Goal: Task Accomplishment & Management: Use online tool/utility

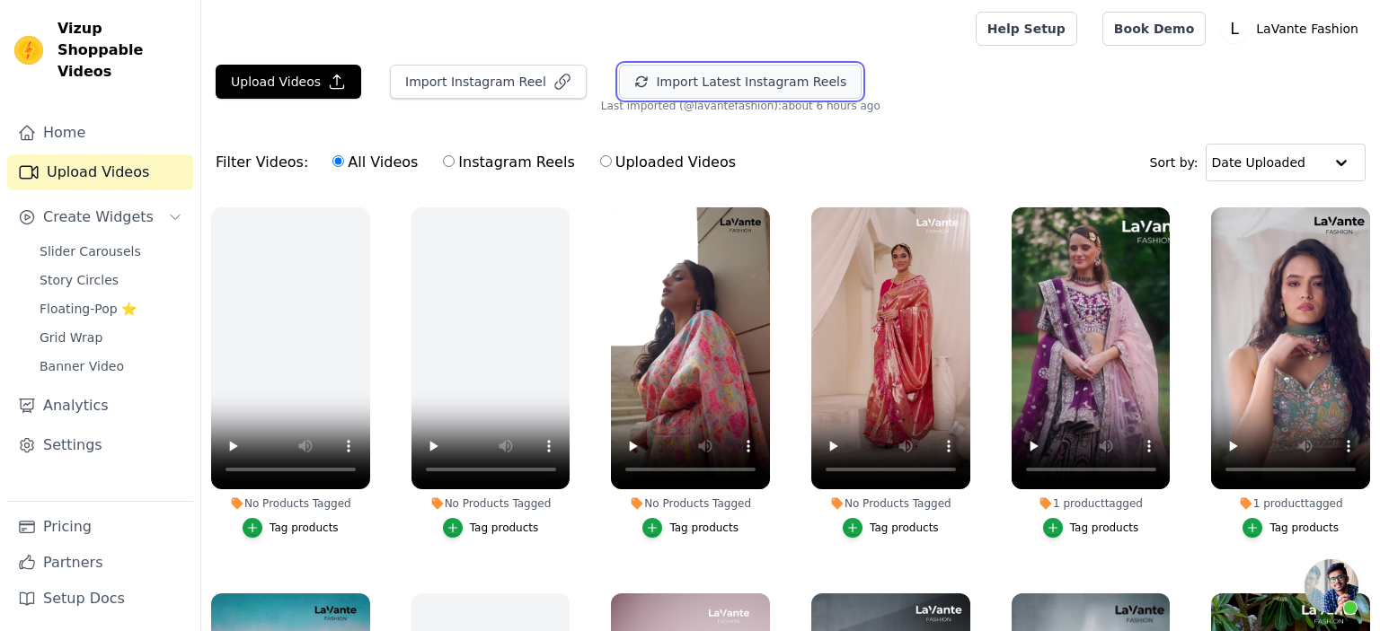
click at [668, 89] on button "Import Latest Instagram Reels" at bounding box center [740, 82] width 243 height 34
click at [900, 530] on div "Tag products" at bounding box center [903, 528] width 69 height 14
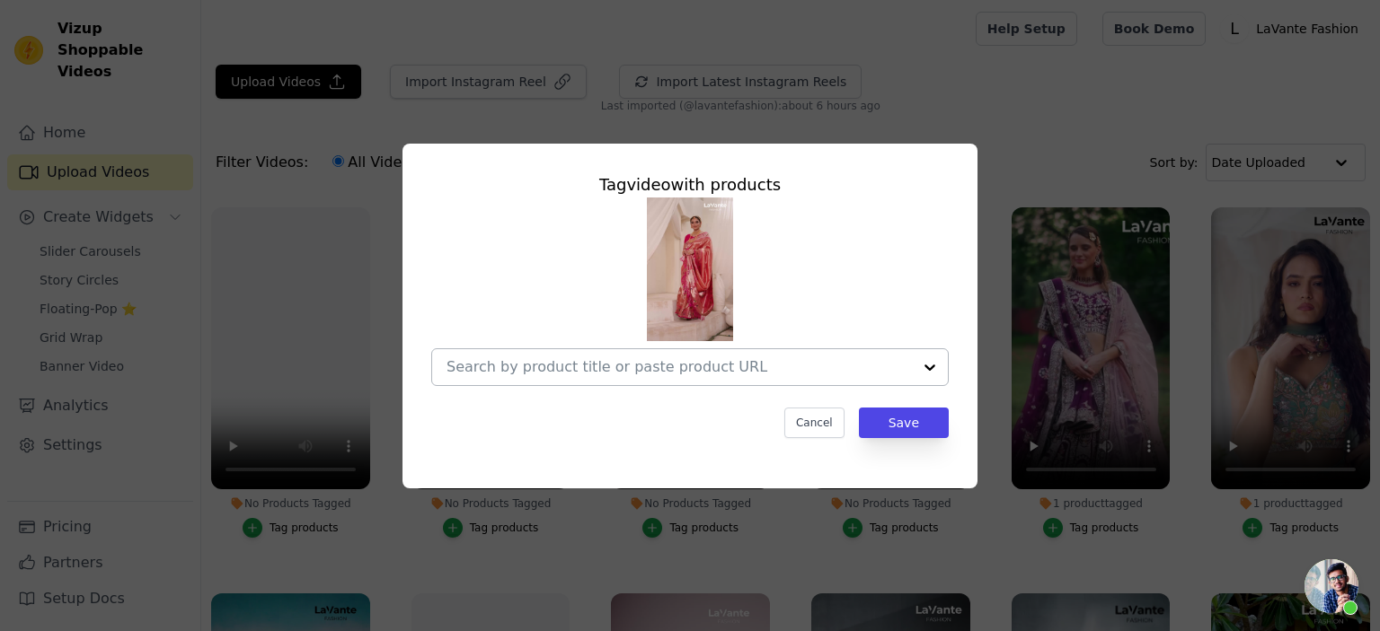
click at [643, 372] on input "No Products Tagged Tag video with products Cancel Save Tag products" at bounding box center [678, 366] width 465 height 17
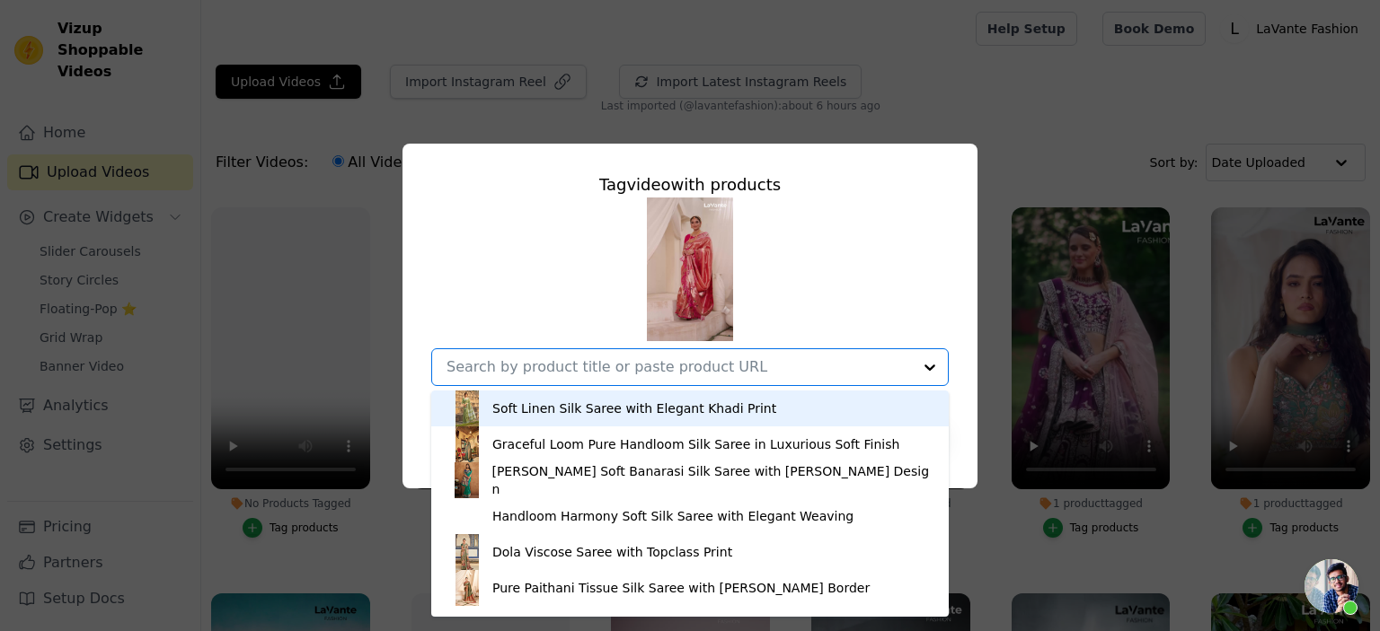
paste input "[URL][DOMAIN_NAME]"
type input "[URL][DOMAIN_NAME]"
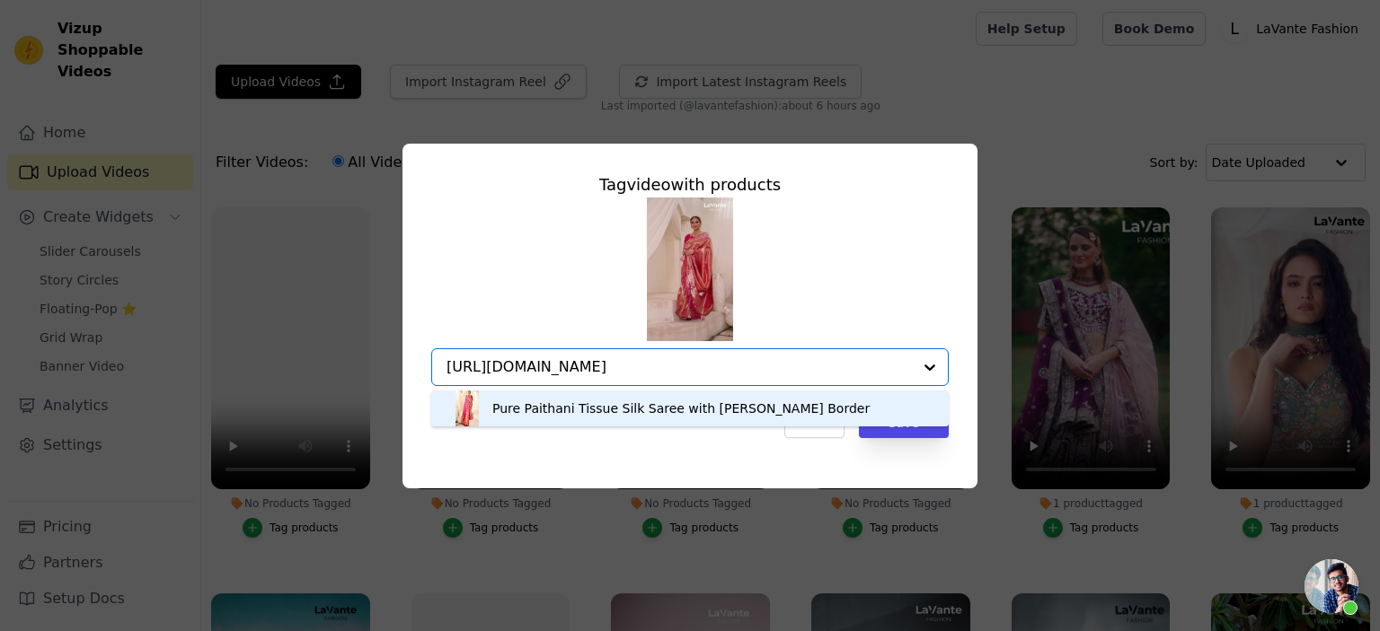
click at [578, 411] on div "Pure Paithani Tissue Silk Saree with [PERSON_NAME] Border" at bounding box center [680, 409] width 377 height 18
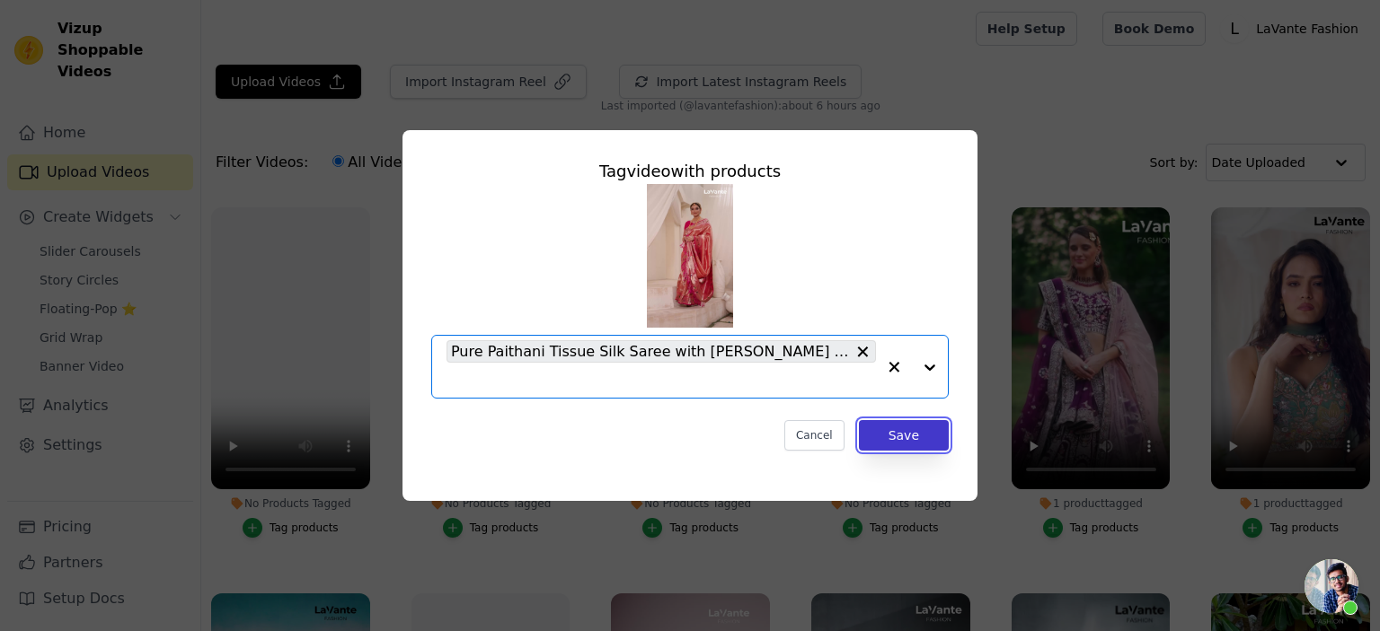
click at [903, 428] on button "Save" at bounding box center [904, 435] width 90 height 31
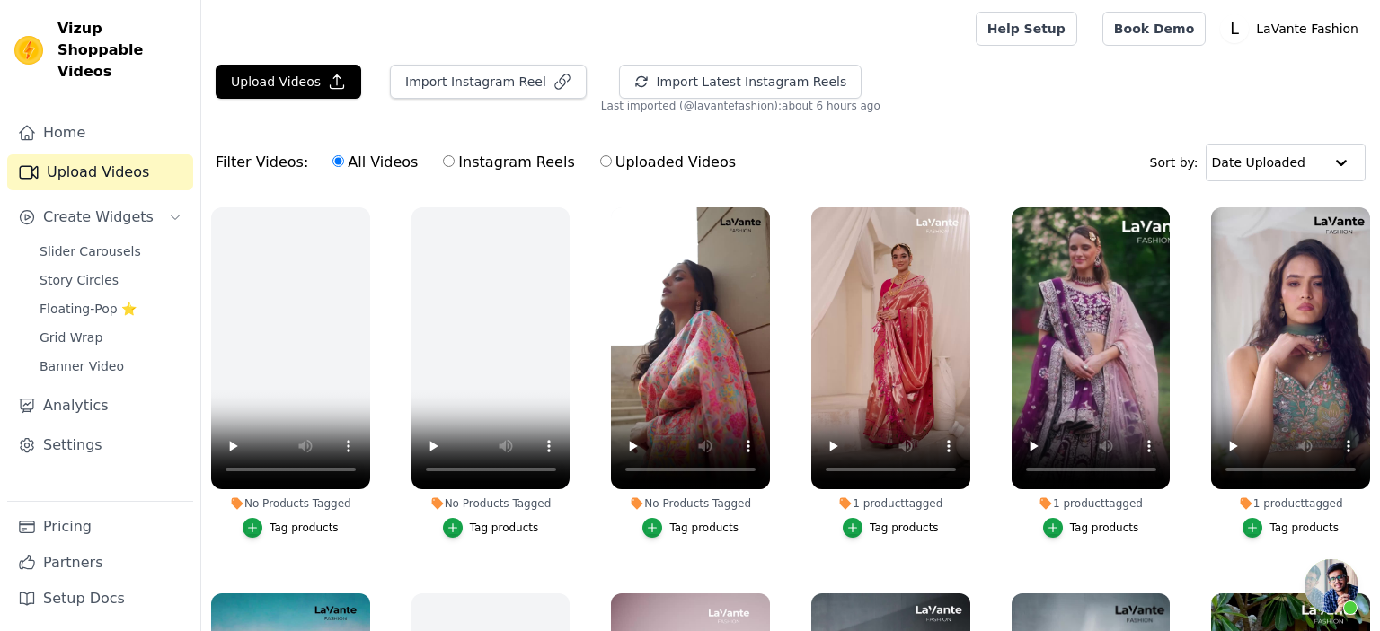
click at [698, 528] on div "Tag products" at bounding box center [703, 528] width 69 height 14
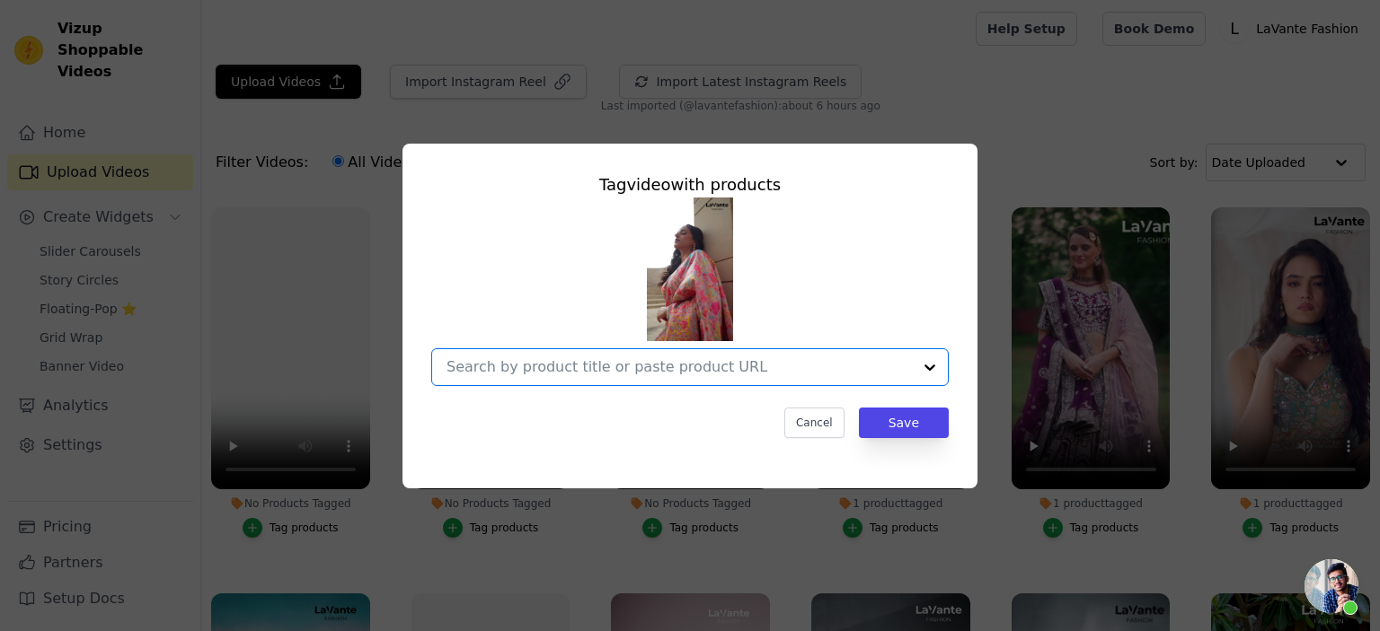
click at [612, 371] on input "No Products Tagged Tag video with products Option undefined, selected. Select i…" at bounding box center [678, 366] width 465 height 17
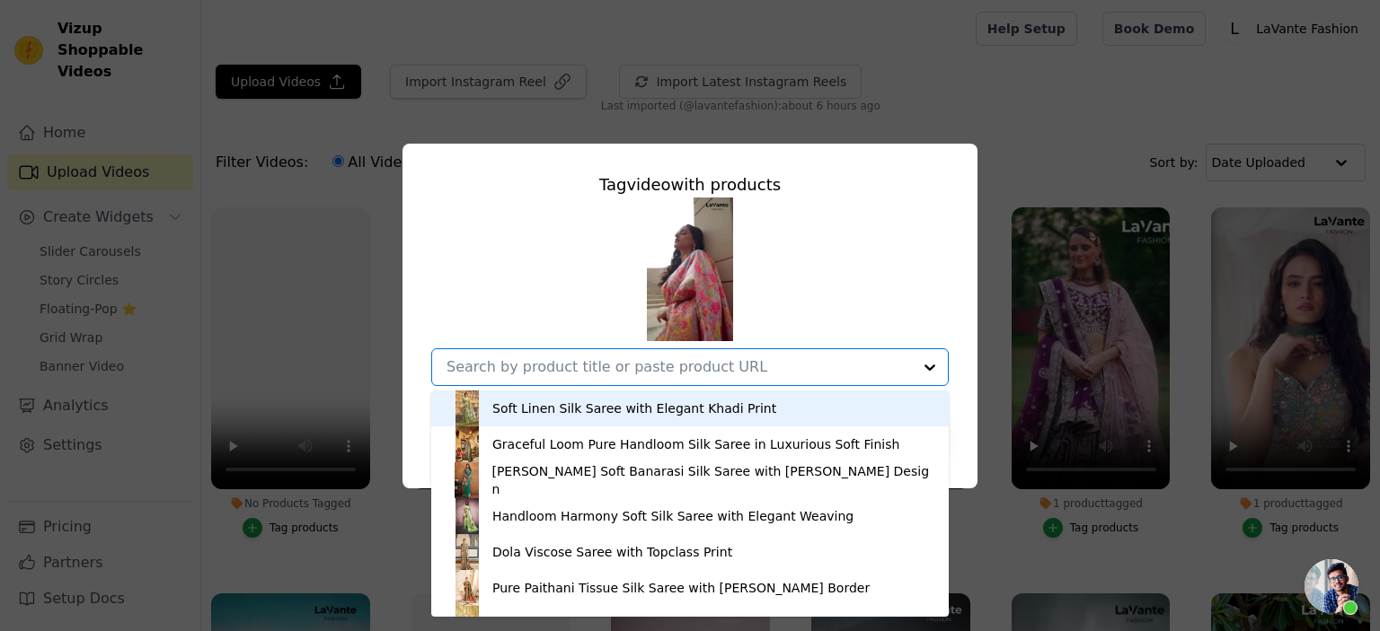
paste input "[URL][DOMAIN_NAME]"
type input "[URL][DOMAIN_NAME]"
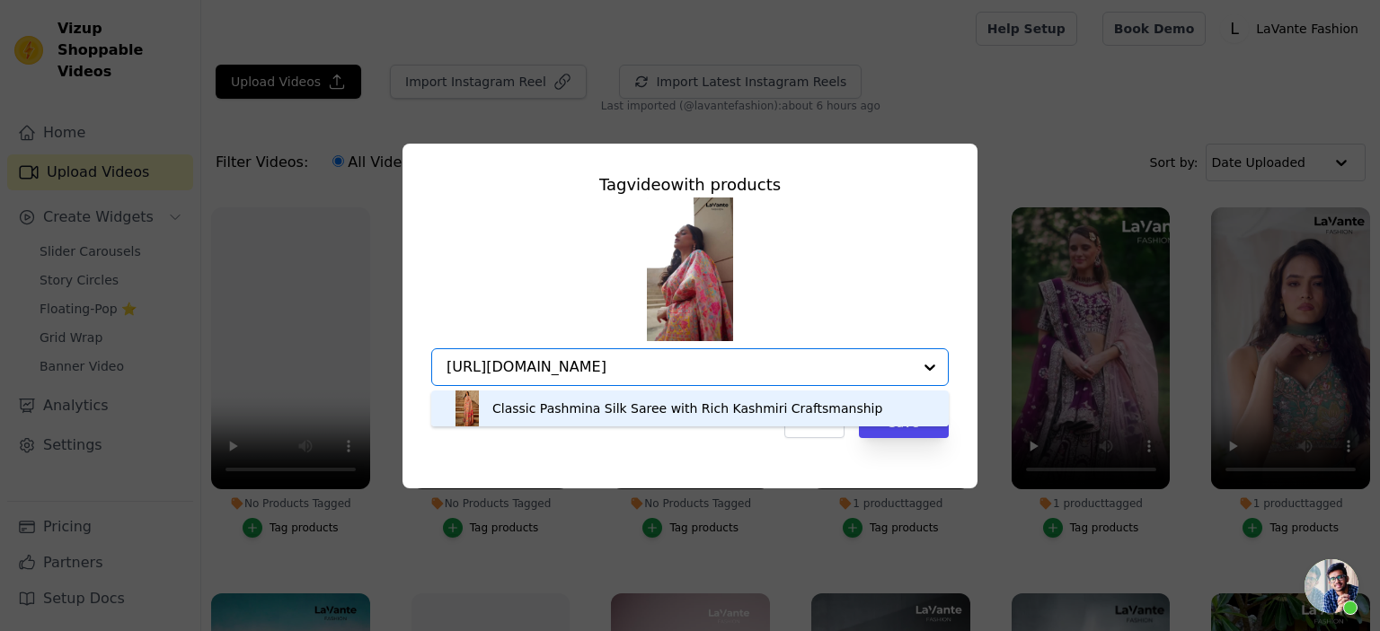
click at [587, 410] on div "Classic Pashmina Silk Saree with Rich Kashmiri Craftsmanship" at bounding box center [687, 409] width 390 height 18
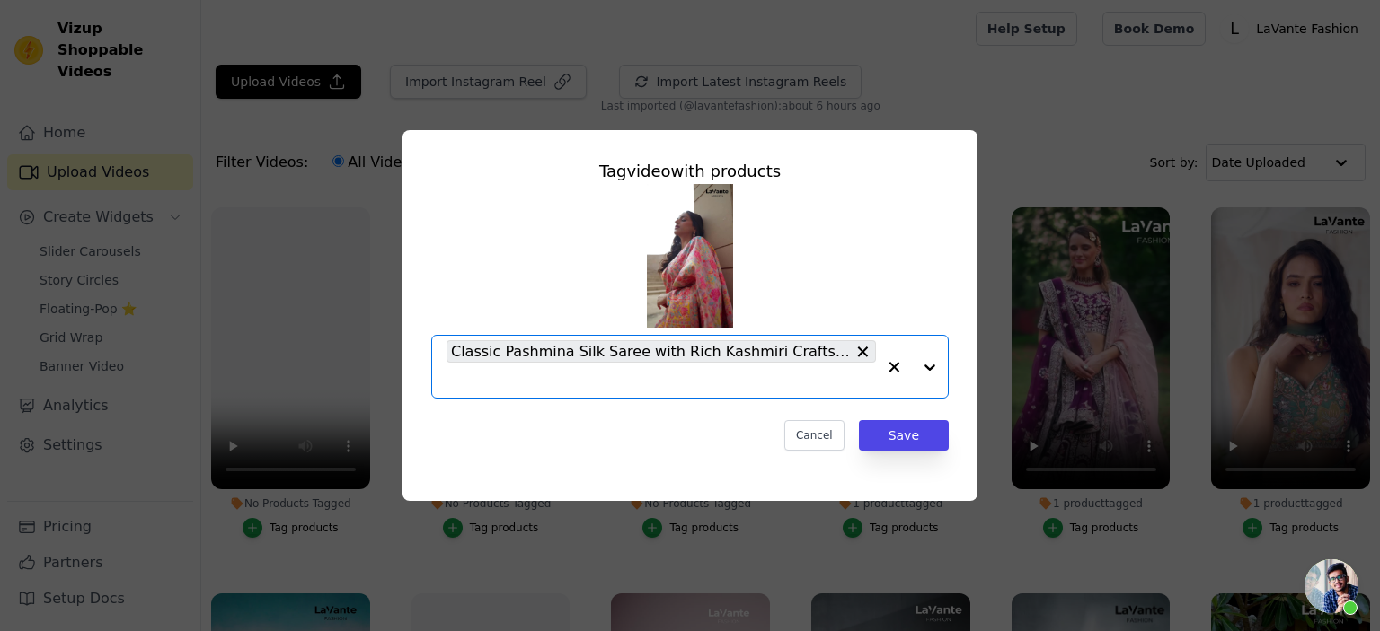
scroll to position [0, 0]
click at [912, 438] on button "Save" at bounding box center [904, 435] width 90 height 31
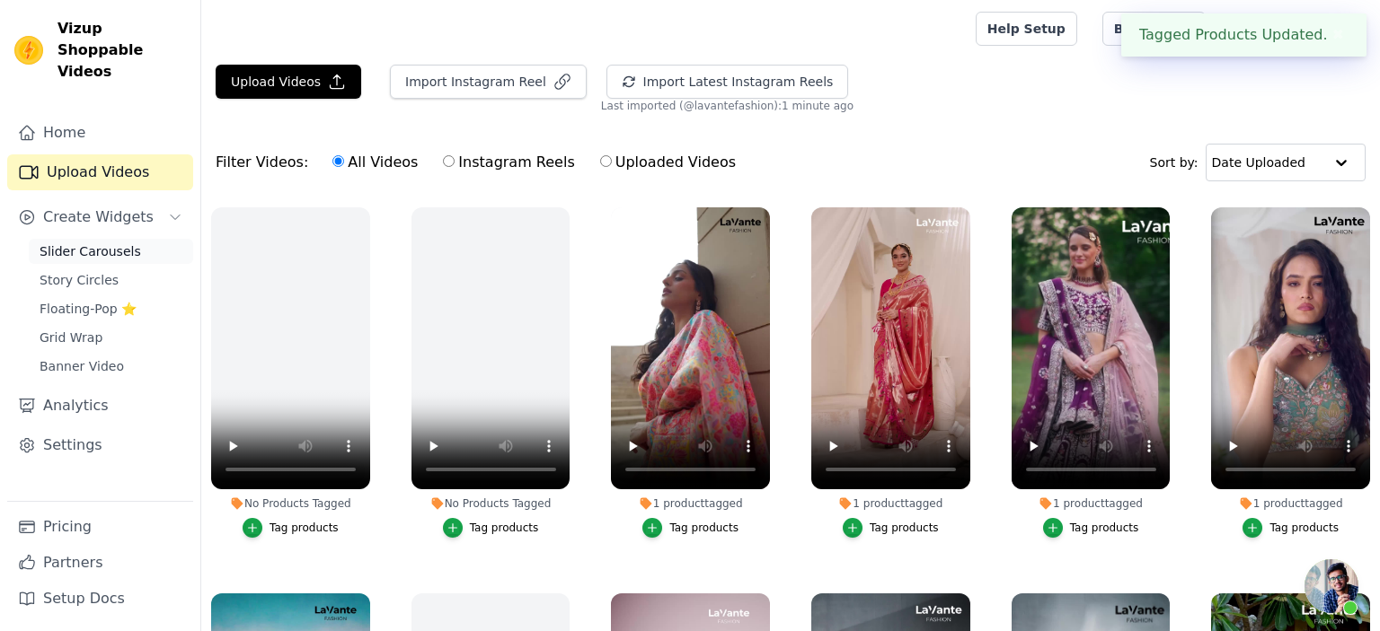
click at [88, 243] on span "Slider Carousels" at bounding box center [90, 252] width 101 height 18
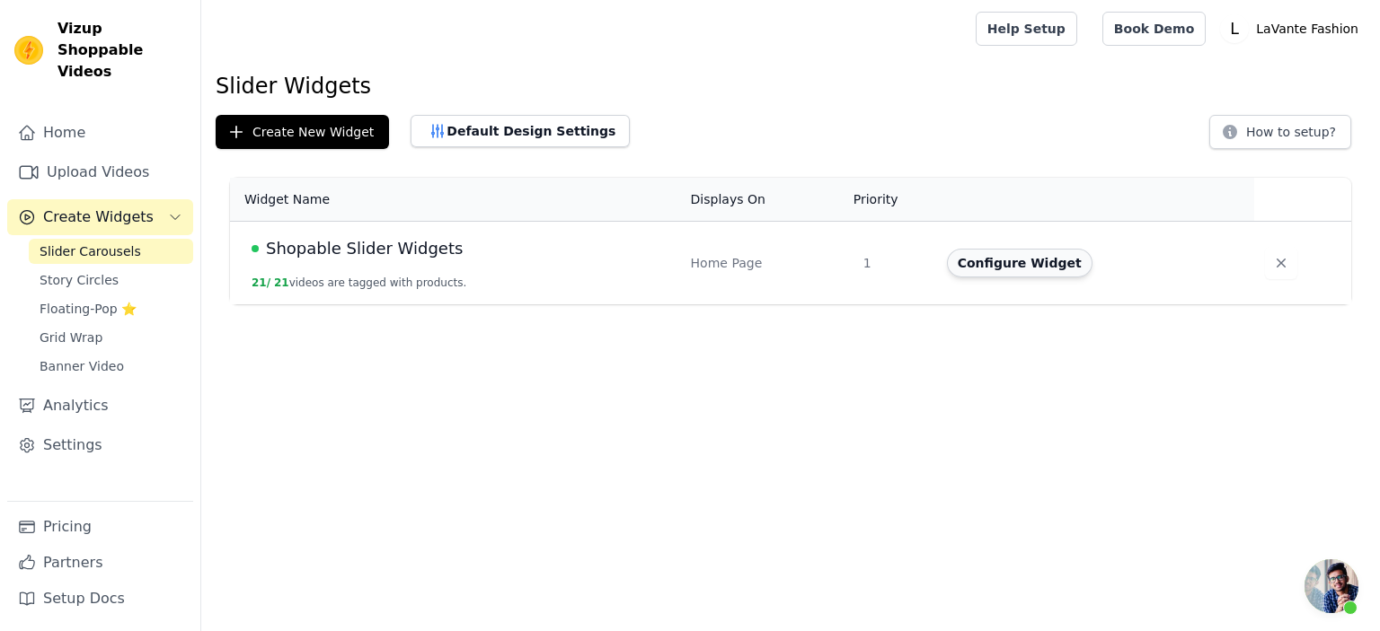
click at [990, 254] on button "Configure Widget" at bounding box center [1020, 263] width 146 height 29
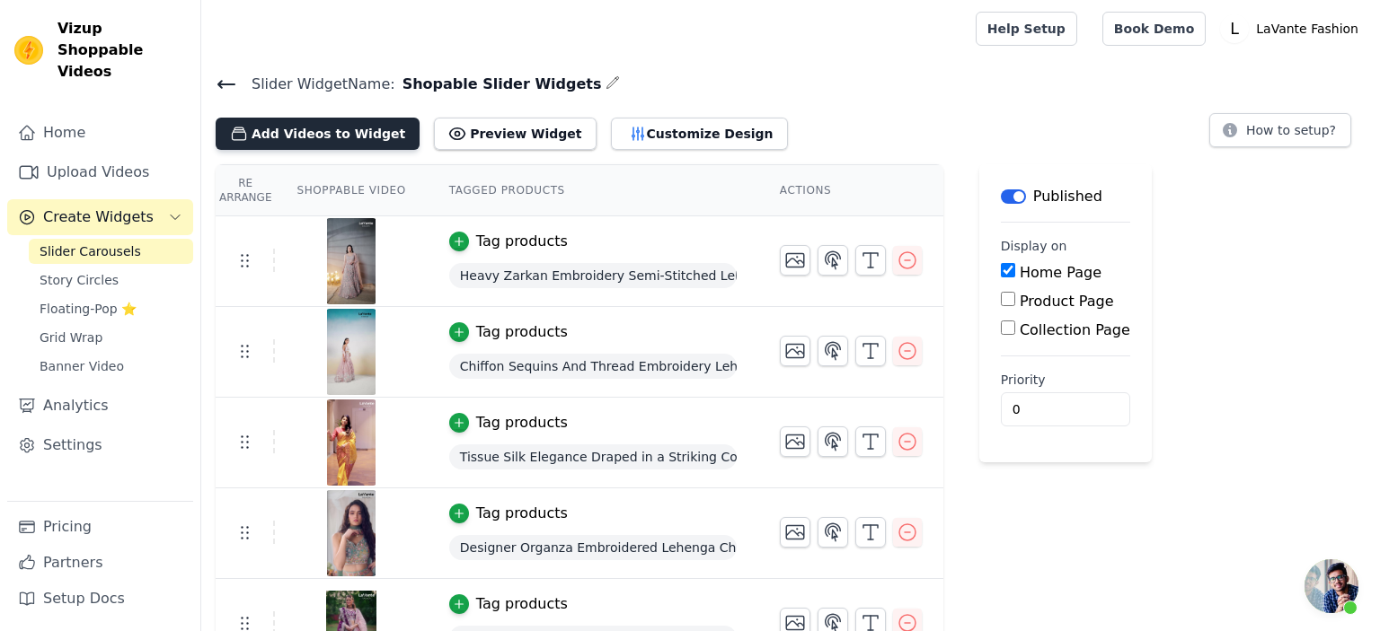
click at [318, 131] on button "Add Videos to Widget" at bounding box center [318, 134] width 204 height 32
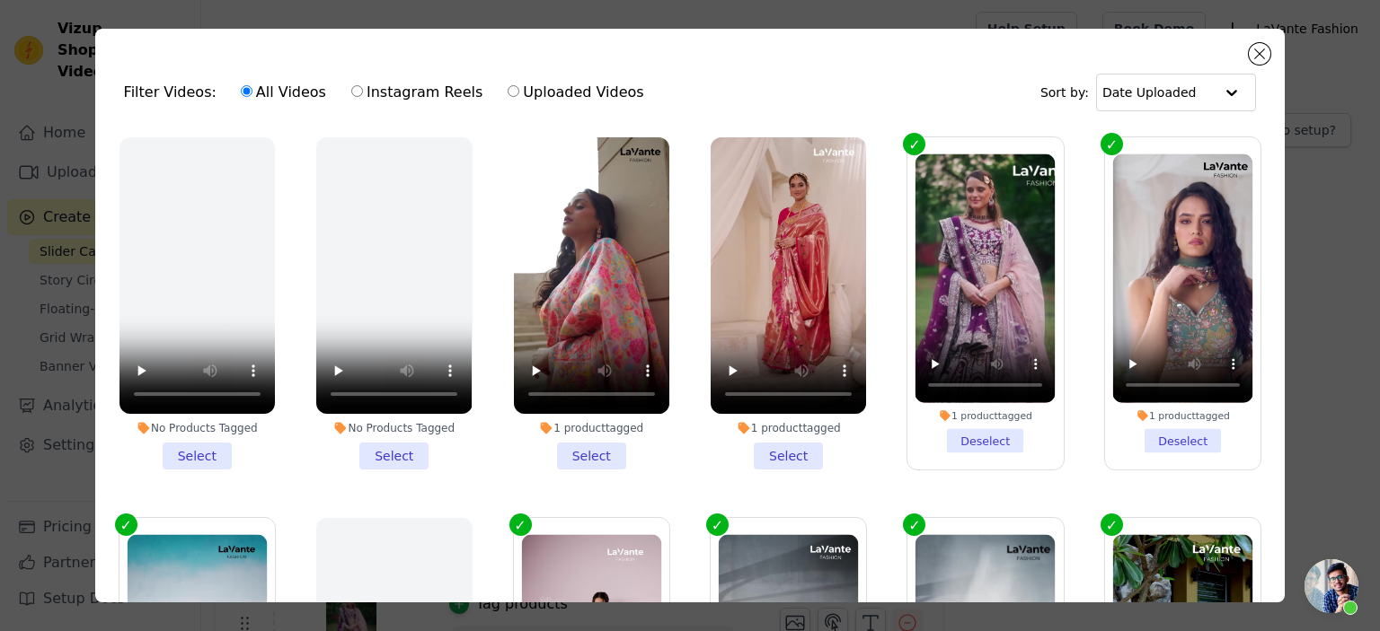
click at [595, 455] on li "1 product tagged Select" at bounding box center [591, 303] width 155 height 332
click at [0, 0] on input "1 product tagged Select" at bounding box center [0, 0] width 0 height 0
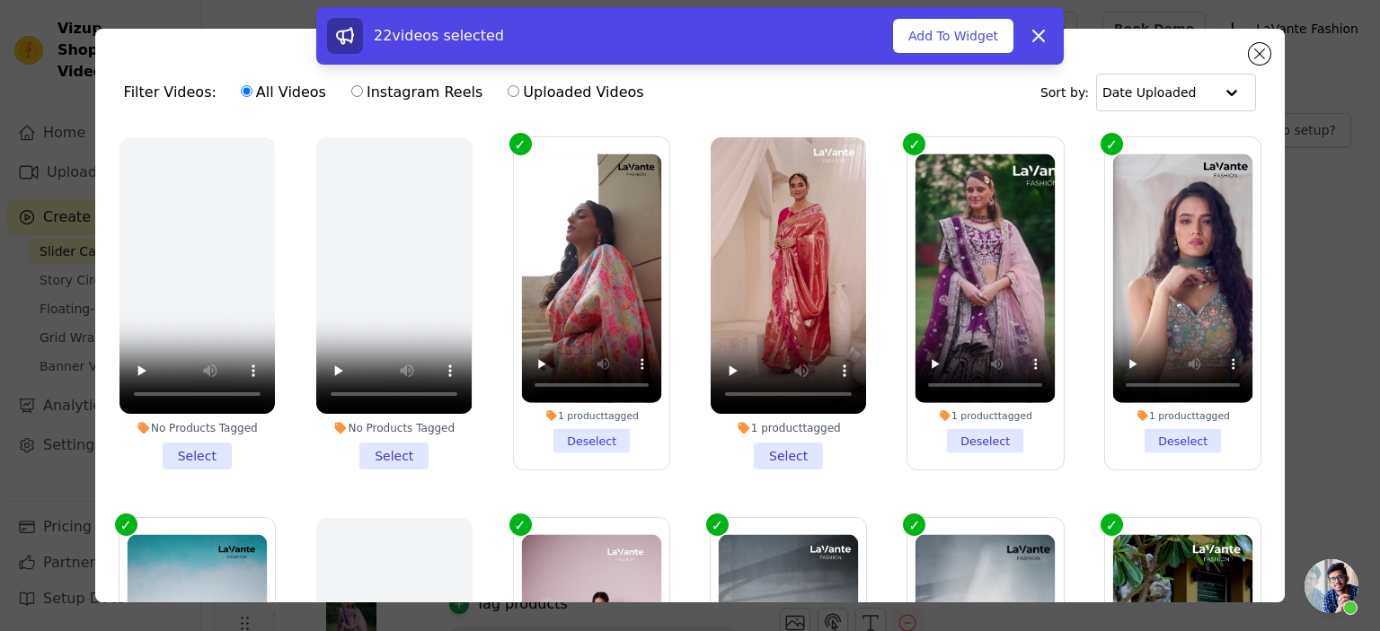
click at [770, 460] on li "1 product tagged Select" at bounding box center [787, 303] width 155 height 332
click at [0, 0] on input "1 product tagged Select" at bounding box center [0, 0] width 0 height 0
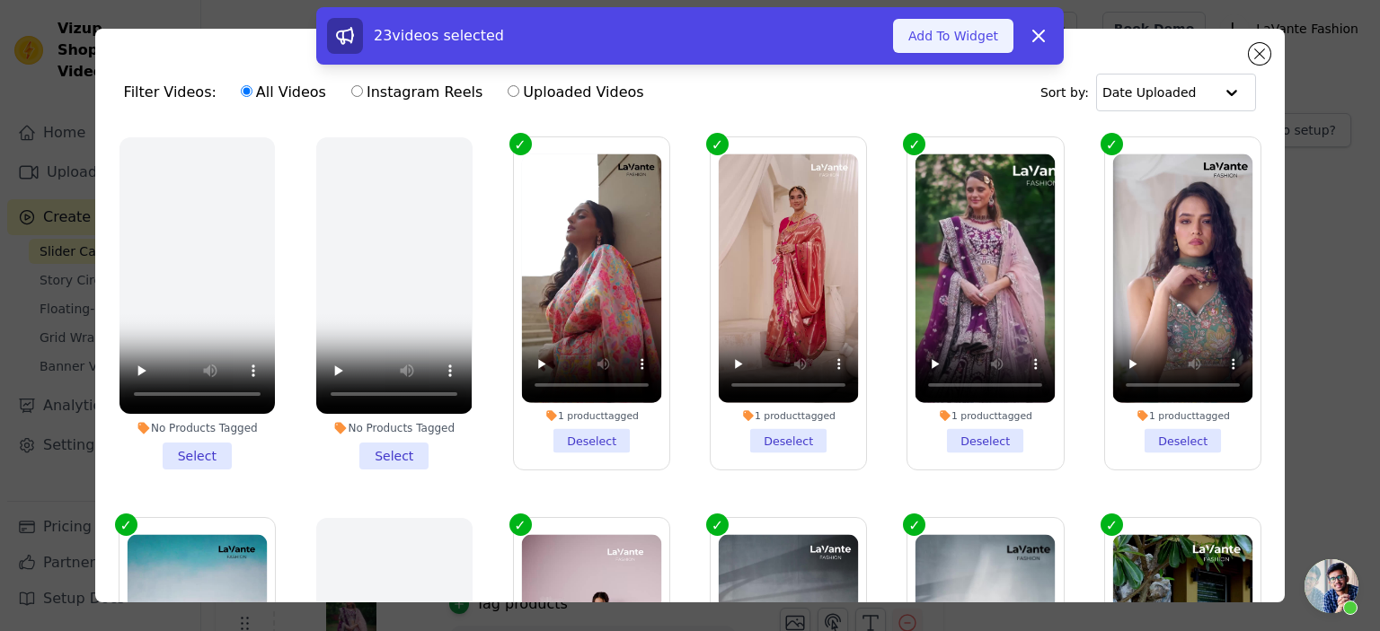
click at [960, 37] on button "Add To Widget" at bounding box center [953, 36] width 120 height 34
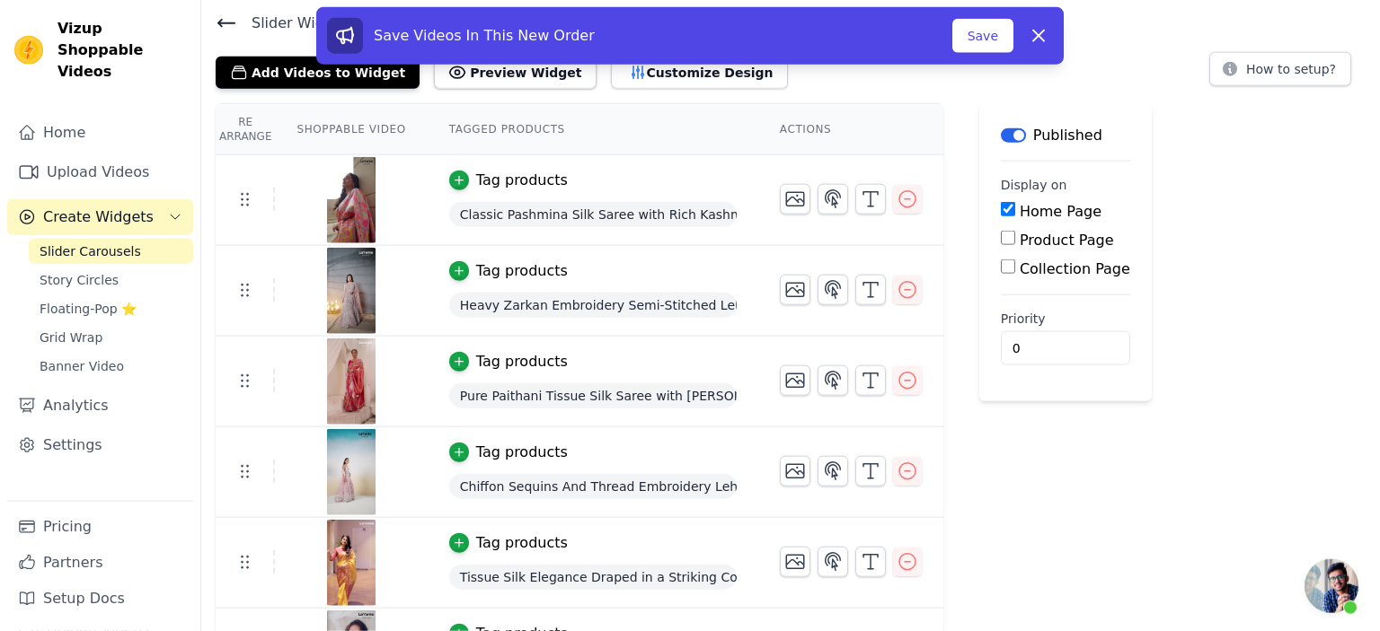
scroll to position [94, 0]
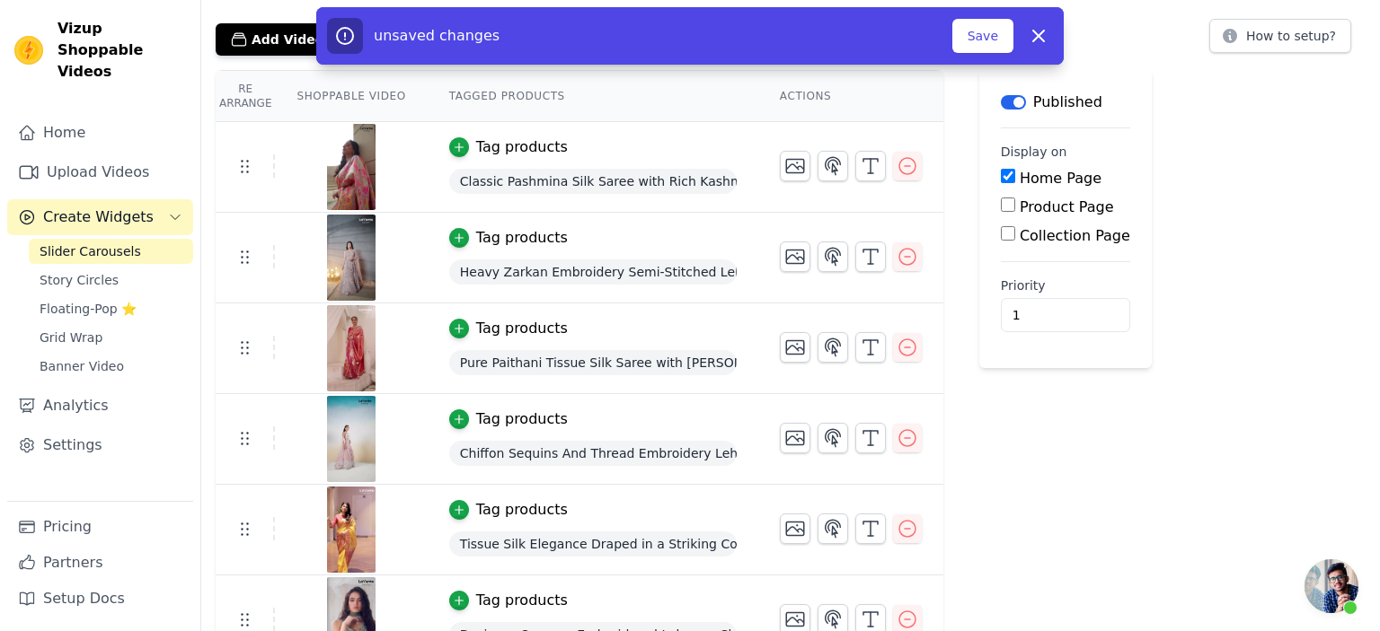
type input "1"
click at [1054, 310] on input "1" at bounding box center [1065, 315] width 129 height 34
click at [991, 28] on button "Save" at bounding box center [982, 36] width 61 height 34
click at [1001, 232] on input "Collection Page" at bounding box center [1008, 233] width 14 height 14
checkbox input "true"
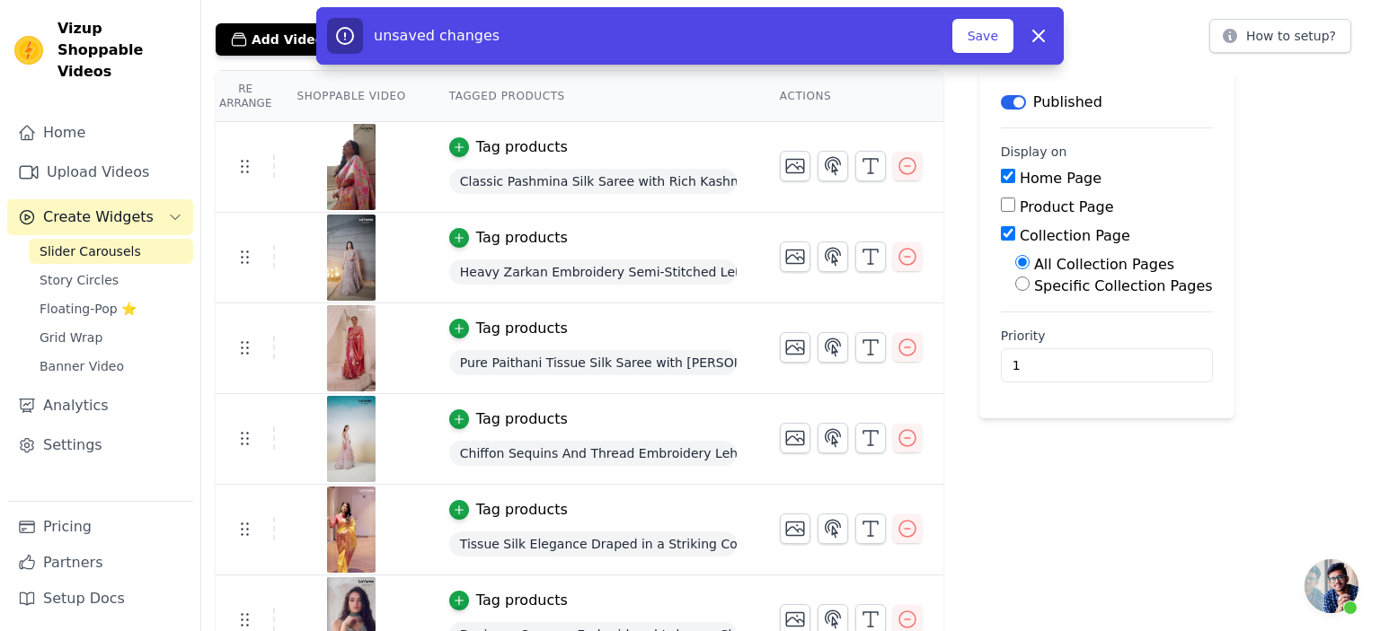
click at [1001, 172] on input "Home Page" at bounding box center [1008, 176] width 14 height 14
checkbox input "false"
click at [988, 34] on button "Save" at bounding box center [982, 36] width 61 height 34
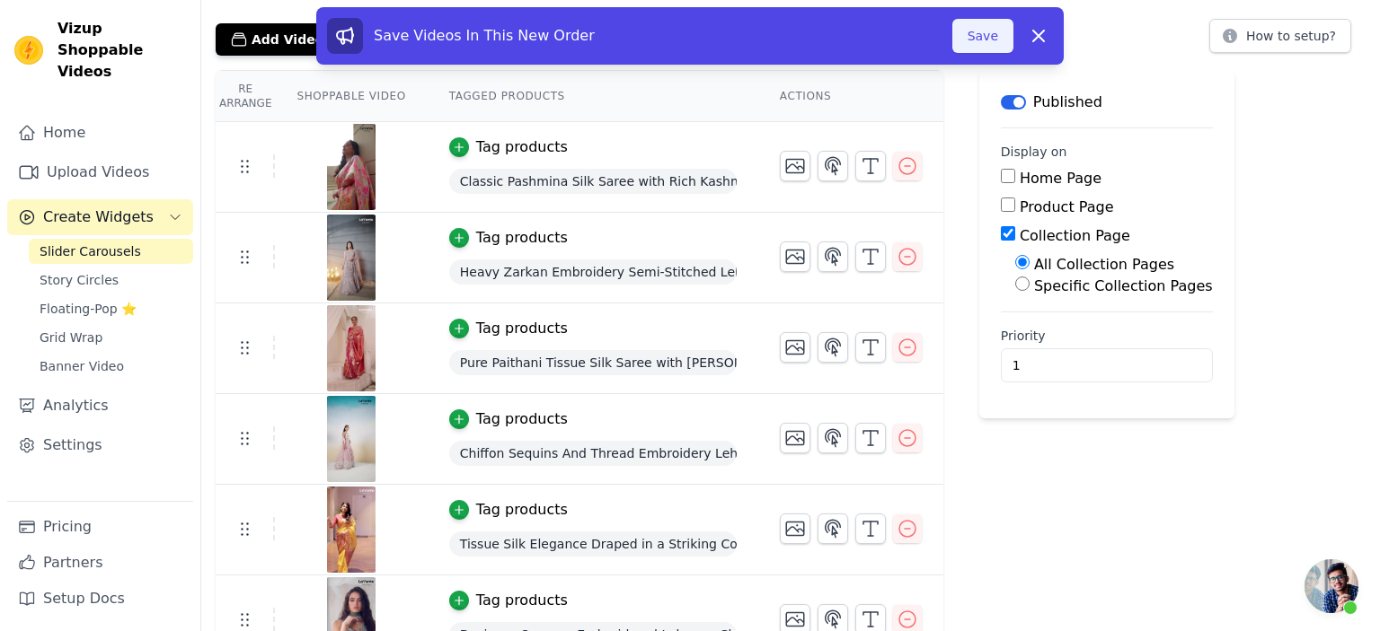
click at [991, 41] on button "Save" at bounding box center [982, 36] width 61 height 34
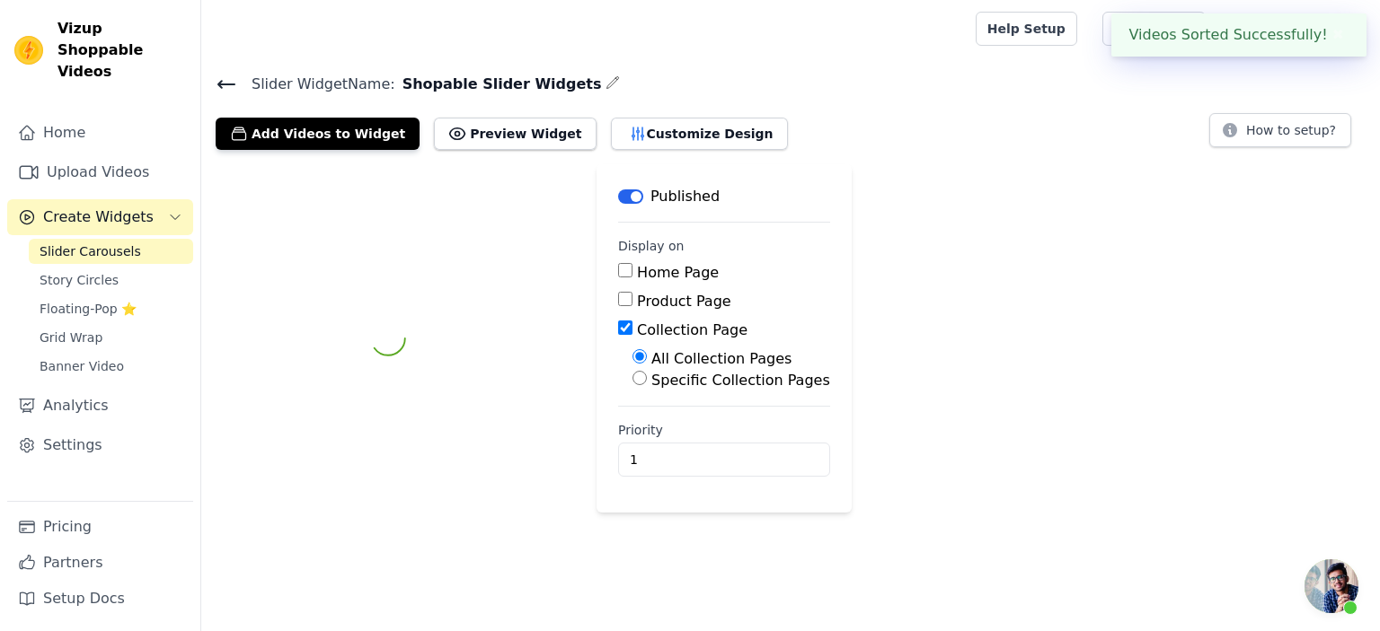
scroll to position [0, 0]
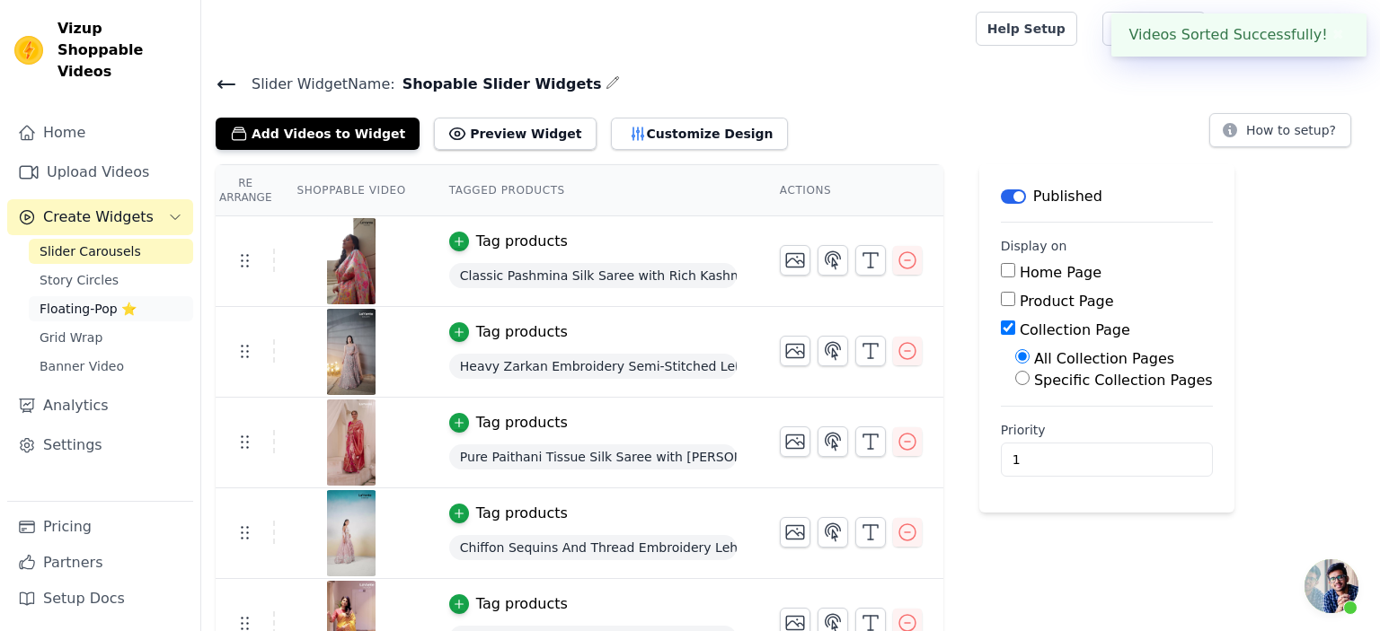
click at [75, 300] on span "Floating-Pop ⭐" at bounding box center [88, 309] width 97 height 18
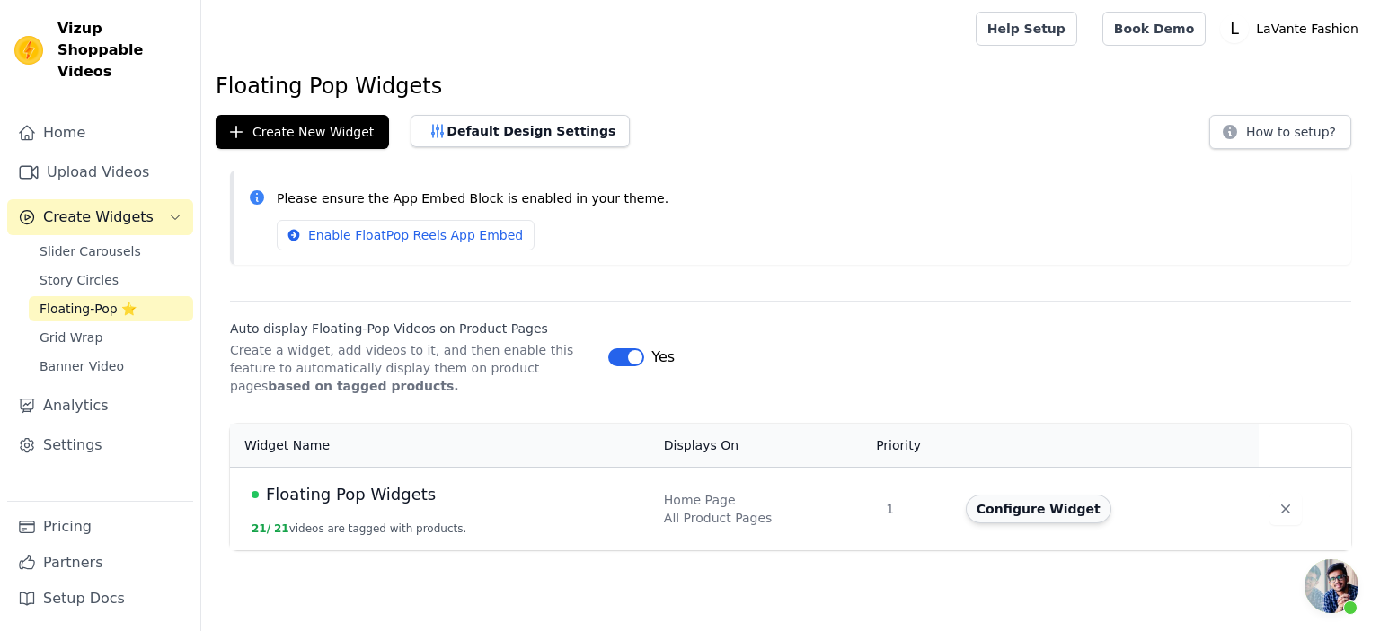
click at [1011, 508] on button "Configure Widget" at bounding box center [1039, 509] width 146 height 29
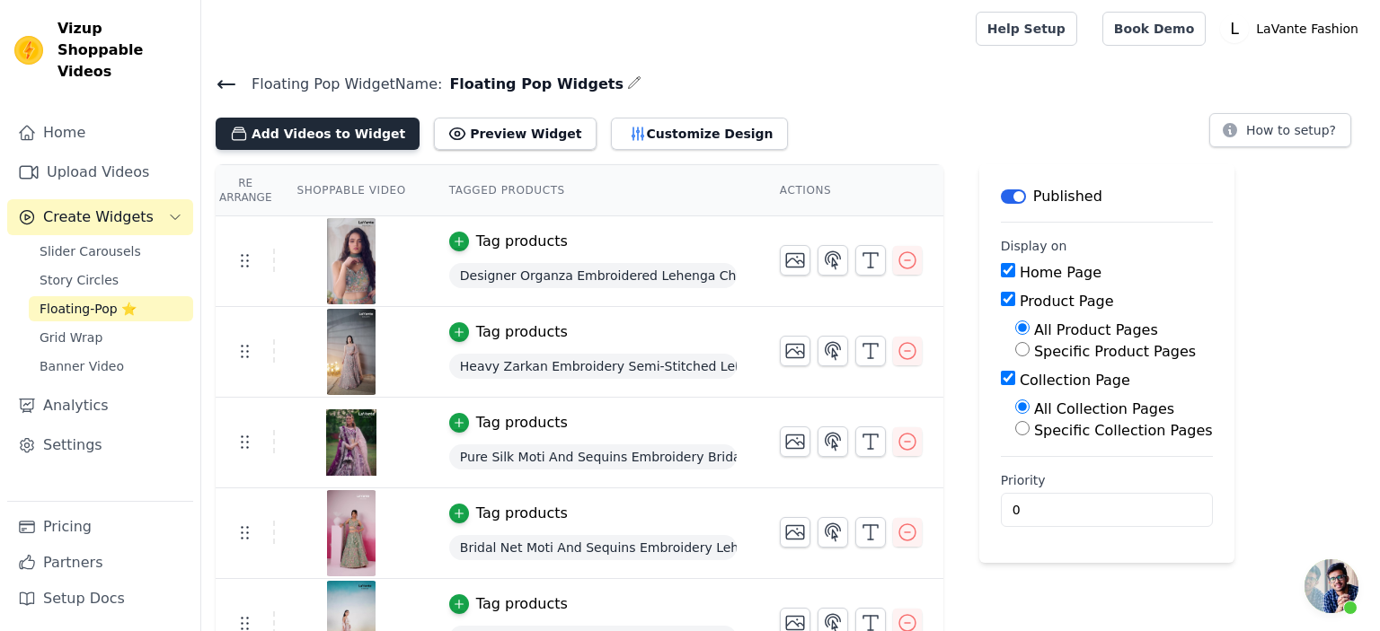
click at [323, 132] on button "Add Videos to Widget" at bounding box center [318, 134] width 204 height 32
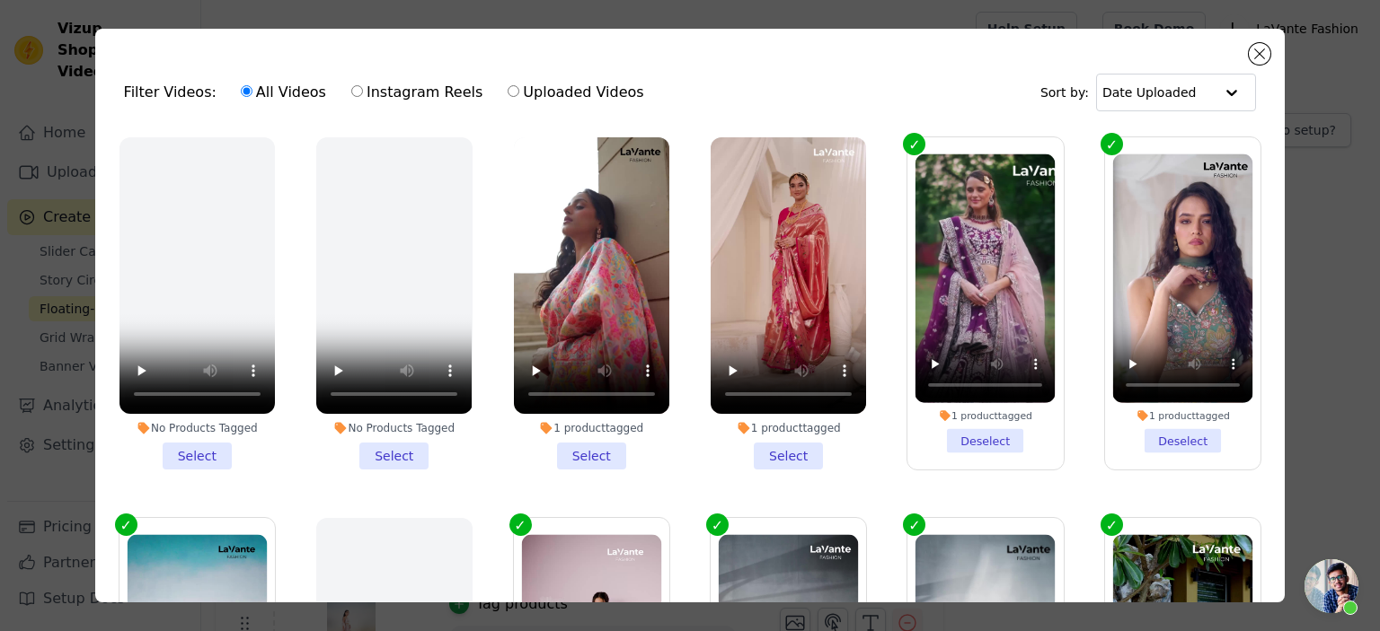
click at [591, 457] on li "1 product tagged Select" at bounding box center [591, 303] width 155 height 332
click at [0, 0] on input "1 product tagged Select" at bounding box center [0, 0] width 0 height 0
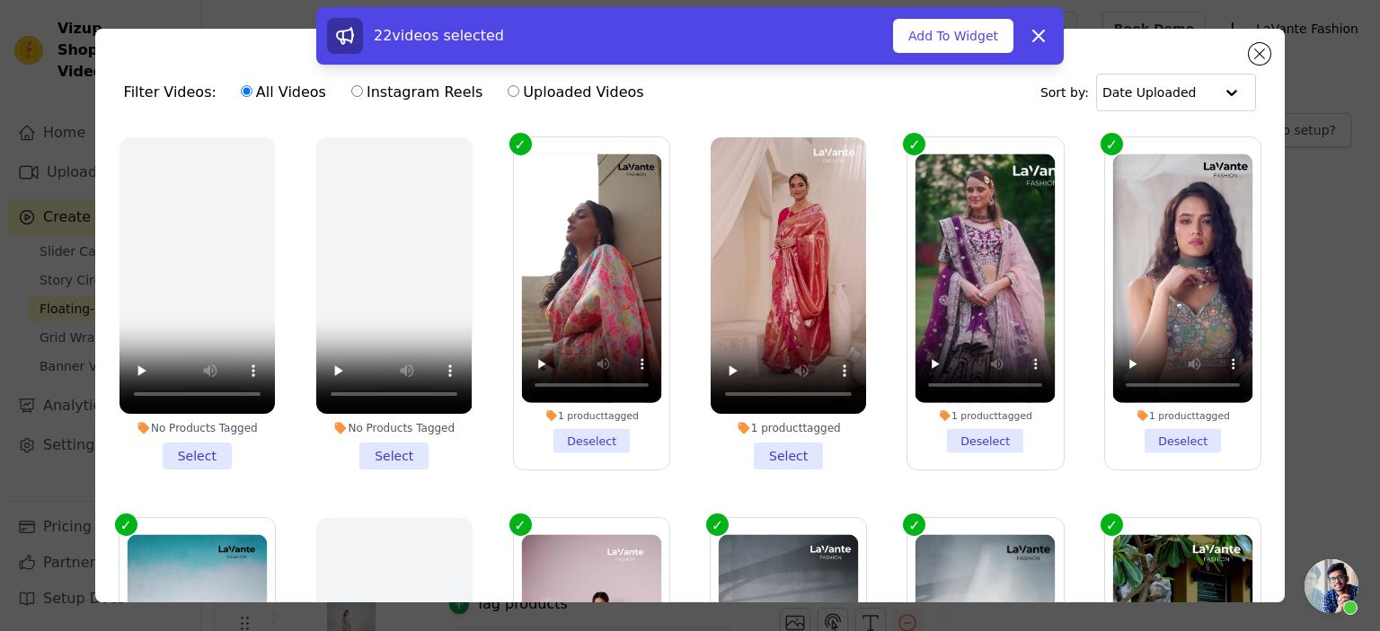
click at [770, 459] on li "1 product tagged Select" at bounding box center [787, 303] width 155 height 332
click at [0, 0] on input "1 product tagged Select" at bounding box center [0, 0] width 0 height 0
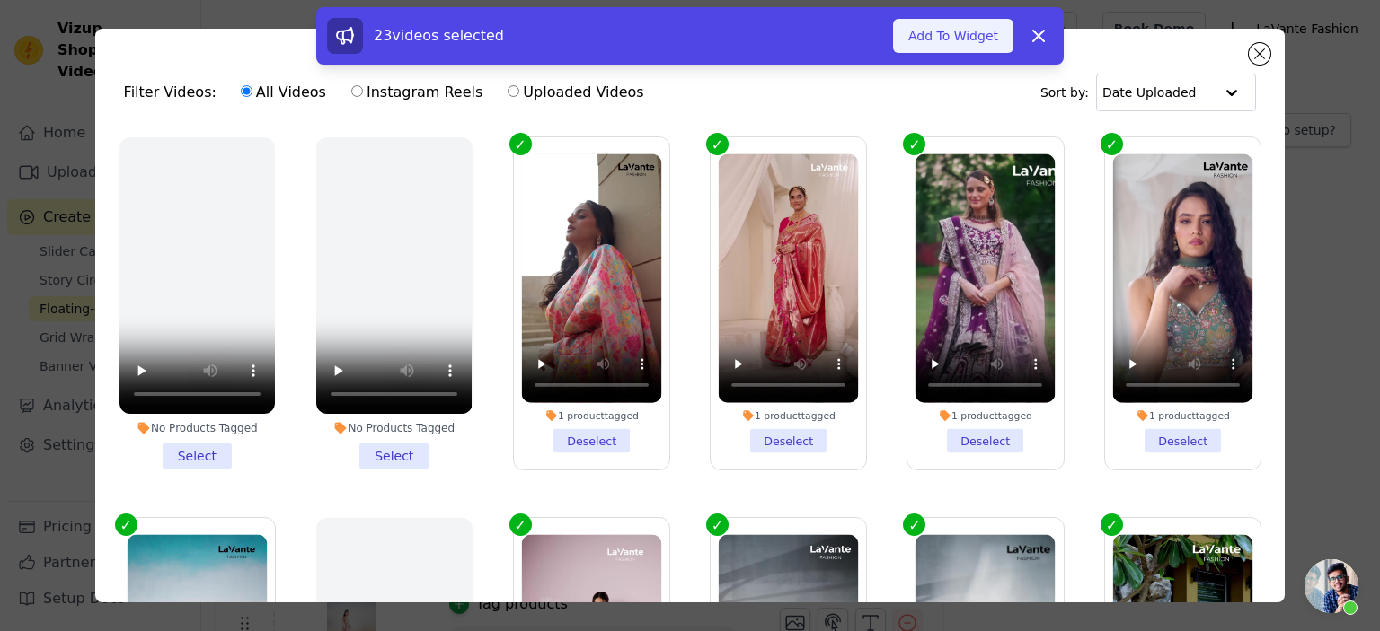
click at [972, 37] on button "Add To Widget" at bounding box center [953, 36] width 120 height 34
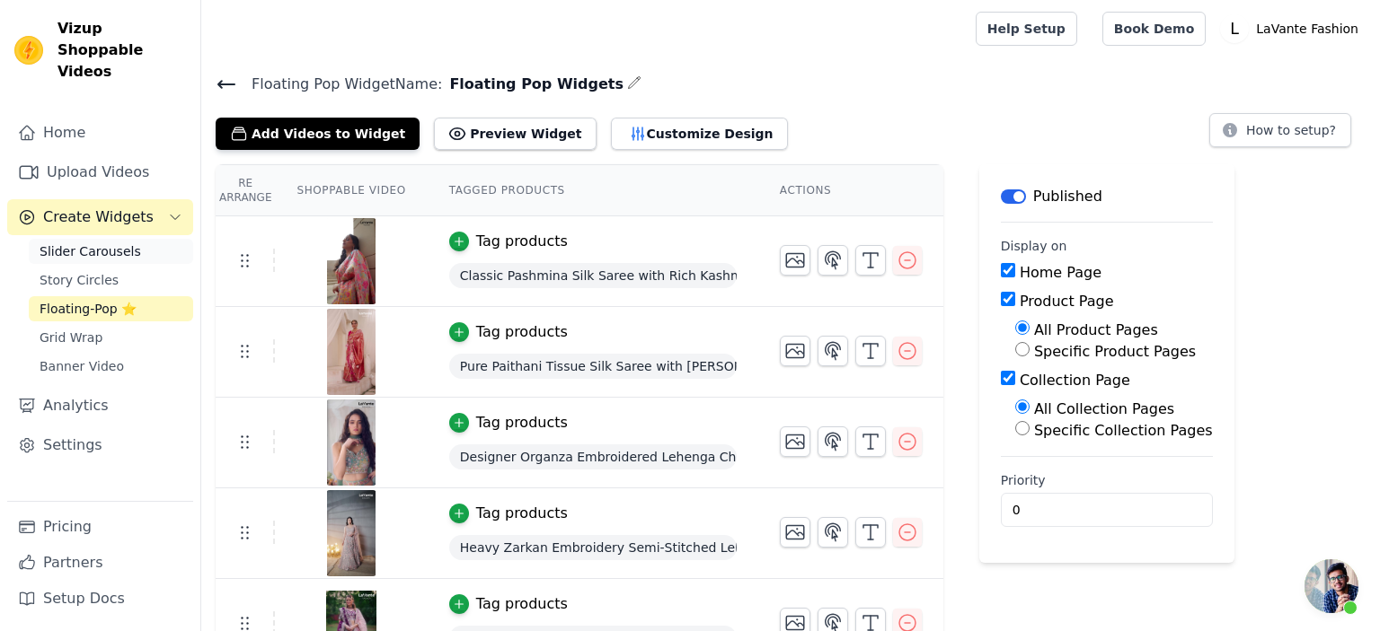
click at [119, 243] on span "Slider Carousels" at bounding box center [90, 252] width 101 height 18
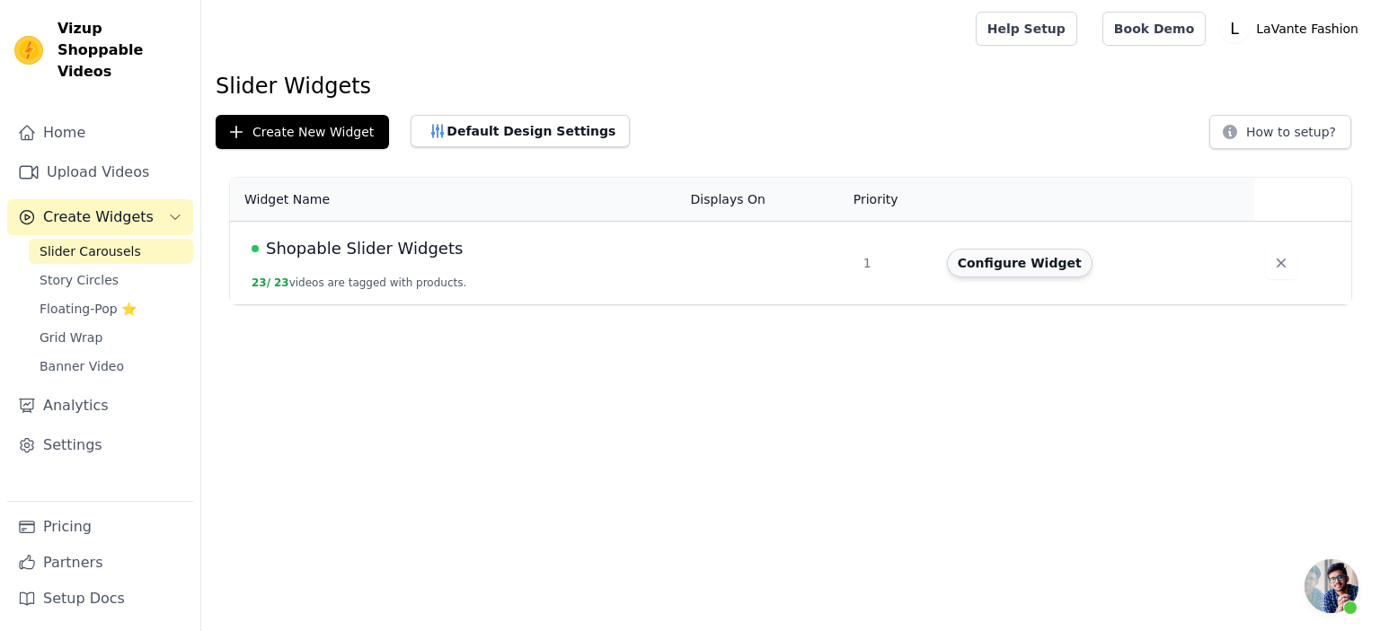
click at [1036, 264] on button "Configure Widget" at bounding box center [1020, 263] width 146 height 29
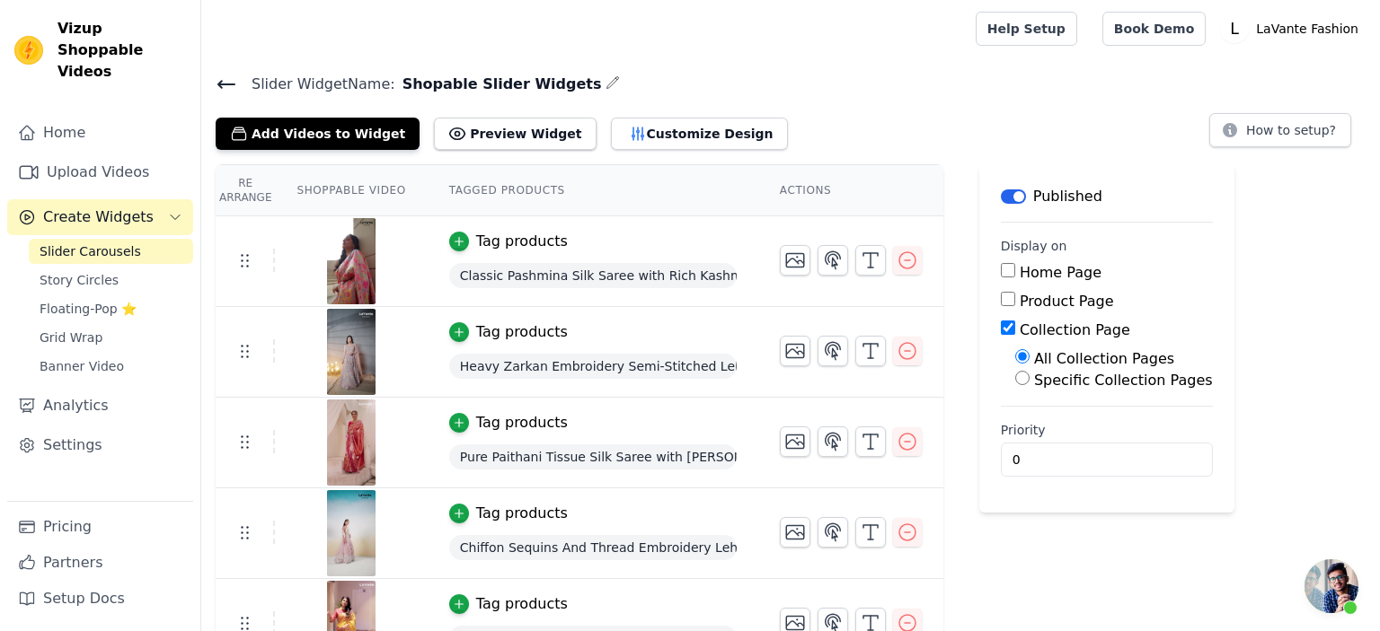
click at [1001, 275] on input "Home Page" at bounding box center [1008, 270] width 14 height 14
checkbox input "true"
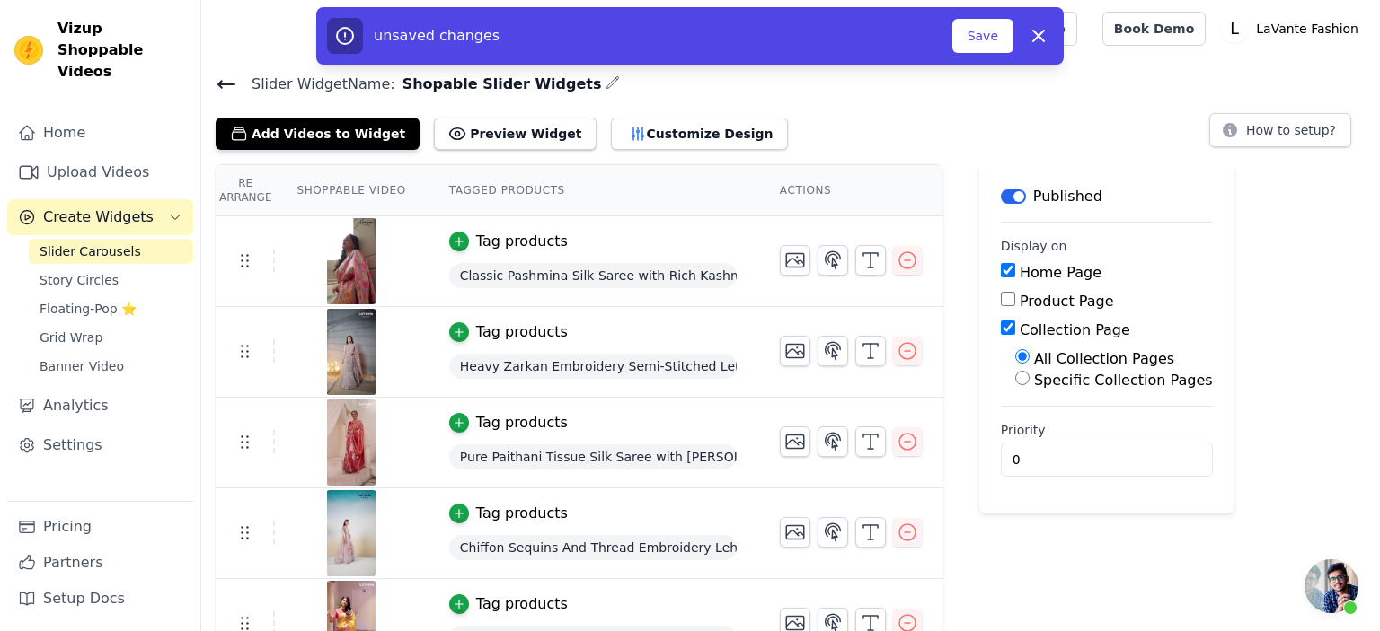
click at [1001, 330] on input "Collection Page" at bounding box center [1008, 328] width 14 height 14
checkbox input "false"
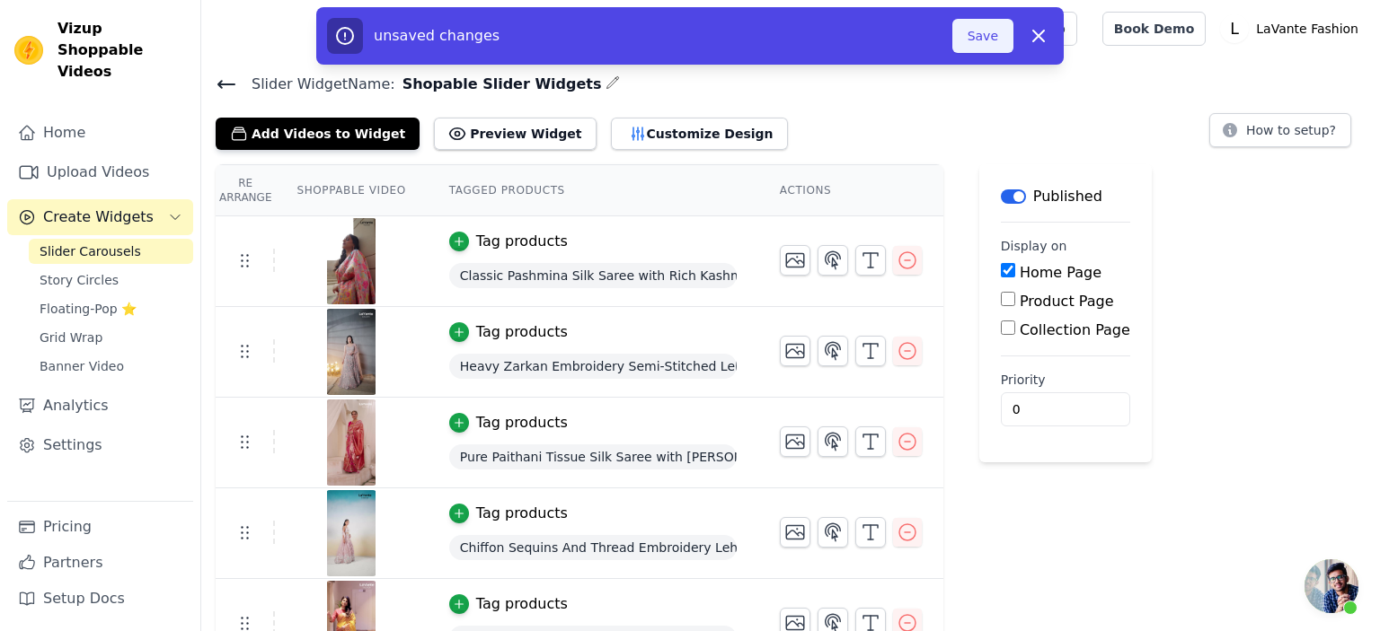
click at [992, 37] on button "Save" at bounding box center [982, 36] width 61 height 34
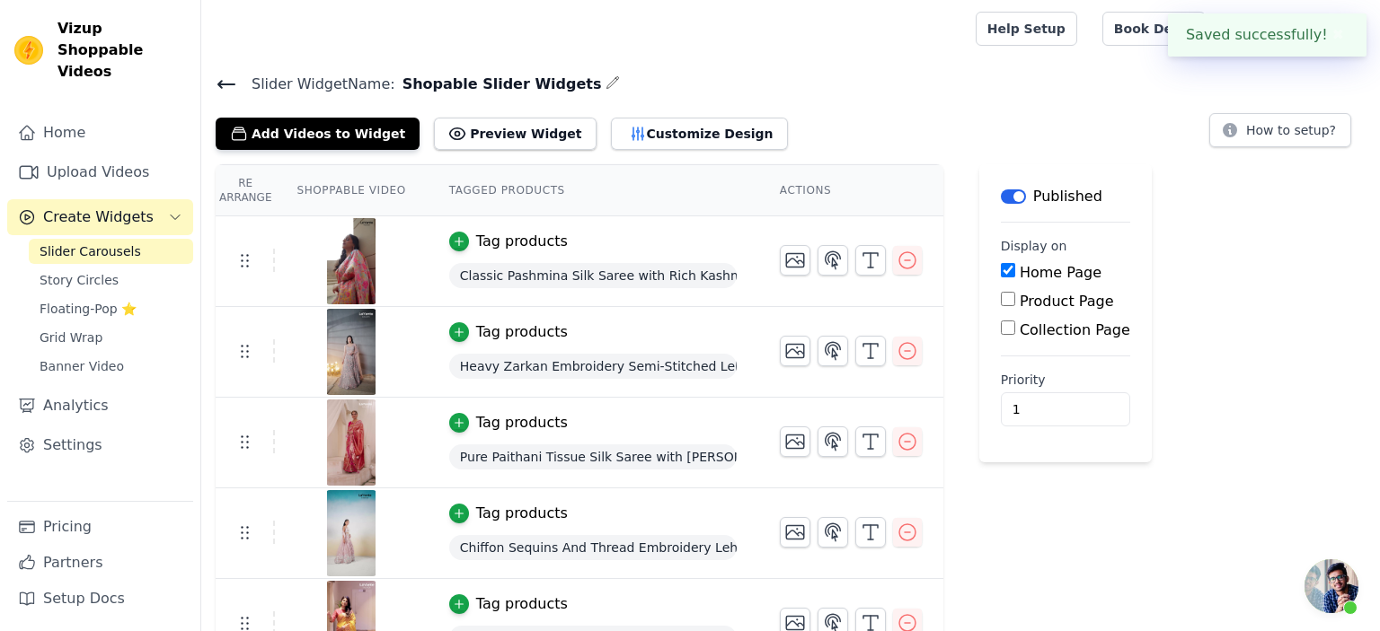
type input "1"
click at [1055, 405] on input "1" at bounding box center [1065, 410] width 129 height 34
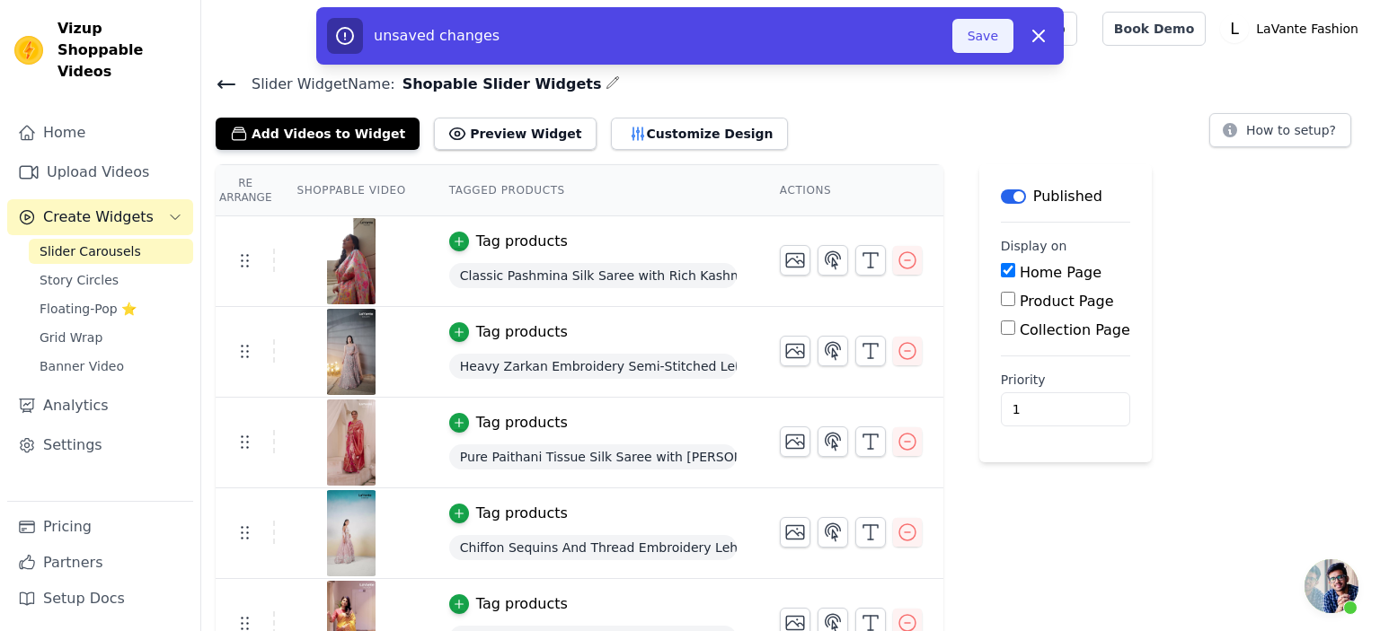
click at [983, 37] on button "Save" at bounding box center [982, 36] width 61 height 34
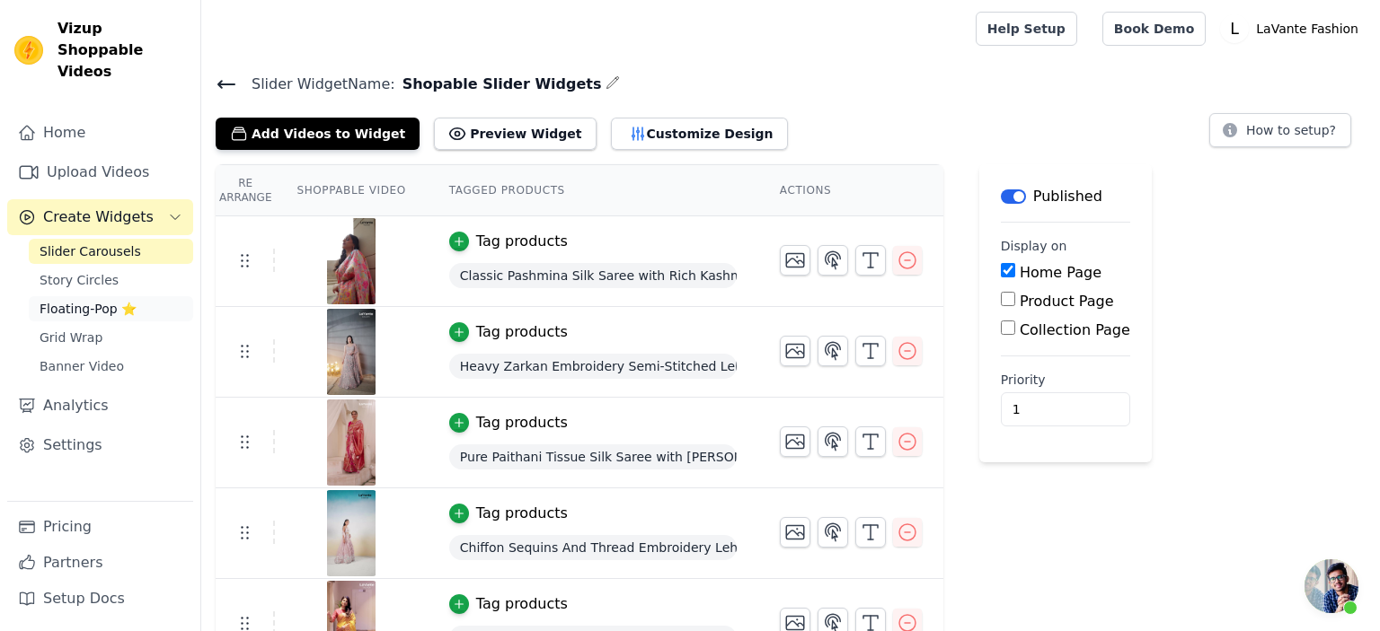
click at [91, 300] on span "Floating-Pop ⭐" at bounding box center [88, 309] width 97 height 18
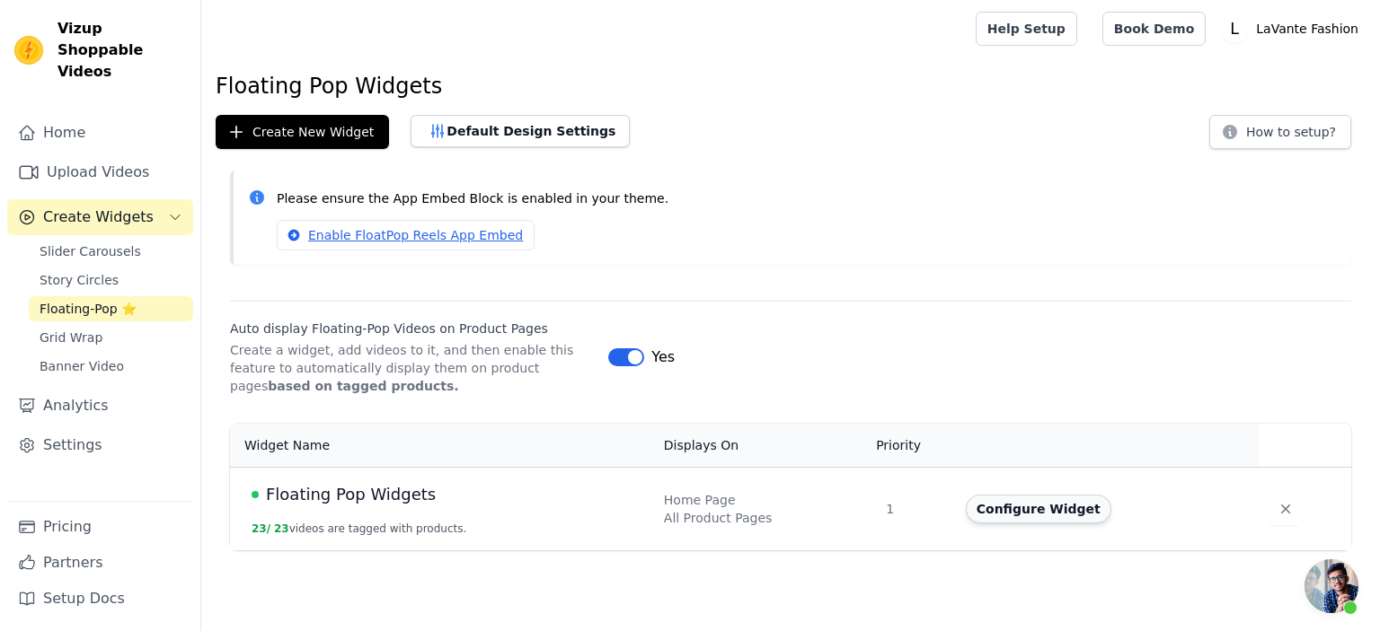
click at [1077, 504] on button "Configure Widget" at bounding box center [1039, 509] width 146 height 29
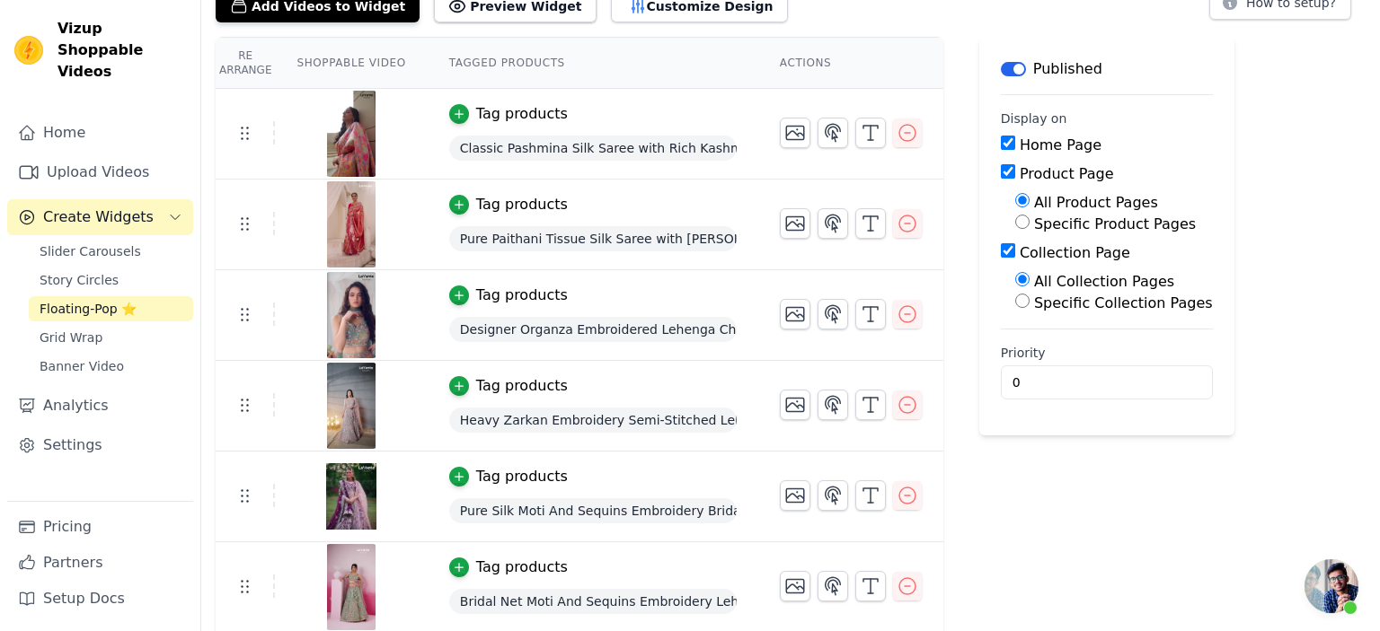
scroll to position [94, 0]
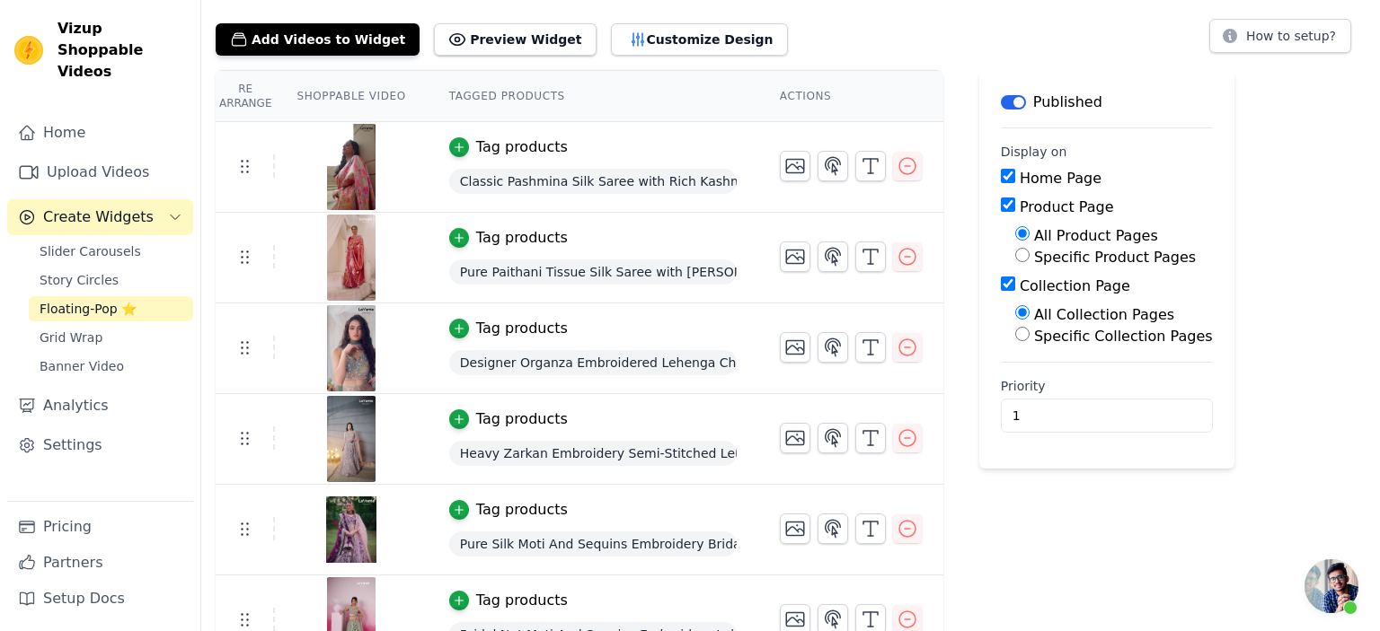
type input "1"
click at [1130, 410] on input "1" at bounding box center [1107, 416] width 212 height 34
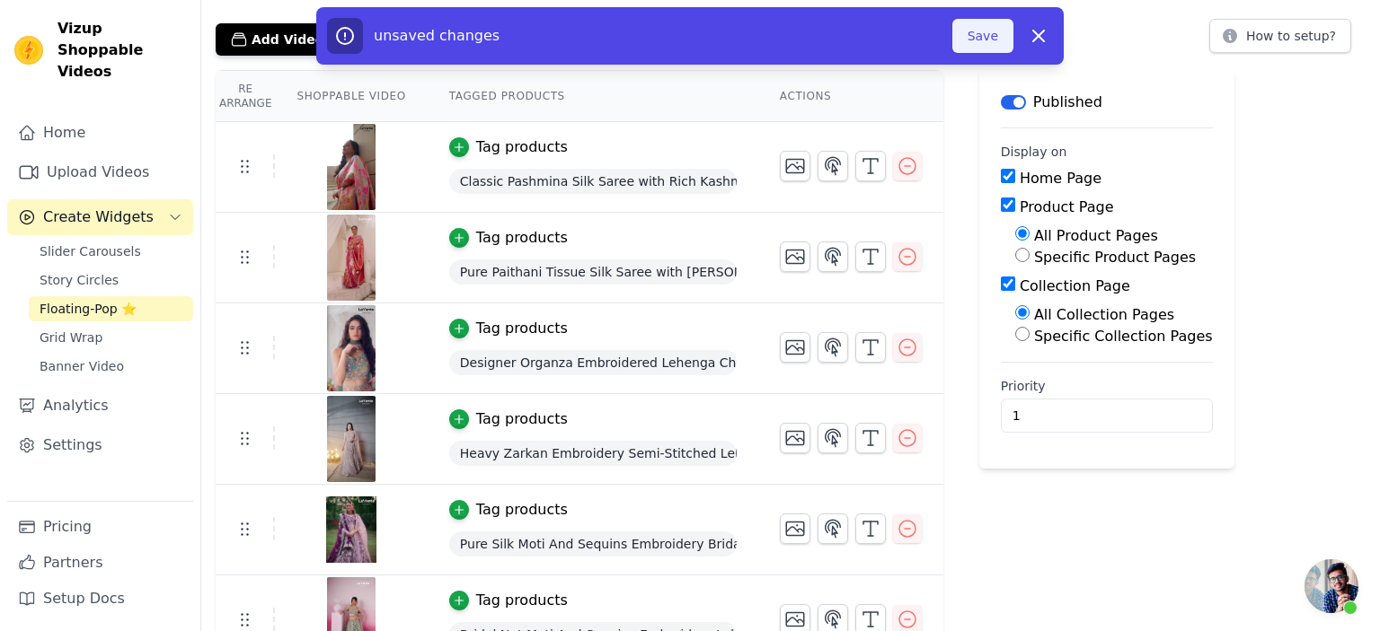
click at [975, 31] on button "Save" at bounding box center [982, 36] width 61 height 34
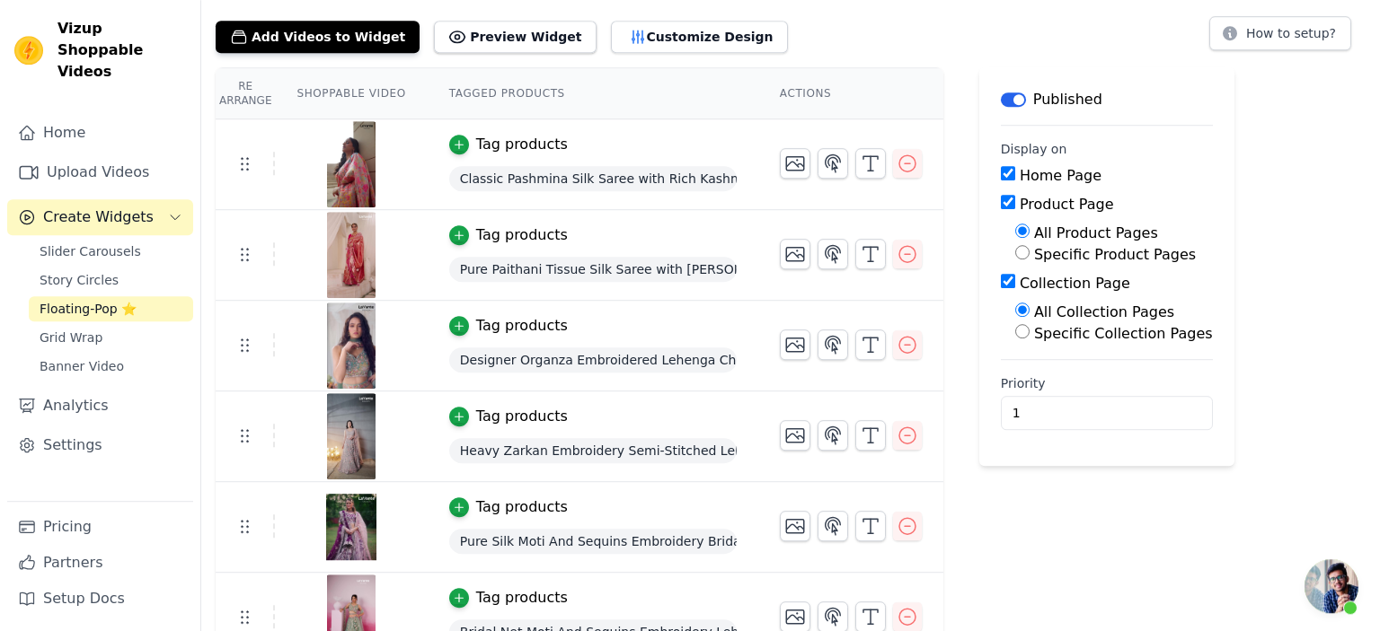
scroll to position [0, 0]
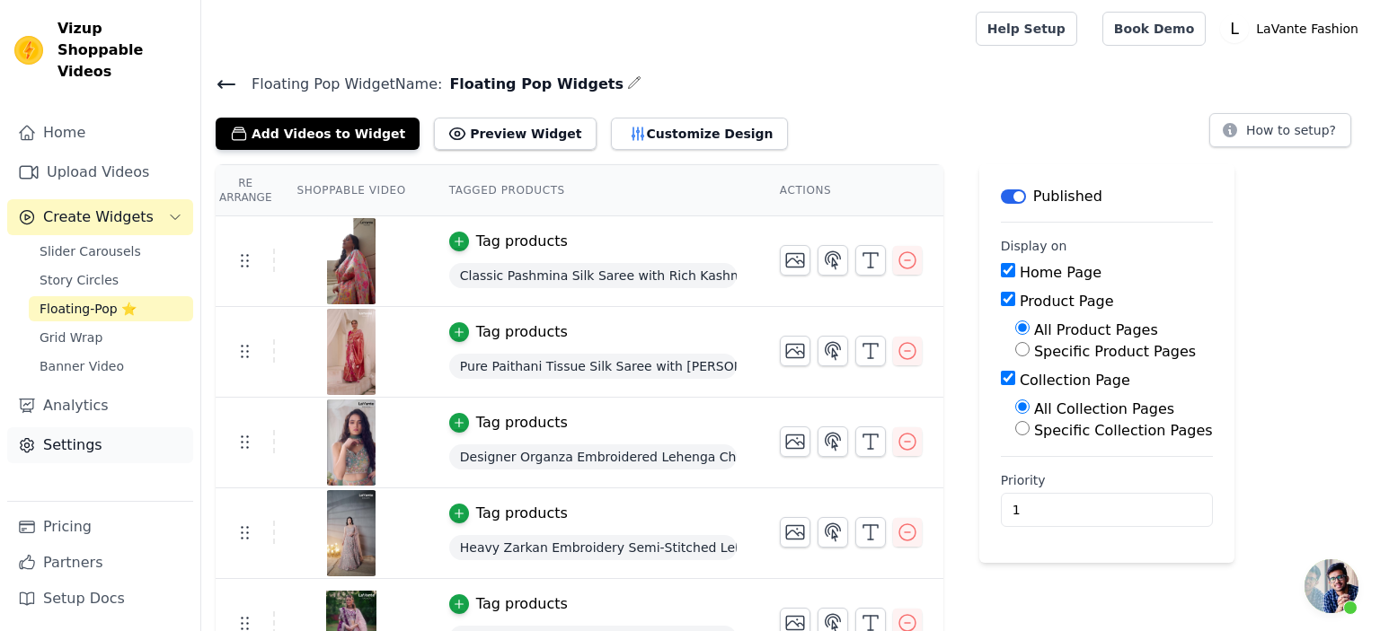
click at [88, 428] on link "Settings" at bounding box center [100, 446] width 186 height 36
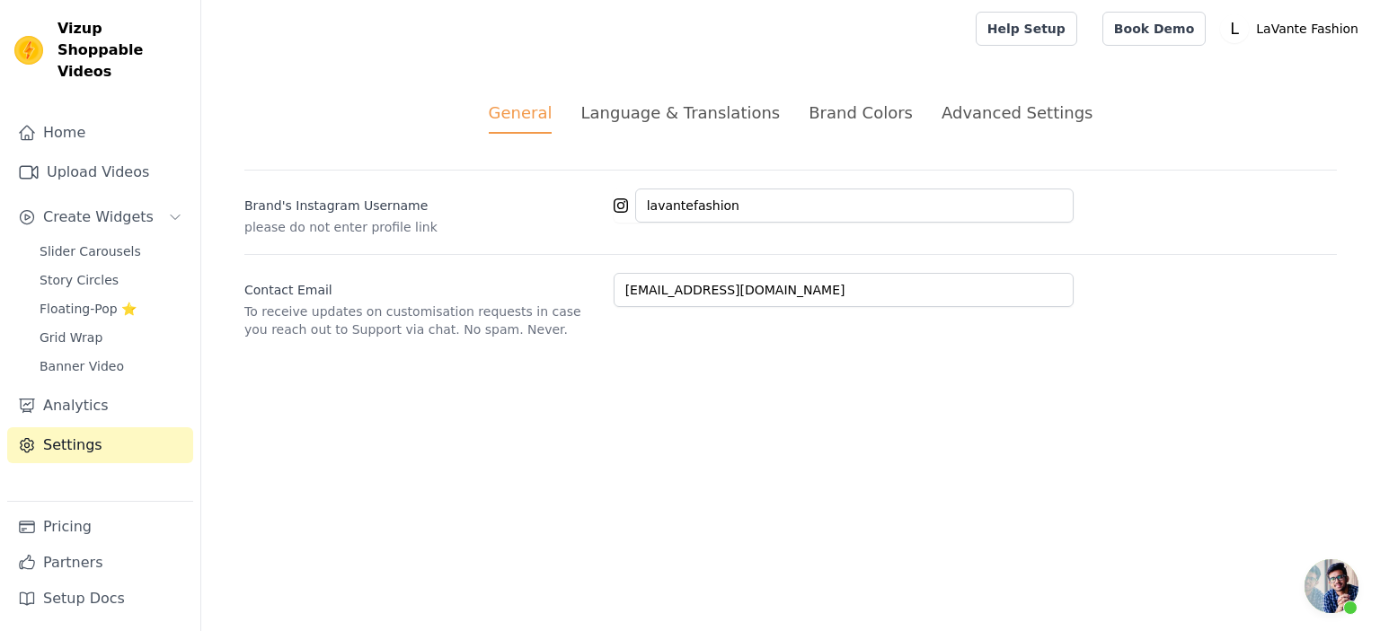
click at [991, 120] on div "Advanced Settings" at bounding box center [1016, 113] width 151 height 24
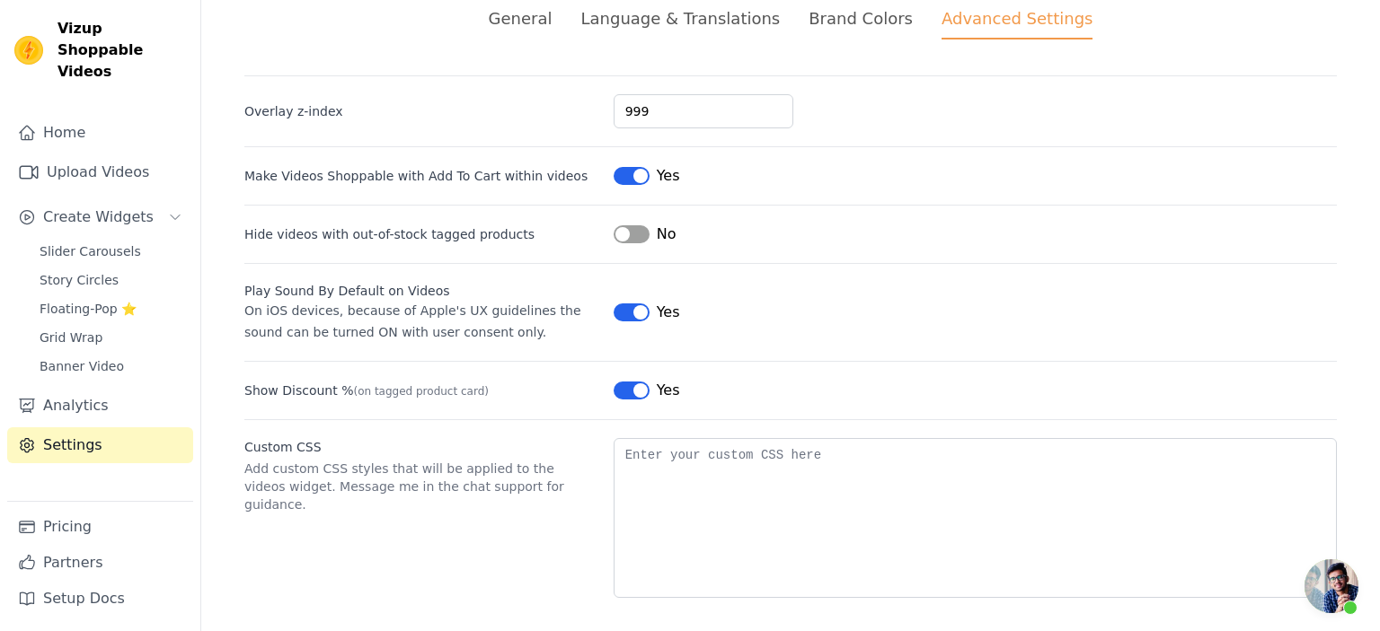
scroll to position [101, 0]
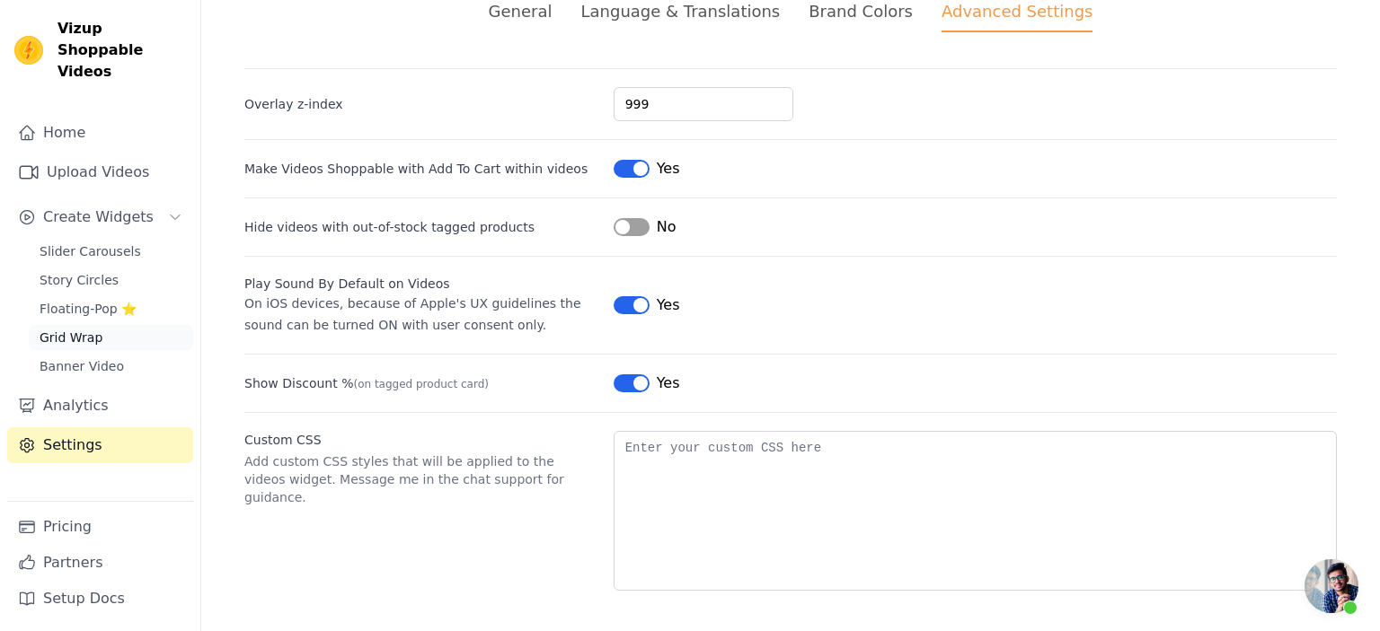
click at [75, 329] on span "Grid Wrap" at bounding box center [71, 338] width 63 height 18
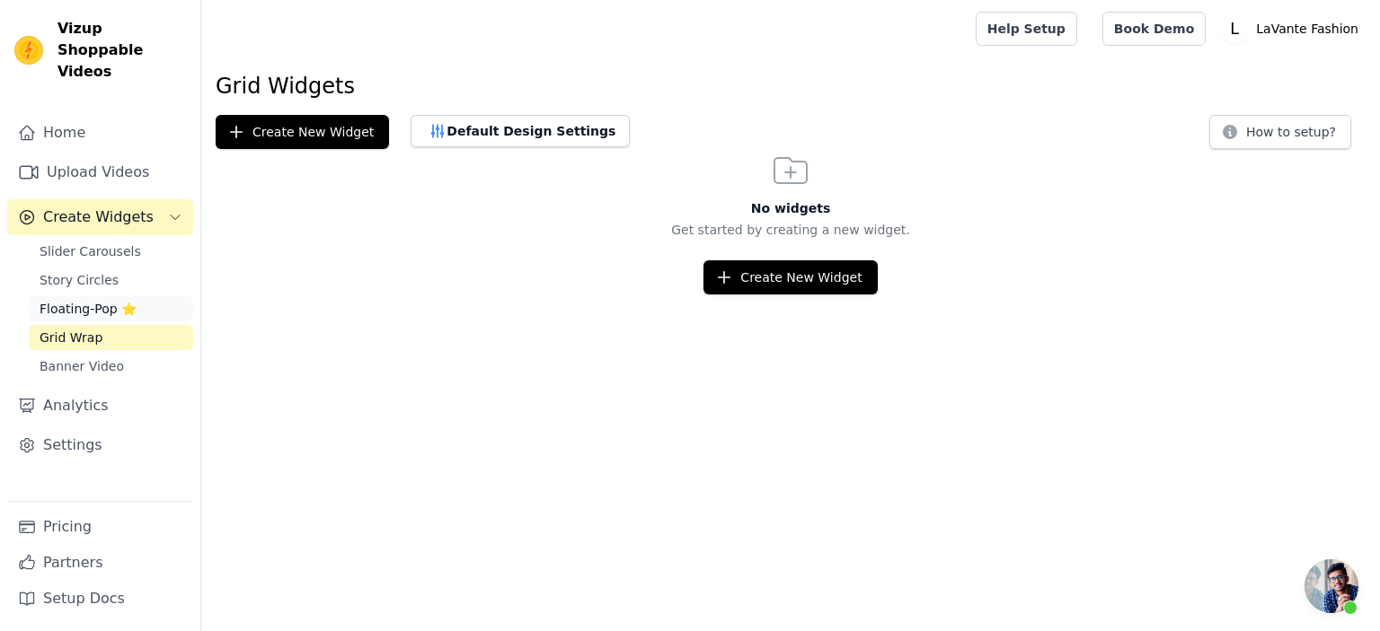
click at [72, 300] on span "Floating-Pop ⭐" at bounding box center [88, 309] width 97 height 18
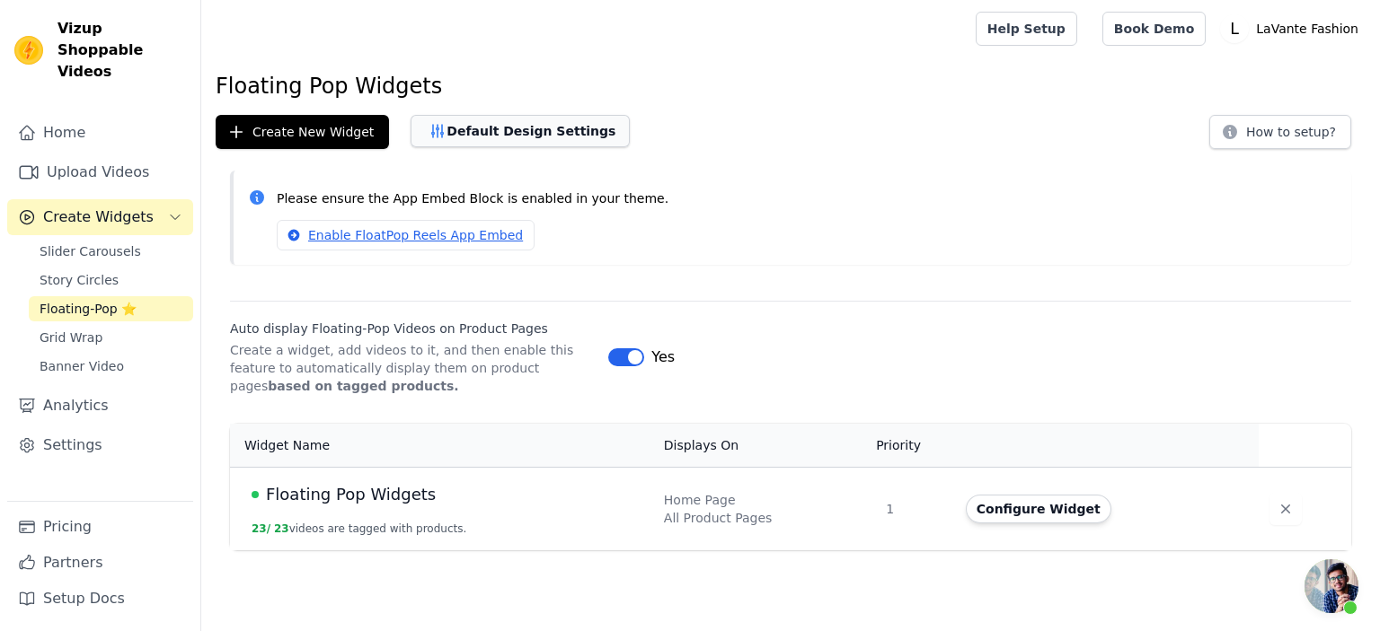
click at [462, 138] on button "Default Design Settings" at bounding box center [519, 131] width 219 height 32
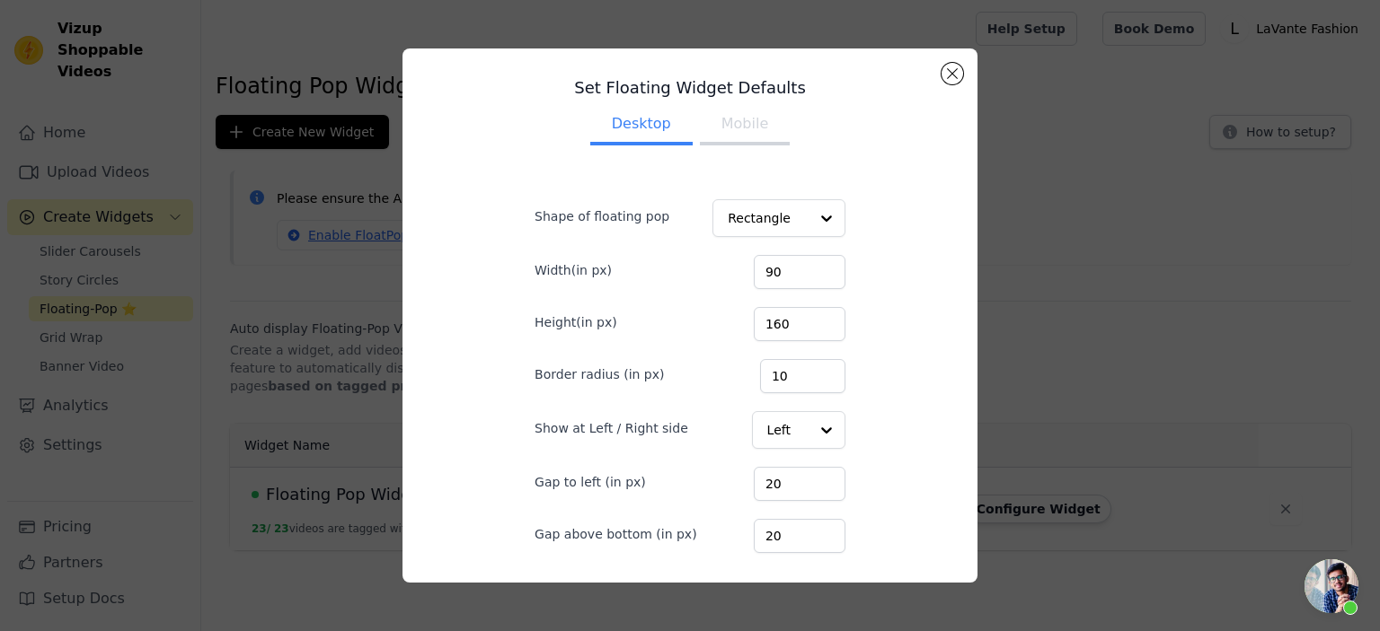
click at [726, 128] on button "Mobile" at bounding box center [745, 126] width 90 height 40
click at [951, 74] on button "Close modal" at bounding box center [952, 74] width 22 height 22
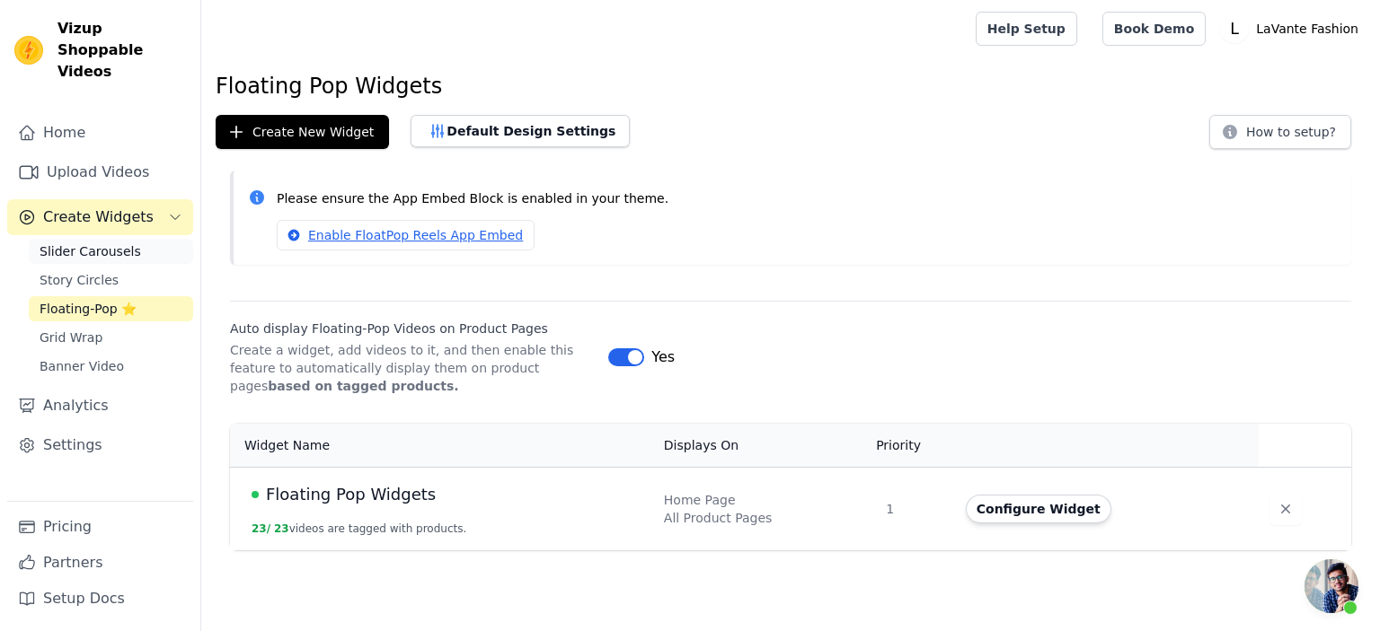
click at [110, 243] on span "Slider Carousels" at bounding box center [90, 252] width 101 height 18
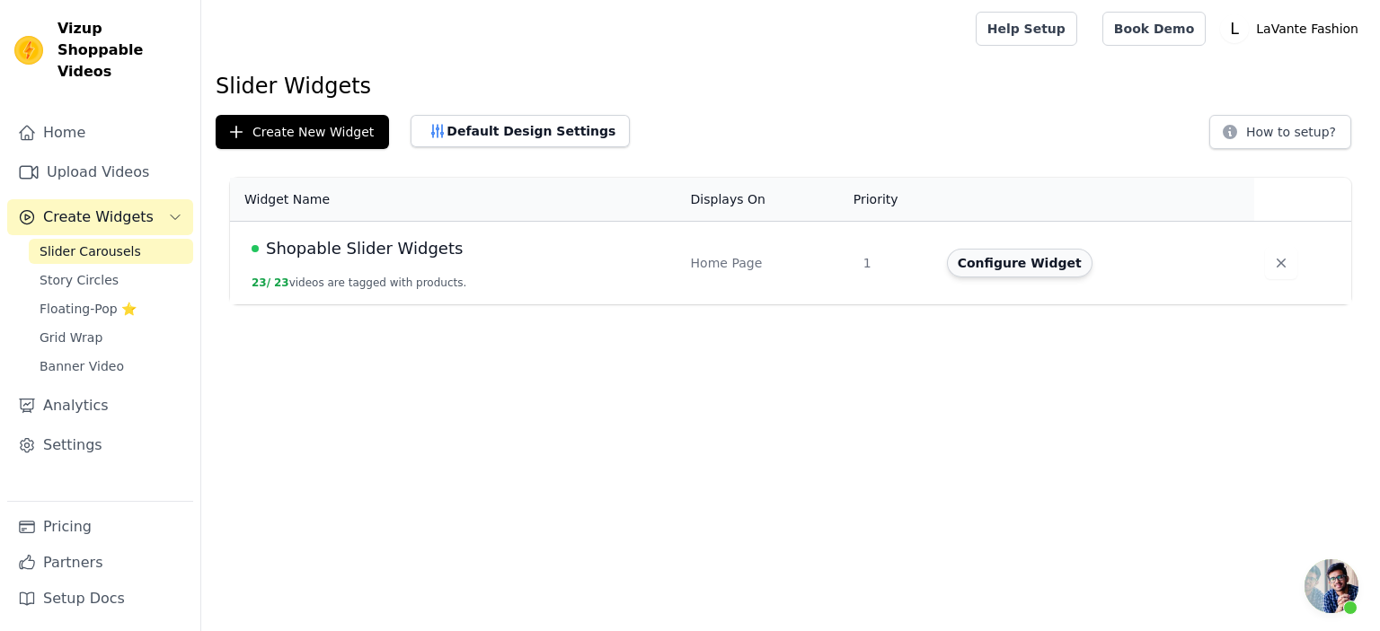
click at [996, 265] on button "Configure Widget" at bounding box center [1020, 263] width 146 height 29
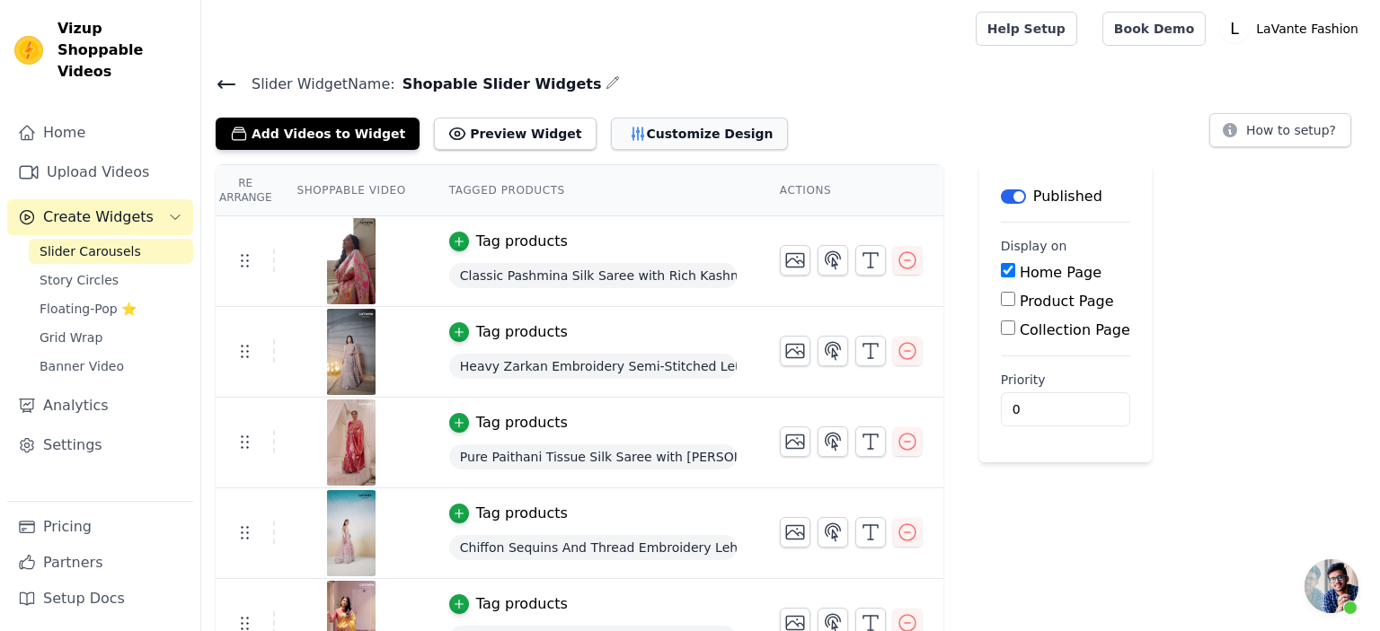
click at [634, 138] on button "Customize Design" at bounding box center [699, 134] width 177 height 32
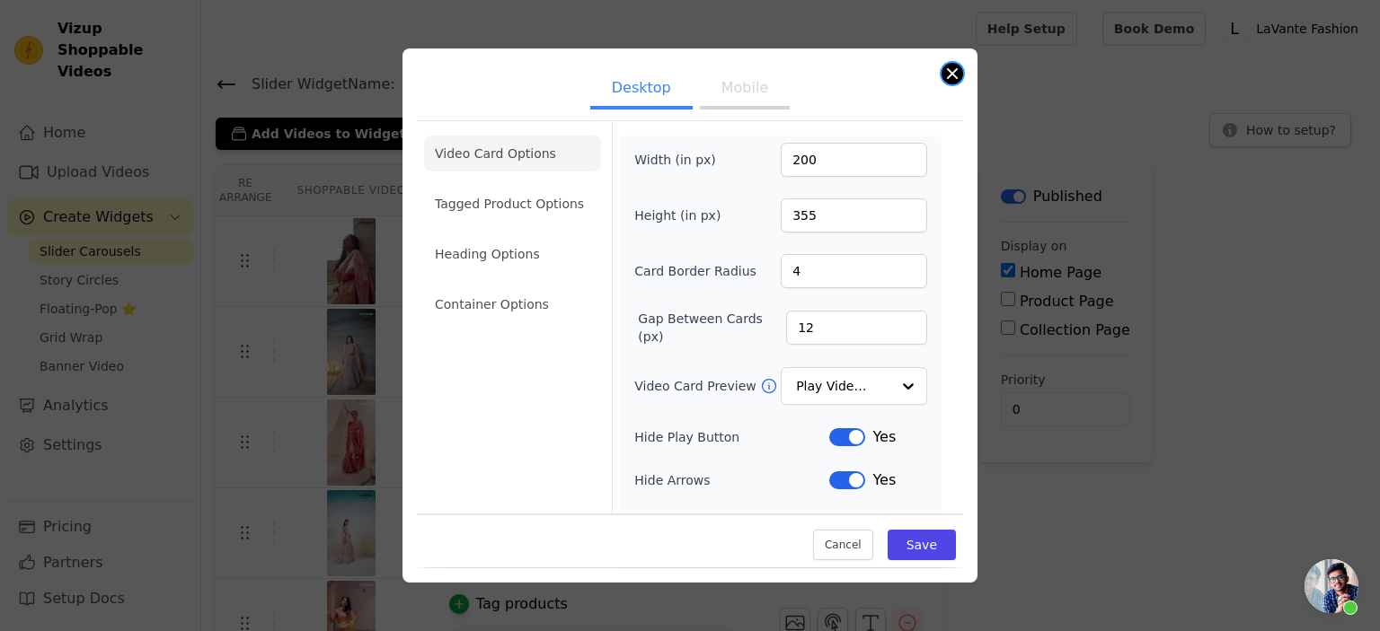
click at [952, 69] on button "Close modal" at bounding box center [952, 74] width 22 height 22
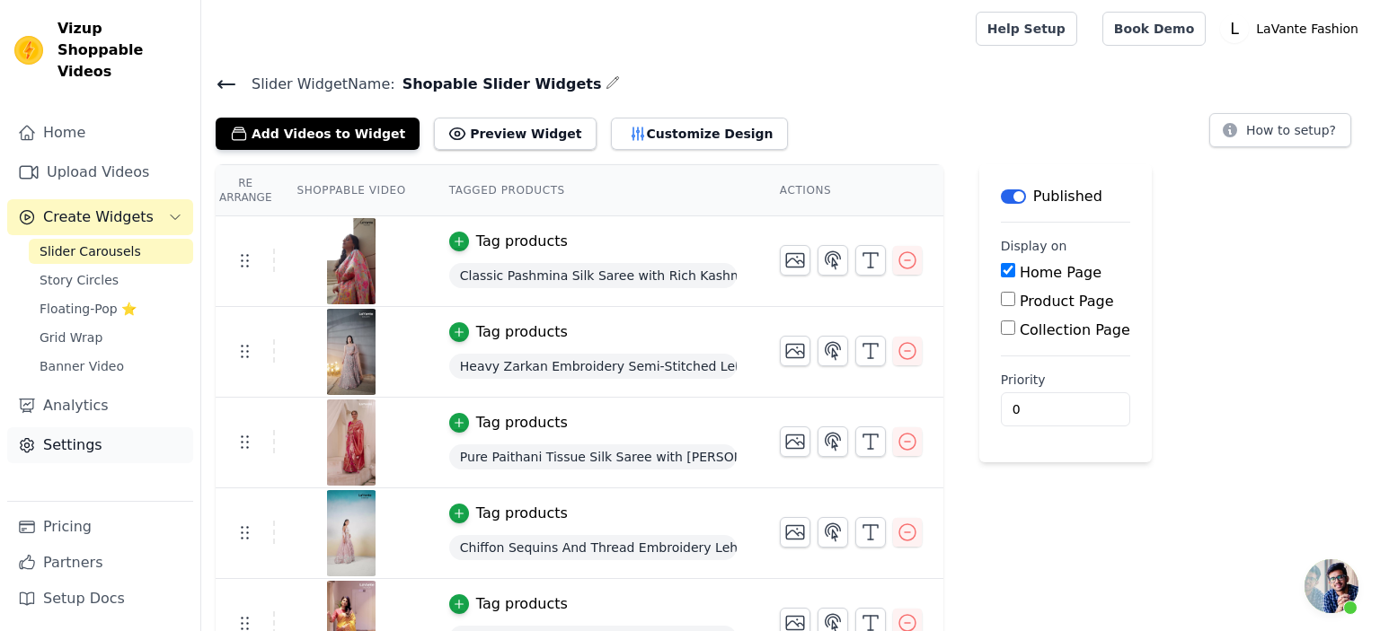
click at [82, 428] on link "Settings" at bounding box center [100, 446] width 186 height 36
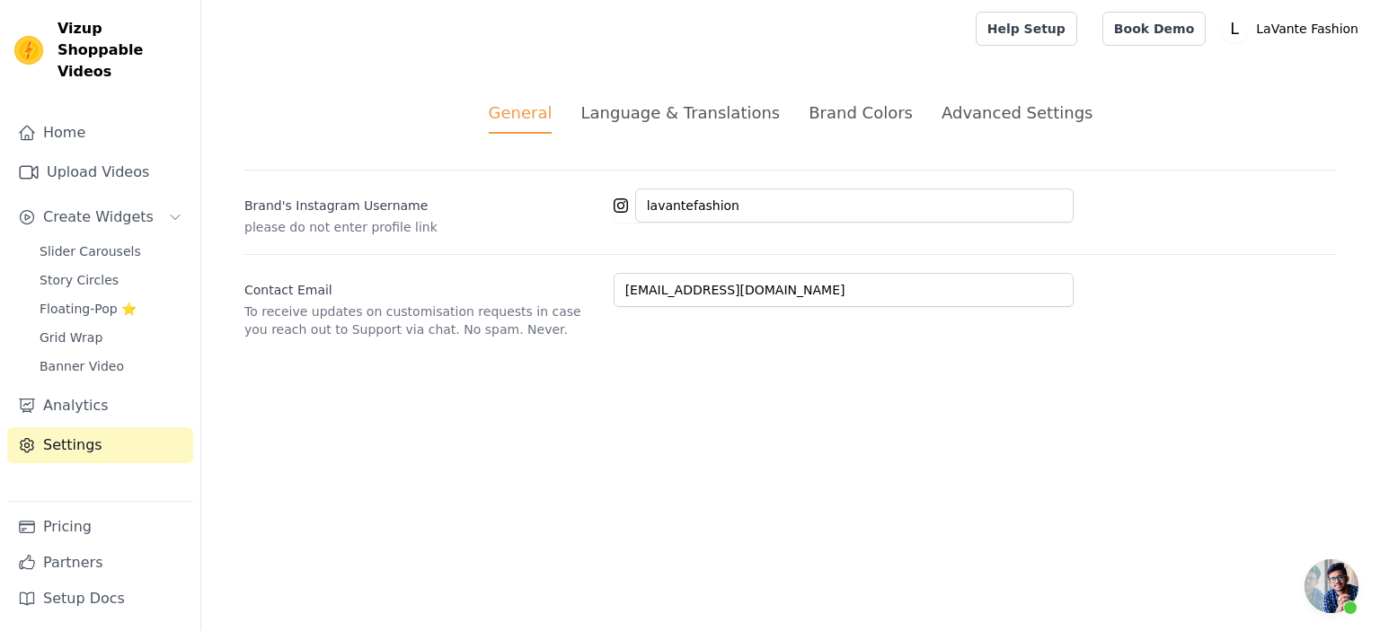
click at [972, 116] on div "Advanced Settings" at bounding box center [1016, 113] width 151 height 24
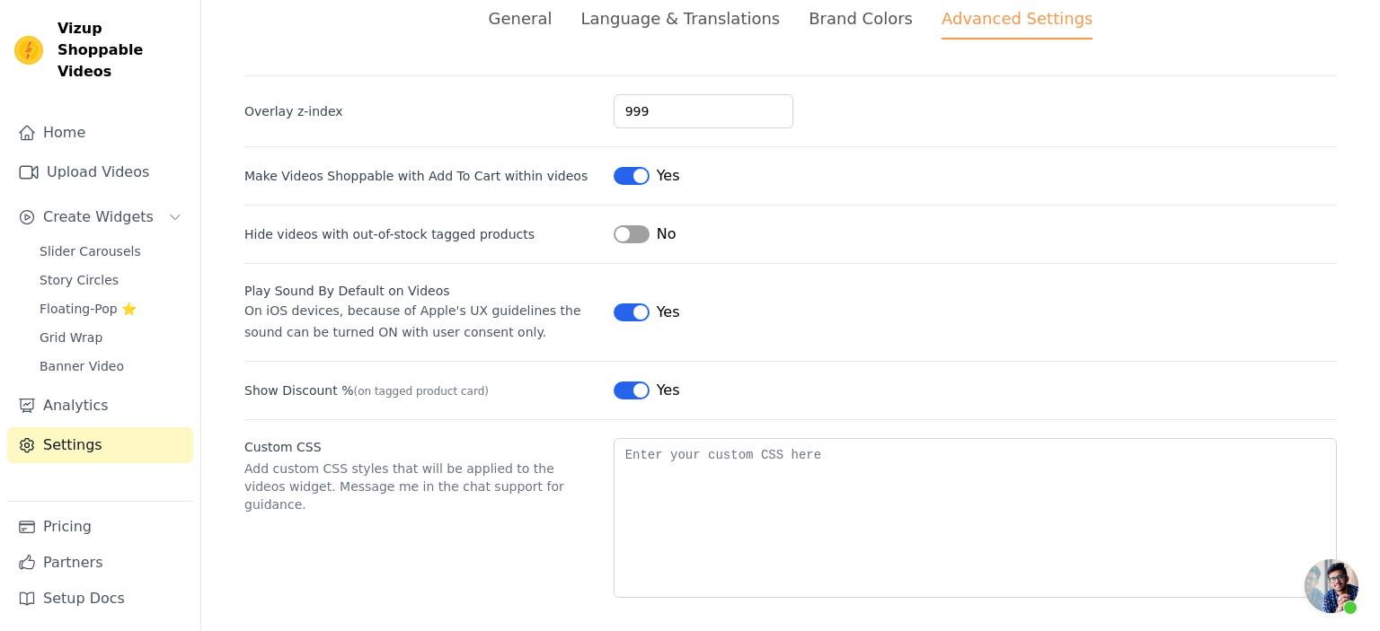
scroll to position [101, 0]
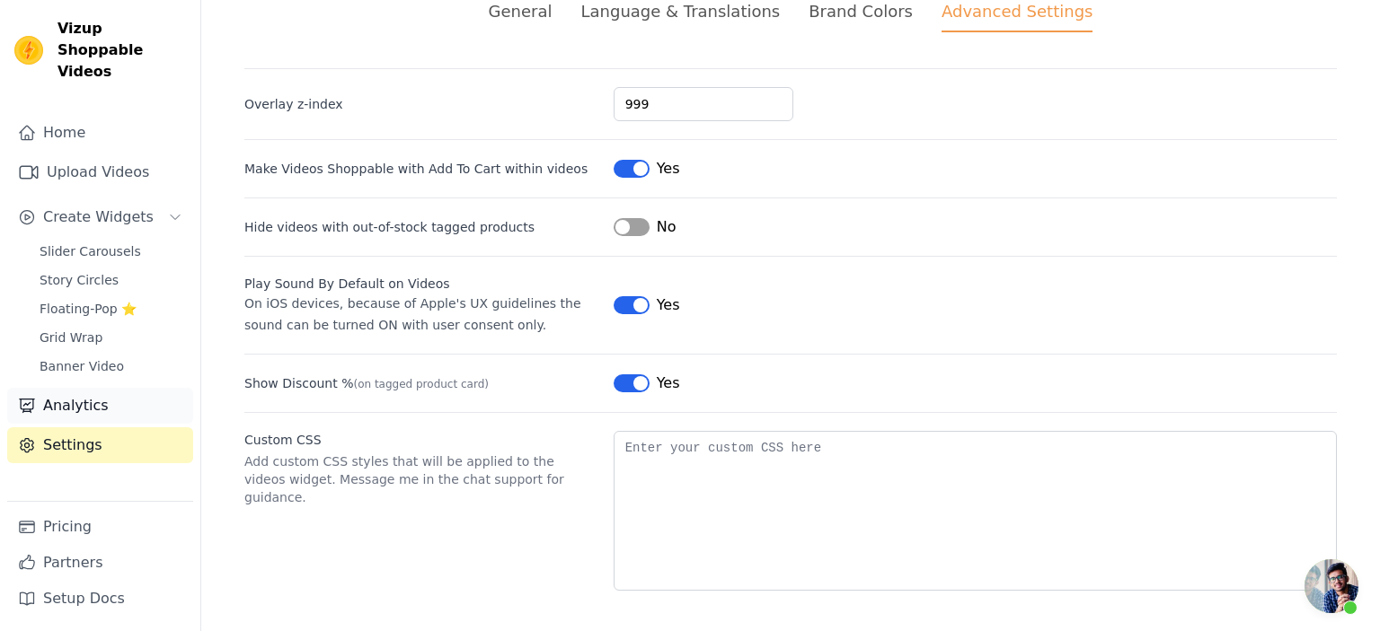
click at [131, 388] on link "Analytics" at bounding box center [100, 406] width 186 height 36
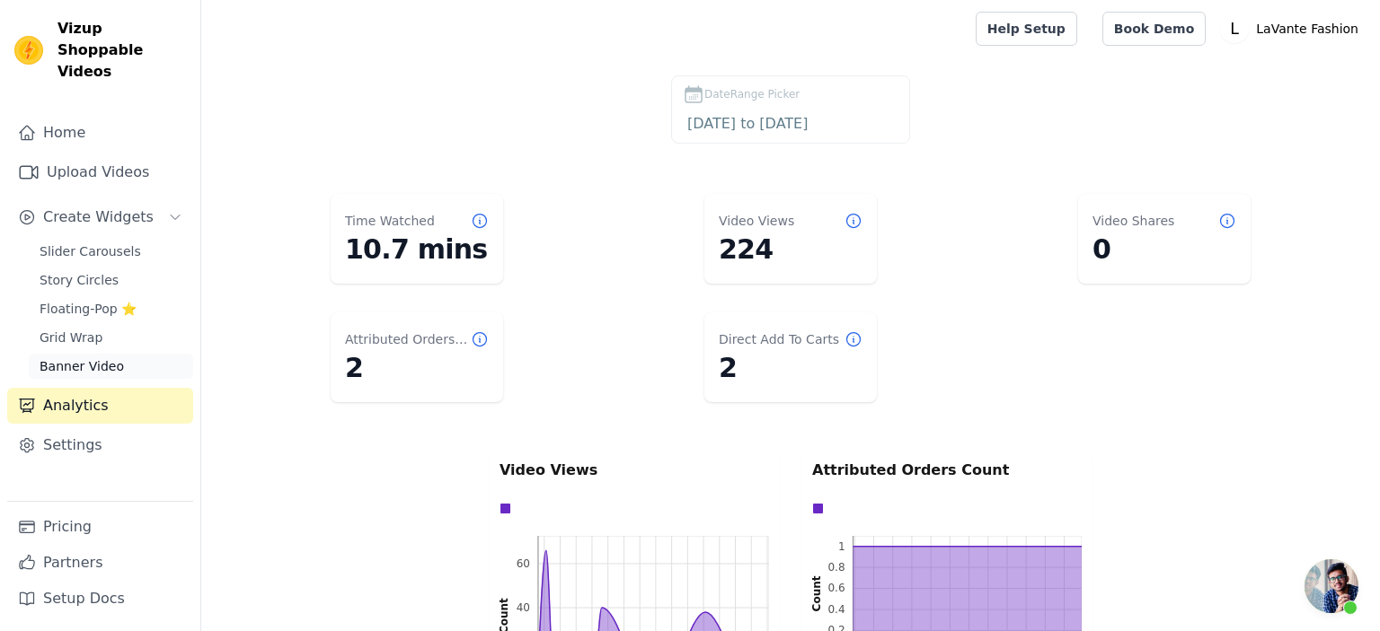
click at [81, 357] on span "Banner Video" at bounding box center [82, 366] width 84 height 18
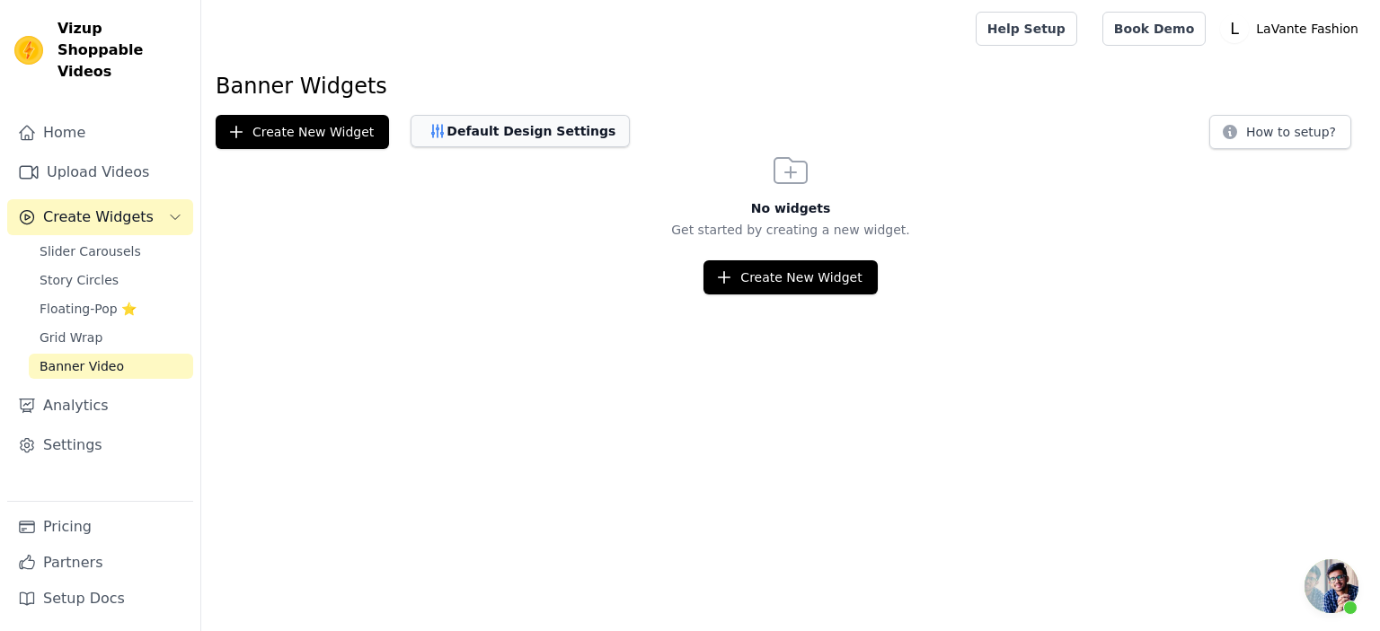
click at [493, 138] on button "Default Design Settings" at bounding box center [519, 131] width 219 height 32
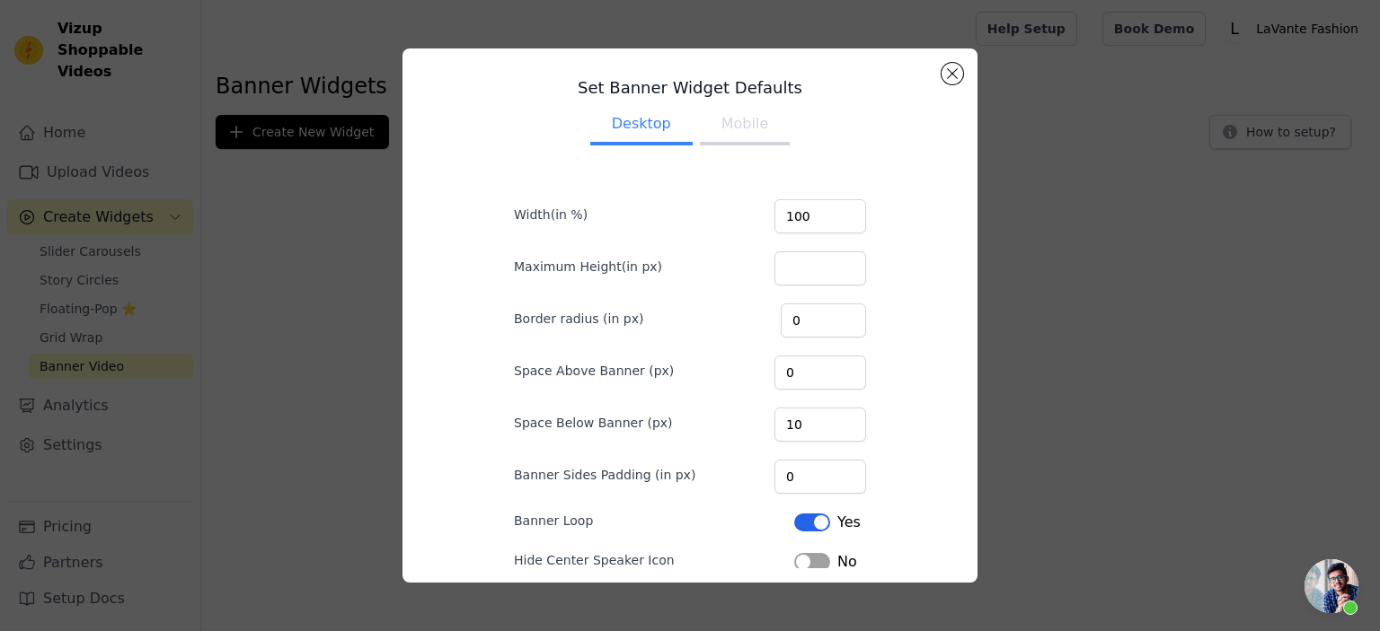
click at [728, 128] on button "Mobile" at bounding box center [745, 126] width 90 height 40
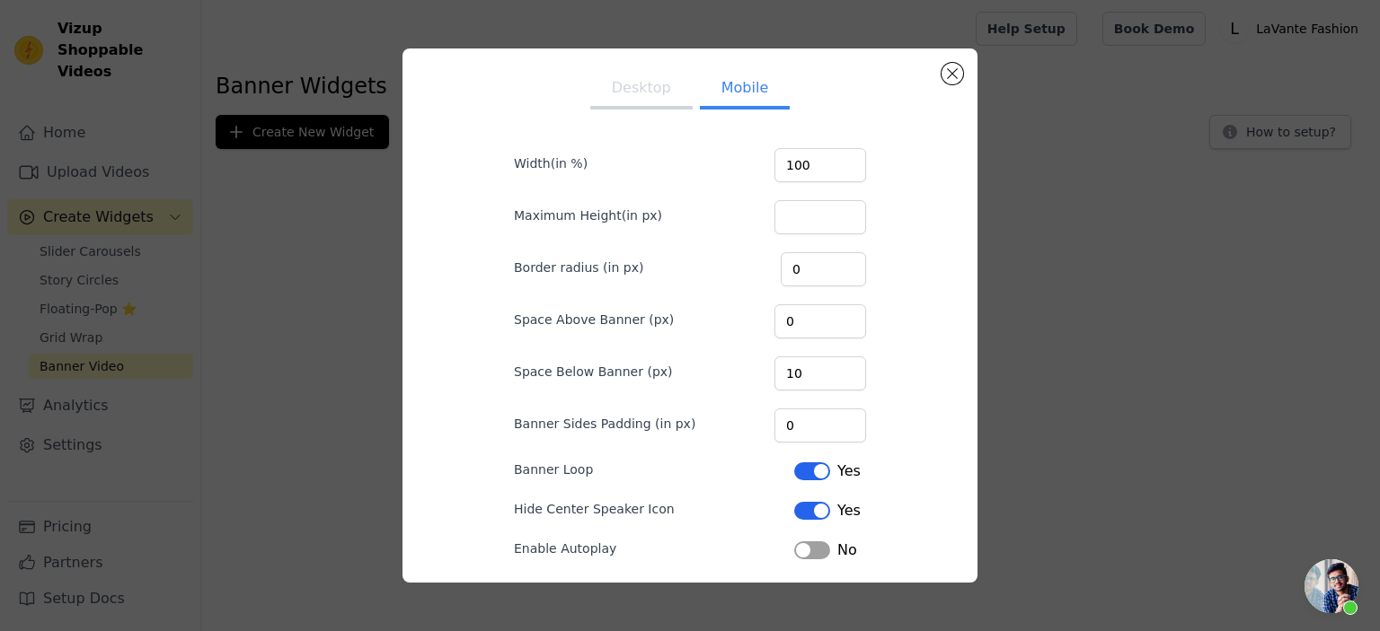
scroll to position [122, 0]
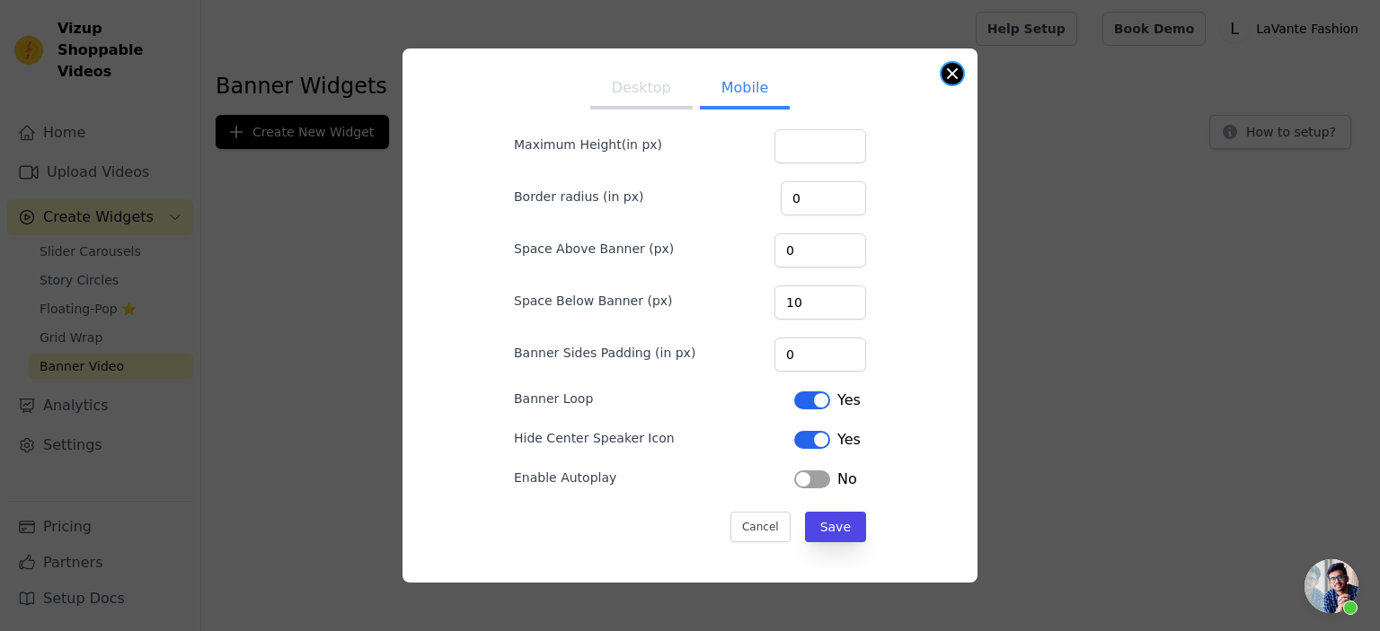
click at [948, 81] on button "Close modal" at bounding box center [952, 74] width 22 height 22
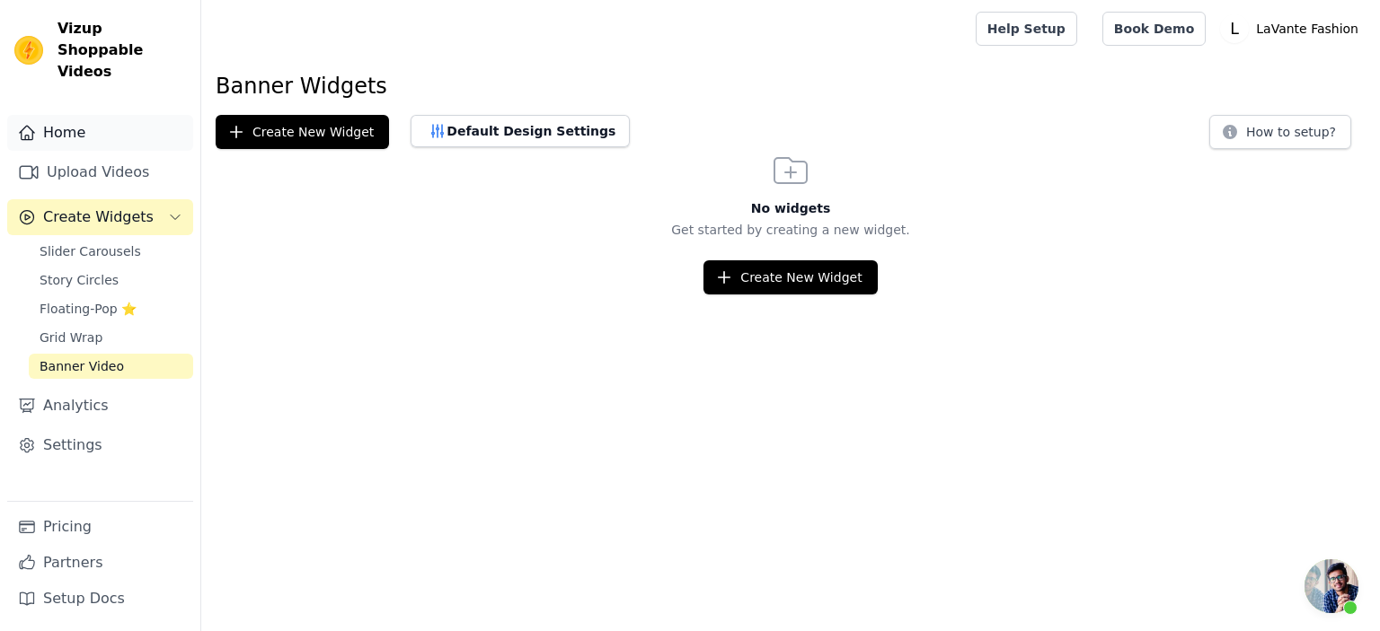
click at [92, 115] on link "Home" at bounding box center [100, 133] width 186 height 36
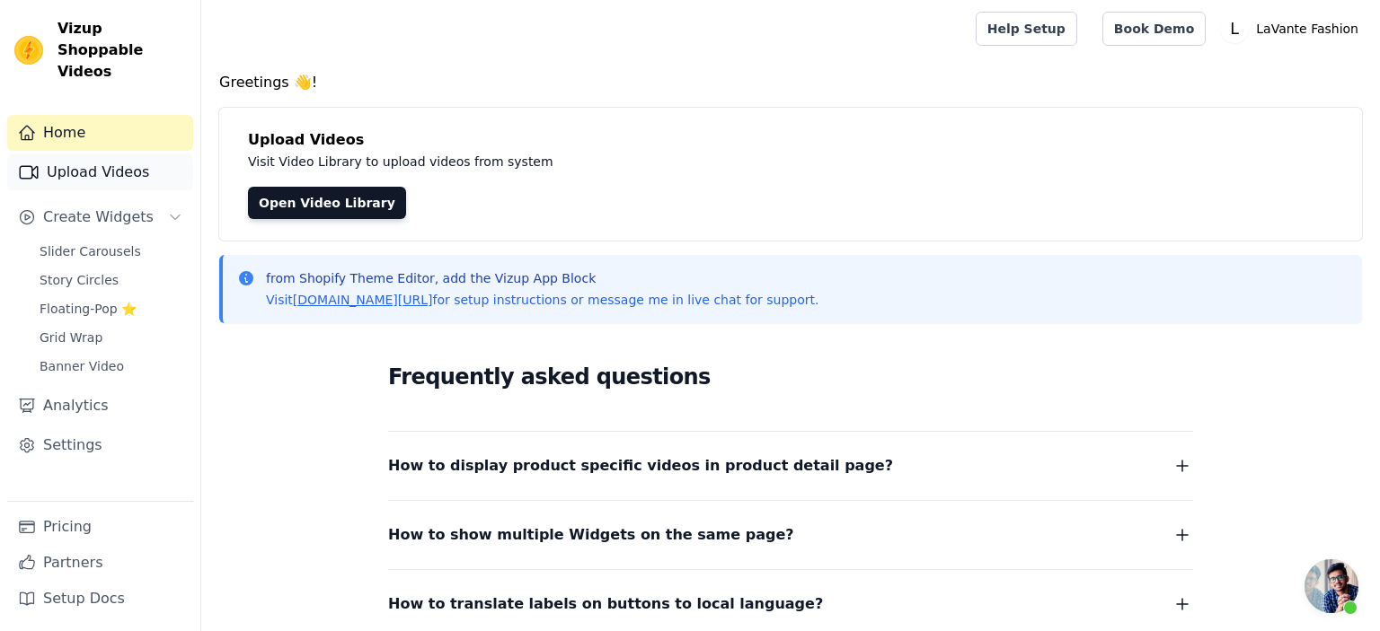
click at [97, 156] on link "Upload Videos" at bounding box center [100, 172] width 186 height 36
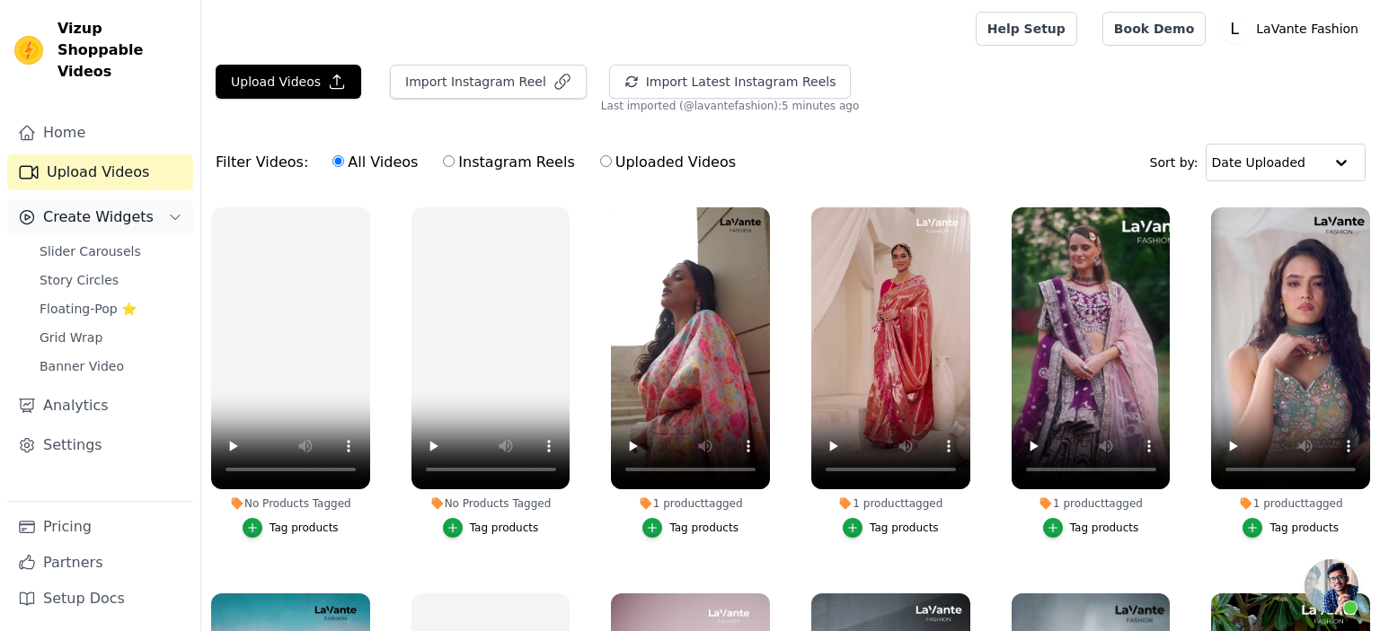
click at [93, 207] on span "Create Widgets" at bounding box center [98, 218] width 110 height 22
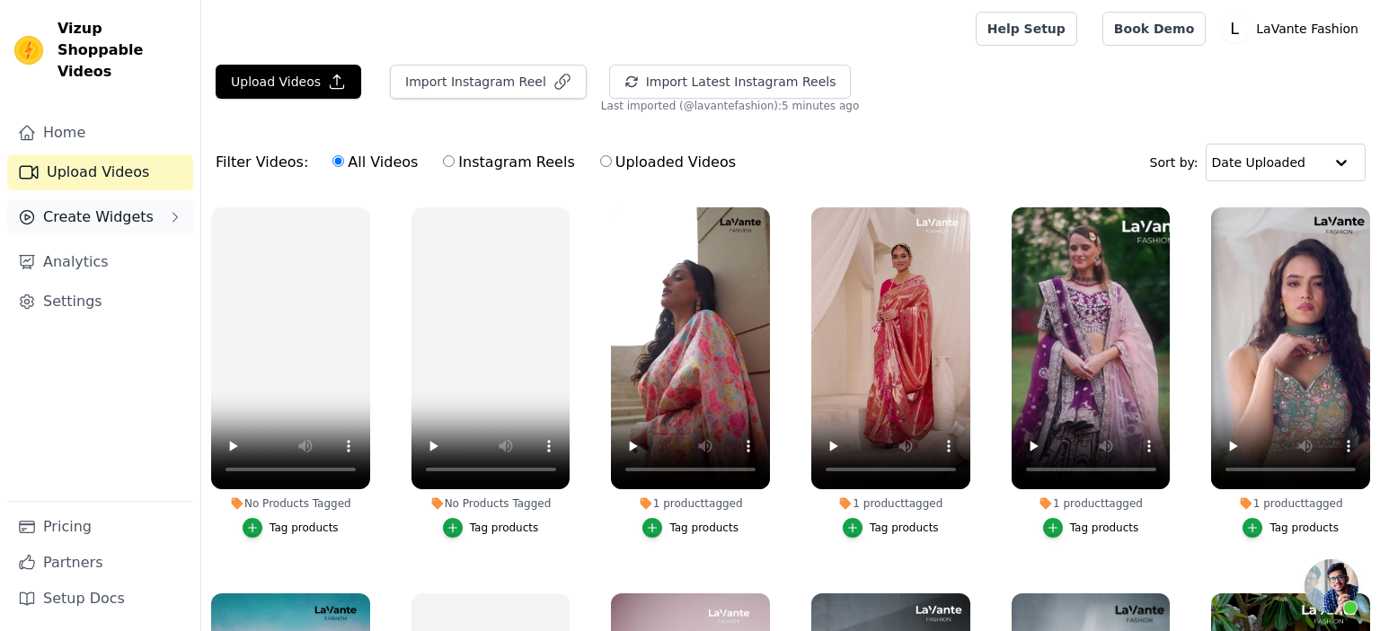
click at [89, 207] on span "Create Widgets" at bounding box center [98, 218] width 110 height 22
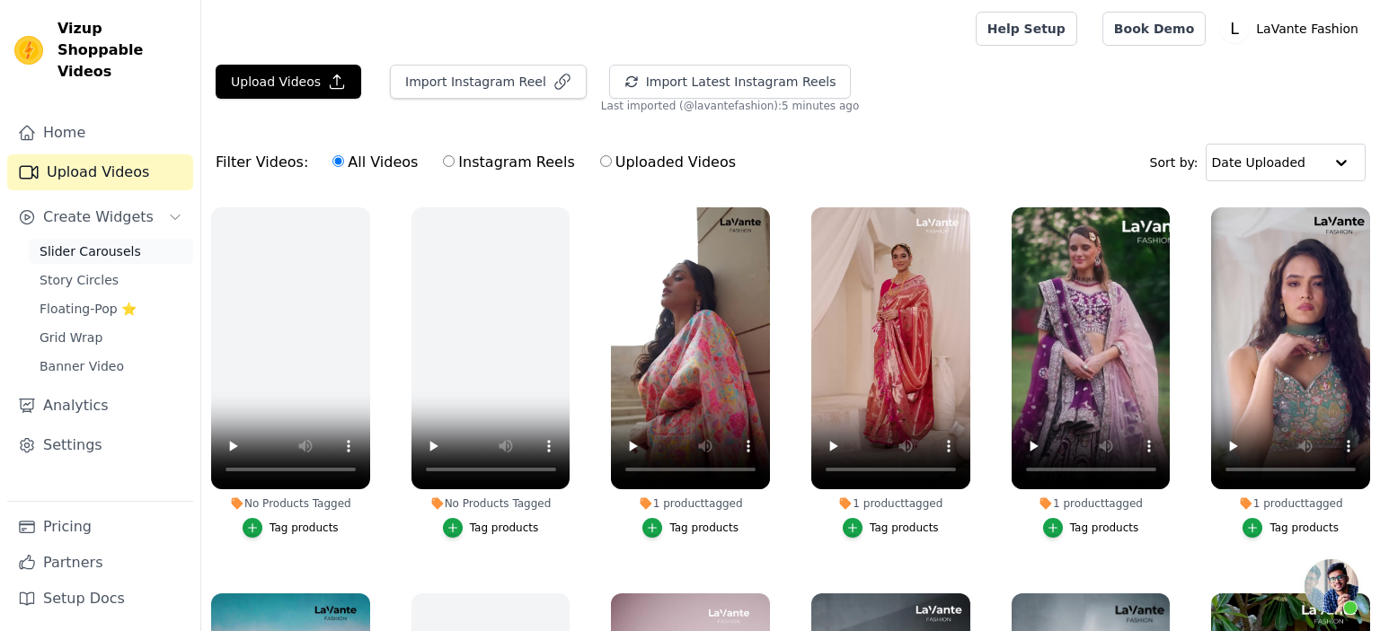
click at [79, 243] on span "Slider Carousels" at bounding box center [90, 252] width 101 height 18
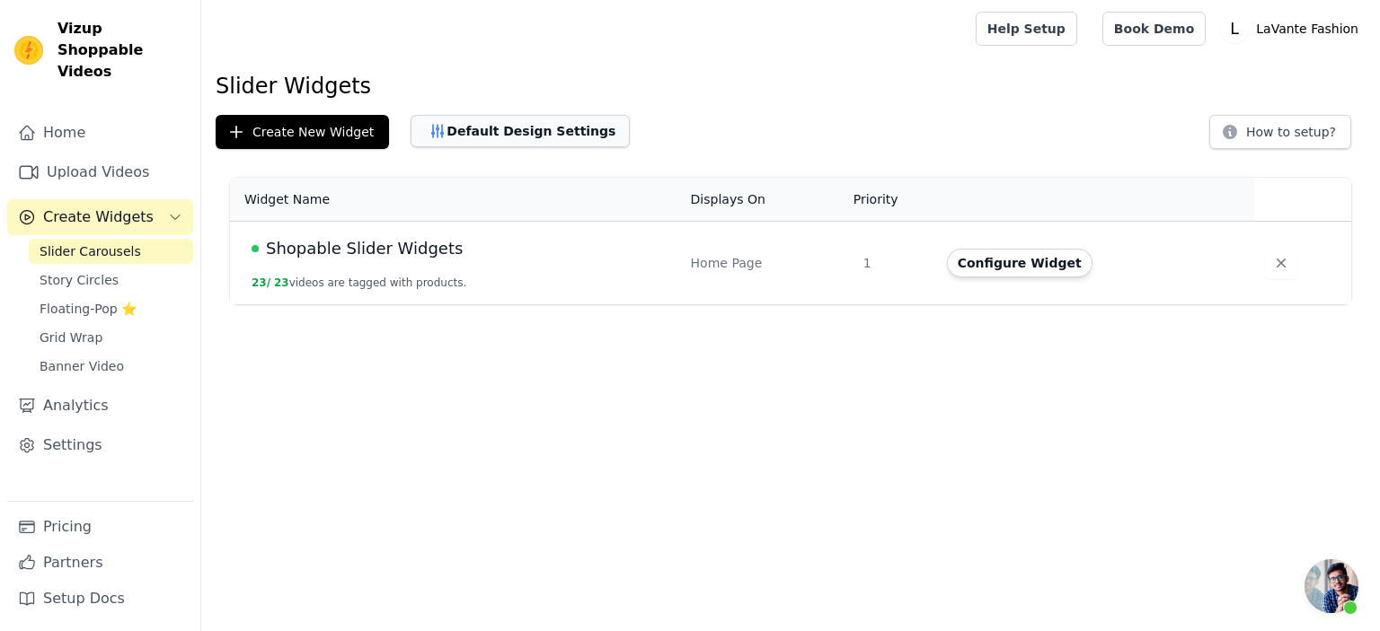
click at [502, 135] on button "Default Design Settings" at bounding box center [519, 131] width 219 height 32
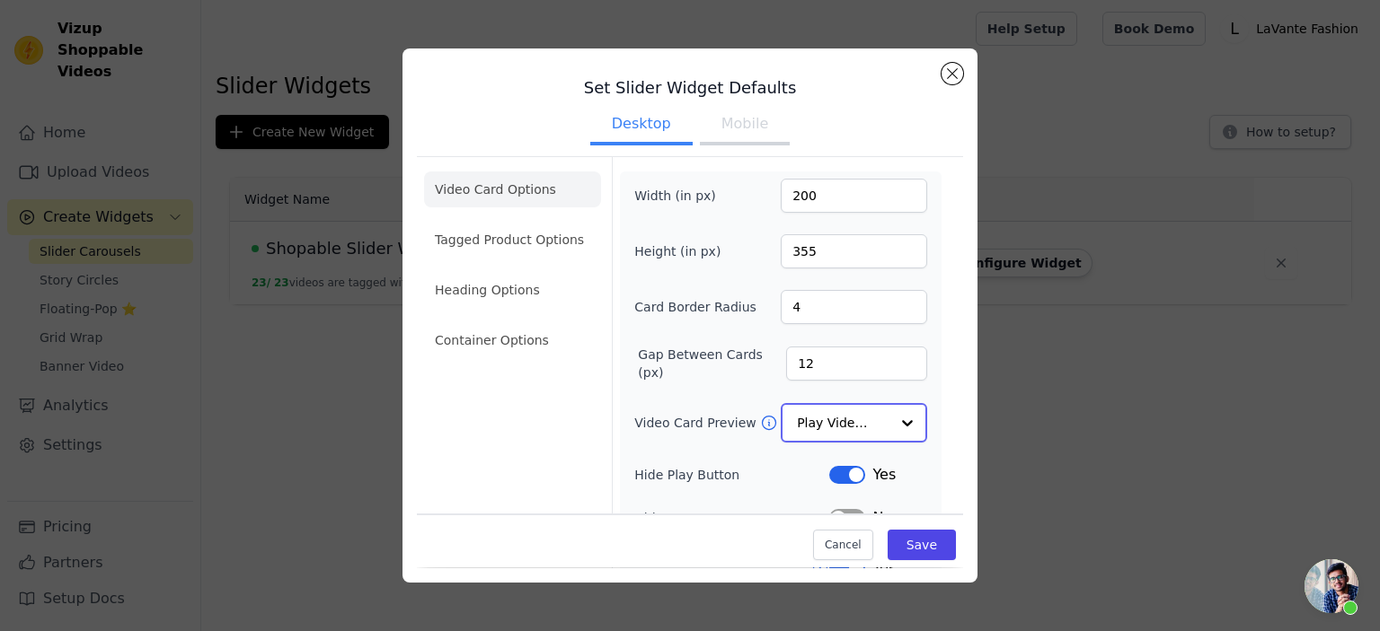
click at [919, 428] on div at bounding box center [907, 423] width 36 height 36
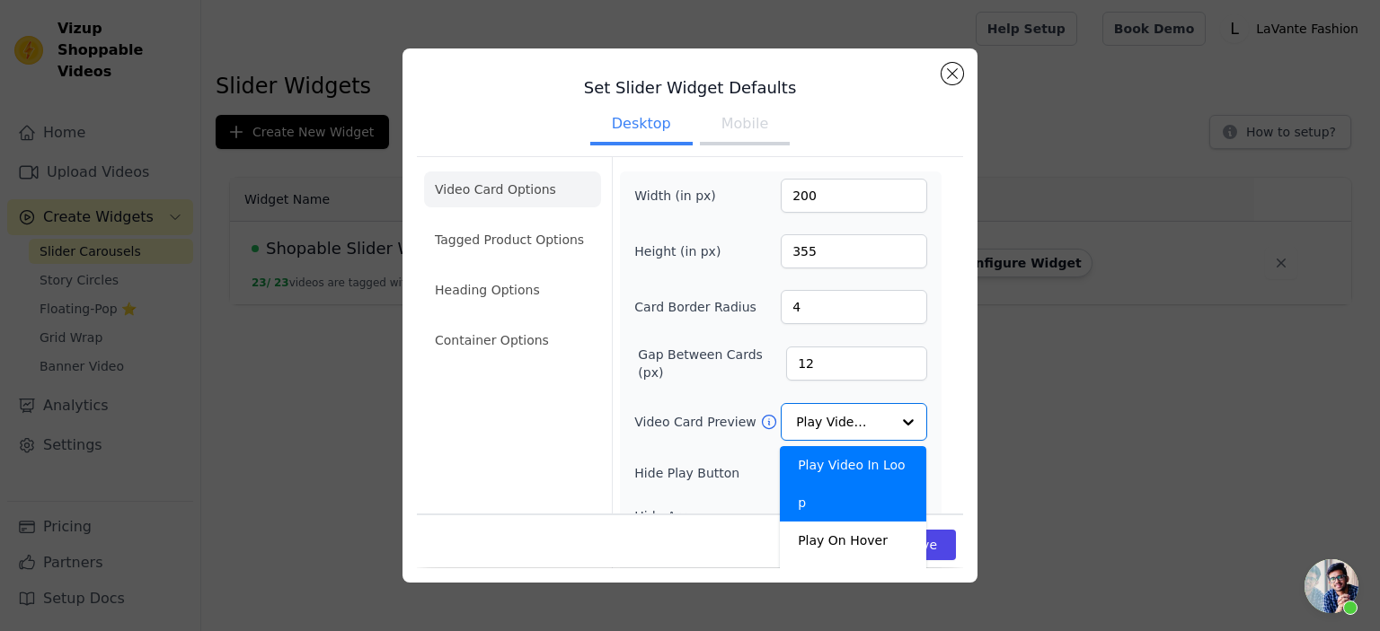
click at [667, 391] on div "Width (in px) 200 Height (in px) 355 Card Border Radius 4 Gap Between Cards (px…" at bounding box center [780, 446] width 293 height 535
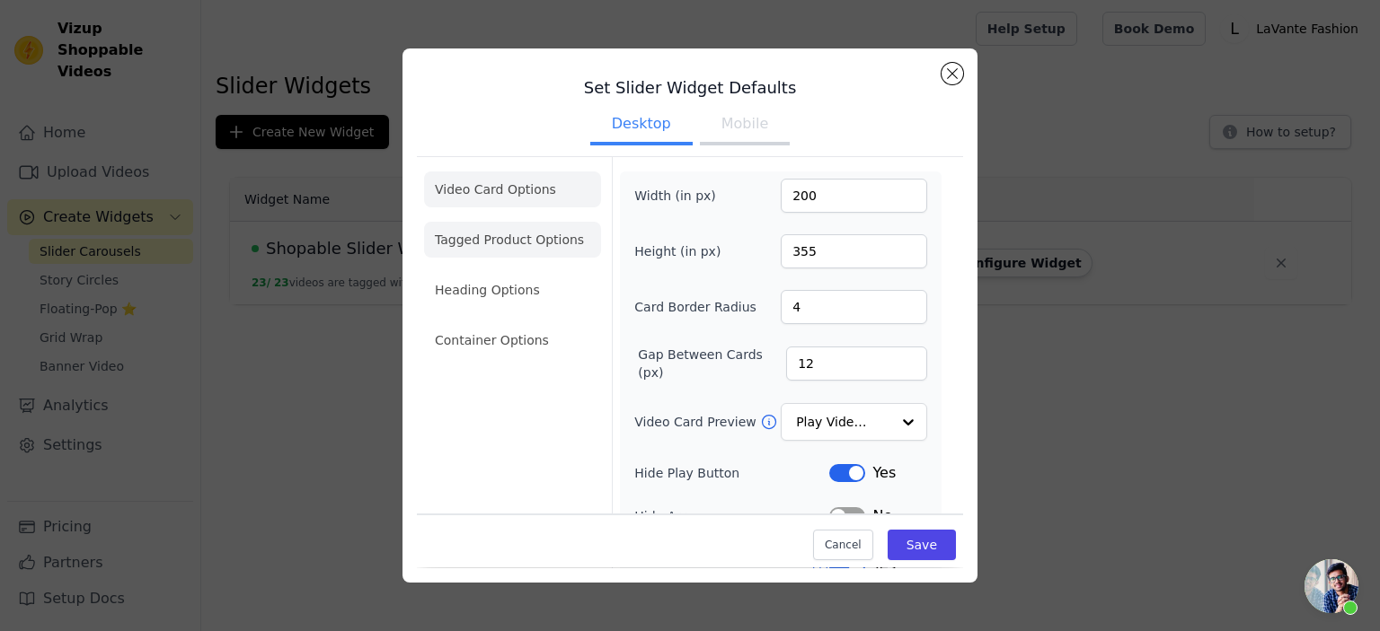
click at [478, 235] on li "Tagged Product Options" at bounding box center [512, 240] width 177 height 36
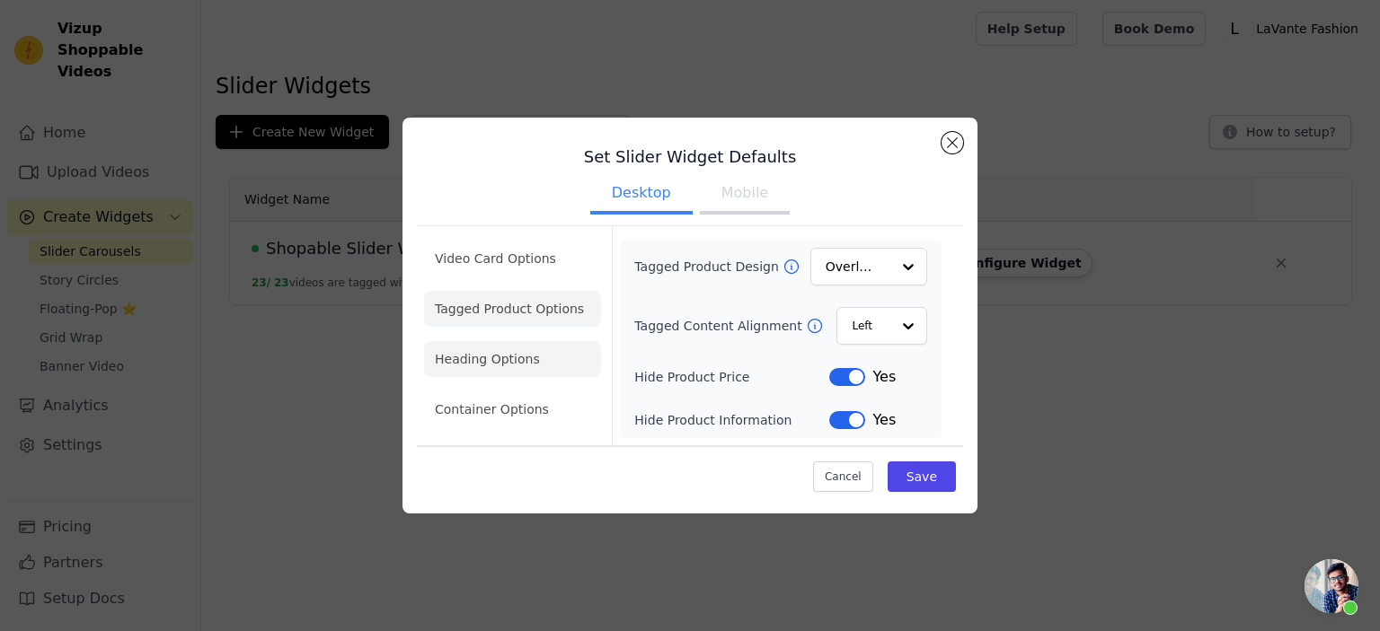
click at [507, 363] on li "Heading Options" at bounding box center [512, 359] width 177 height 36
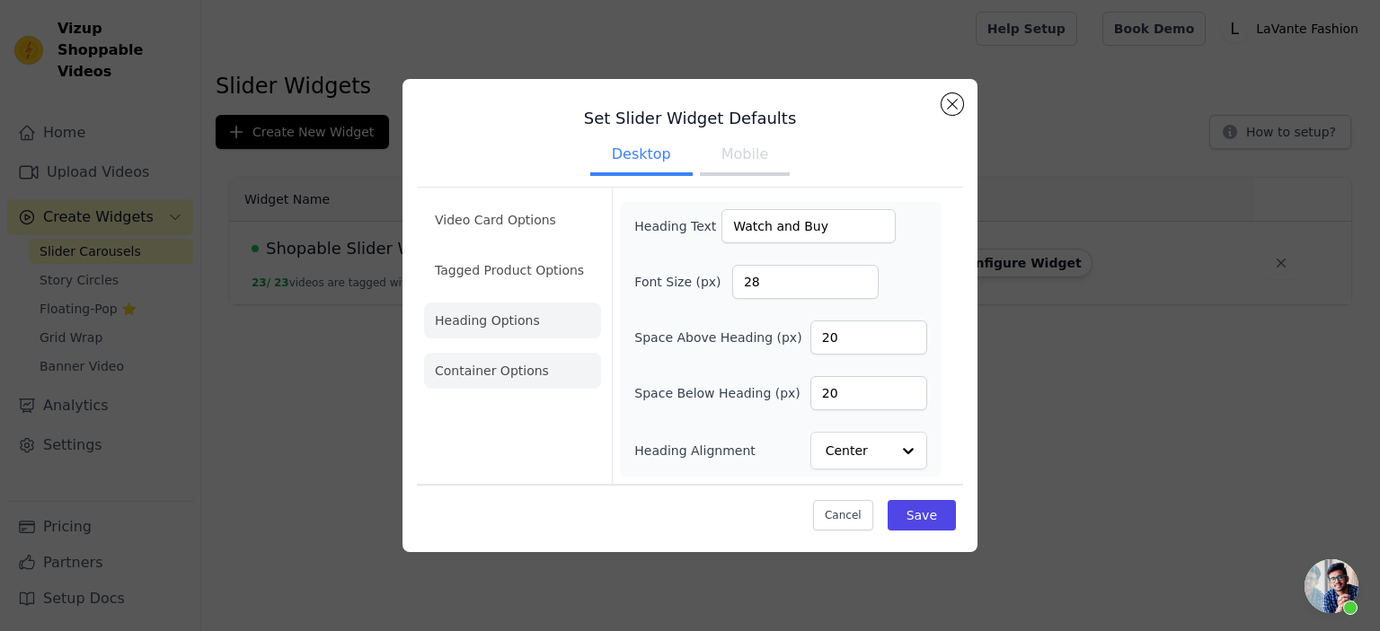
click at [504, 370] on li "Container Options" at bounding box center [512, 371] width 177 height 36
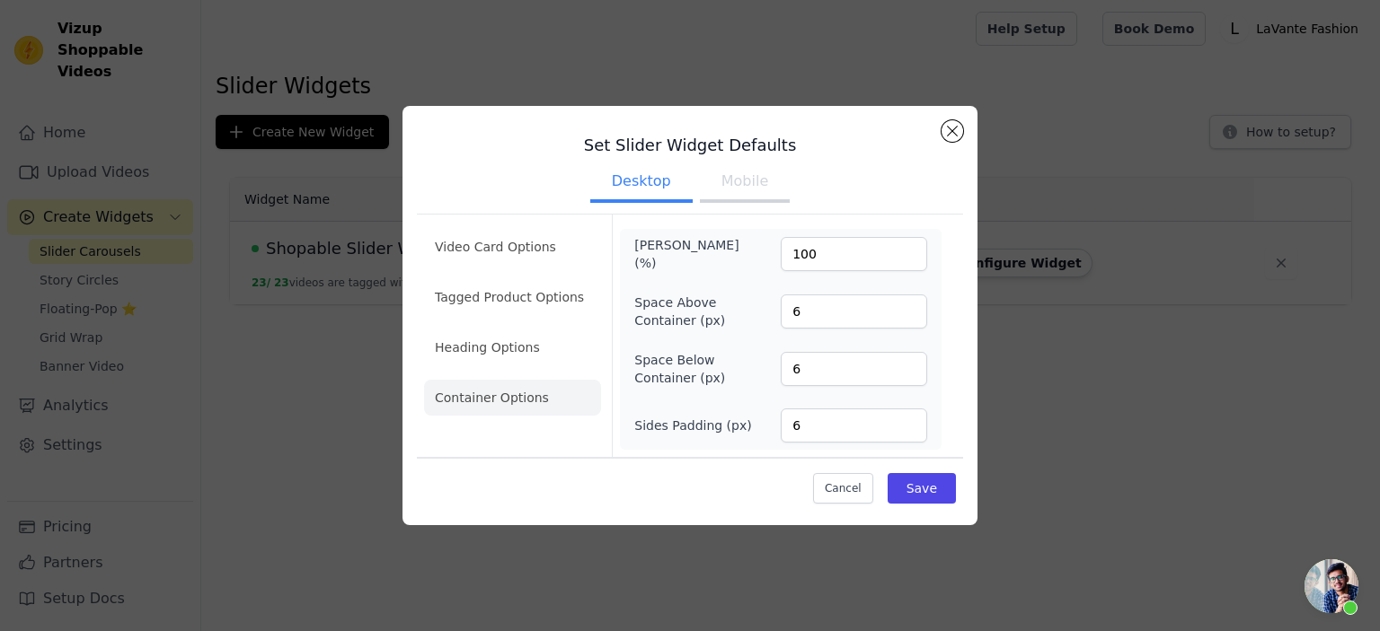
click at [734, 194] on button "Mobile" at bounding box center [745, 183] width 90 height 40
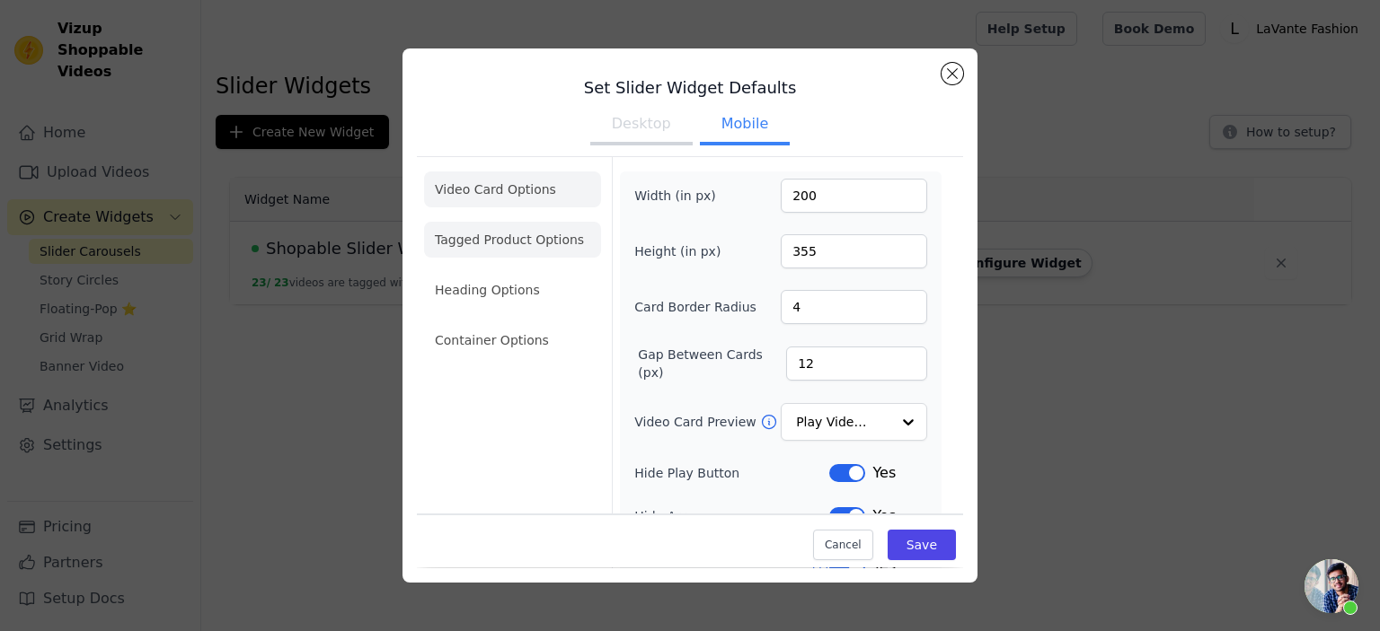
click at [543, 246] on li "Tagged Product Options" at bounding box center [512, 240] width 177 height 36
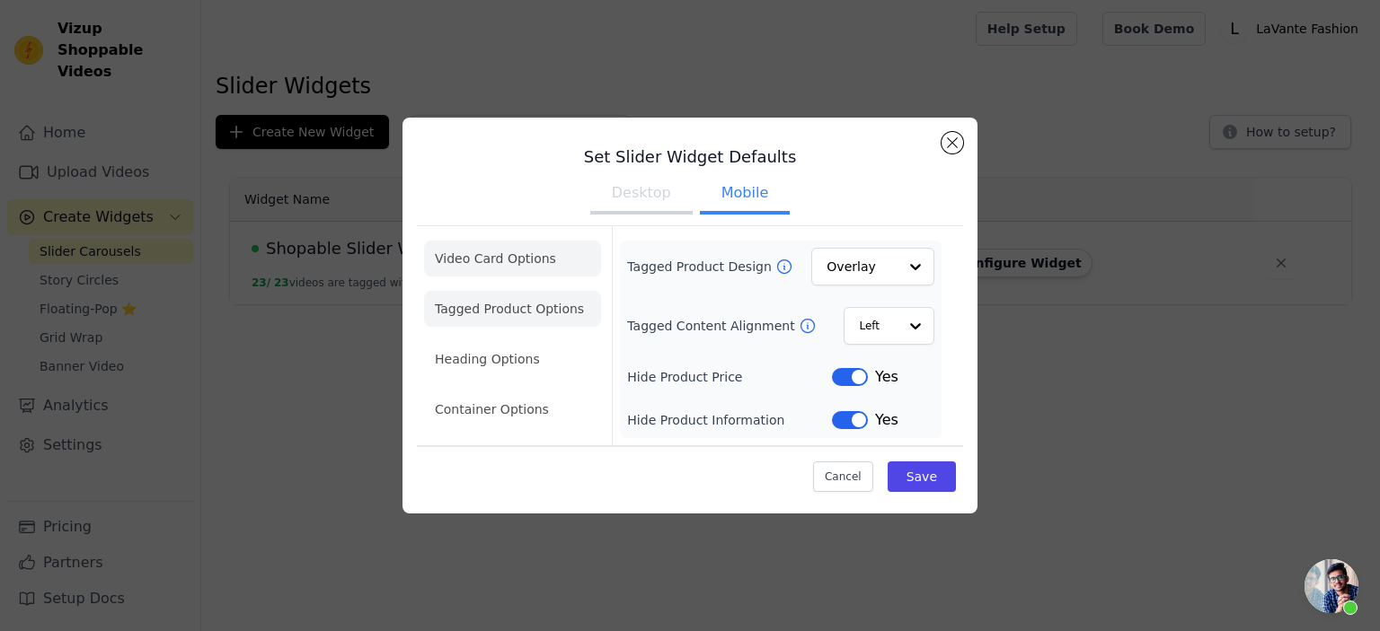
click at [519, 254] on li "Video Card Options" at bounding box center [512, 259] width 177 height 36
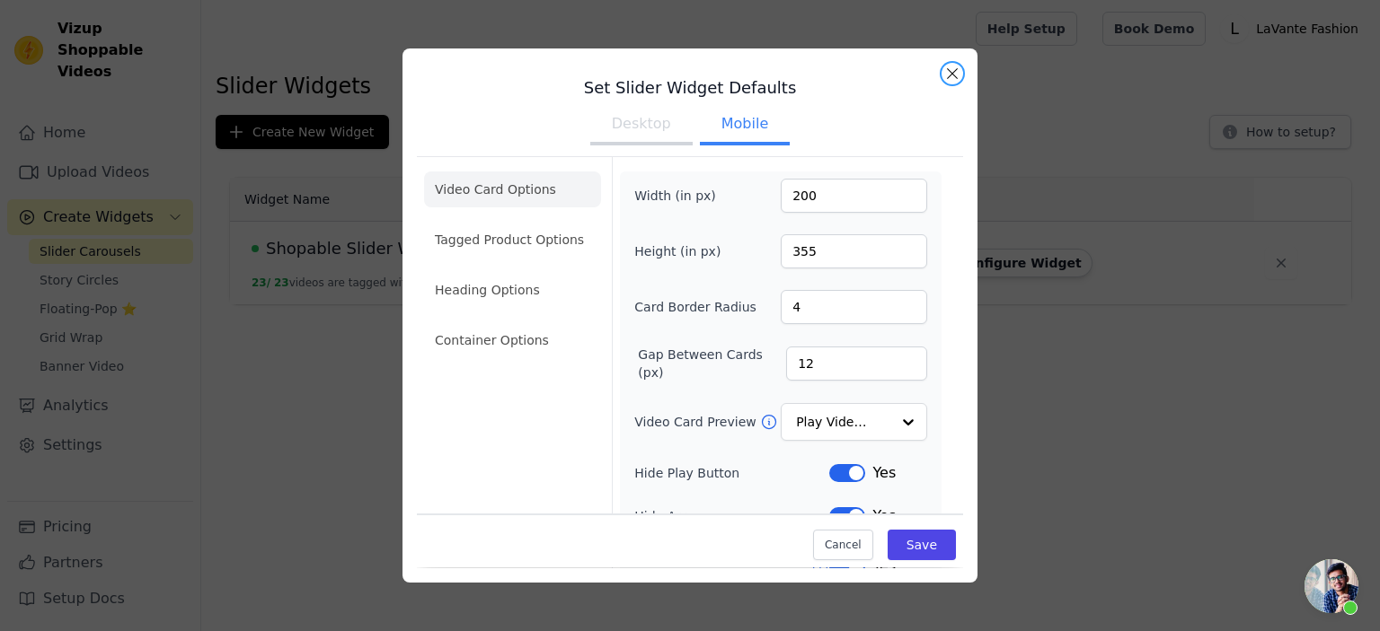
drag, startPoint x: 945, startPoint y: 82, endPoint x: 935, endPoint y: 90, distance: 12.8
click at [946, 82] on div "Set Slider Widget Defaults Desktop Mobile Video Card Options Tagged Product Opt…" at bounding box center [689, 316] width 575 height 534
click at [952, 76] on button "Close modal" at bounding box center [952, 74] width 22 height 22
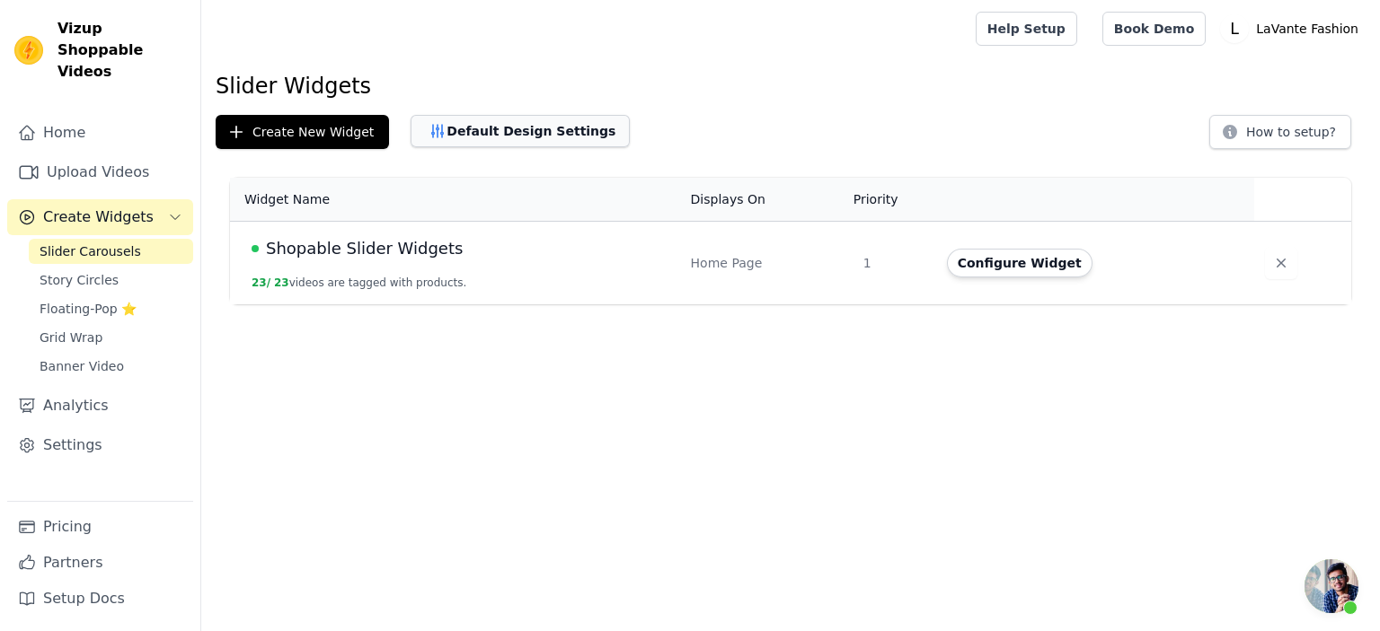
click at [526, 138] on button "Default Design Settings" at bounding box center [519, 131] width 219 height 32
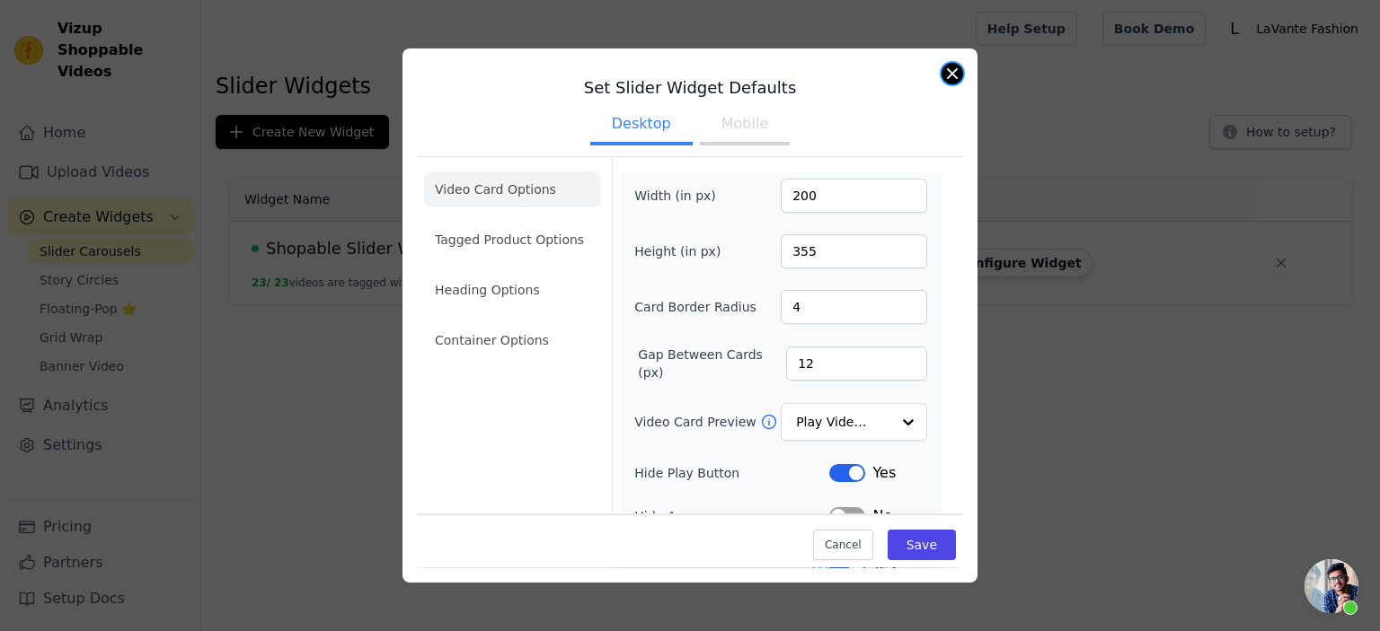
click at [947, 74] on button "Close modal" at bounding box center [952, 74] width 22 height 22
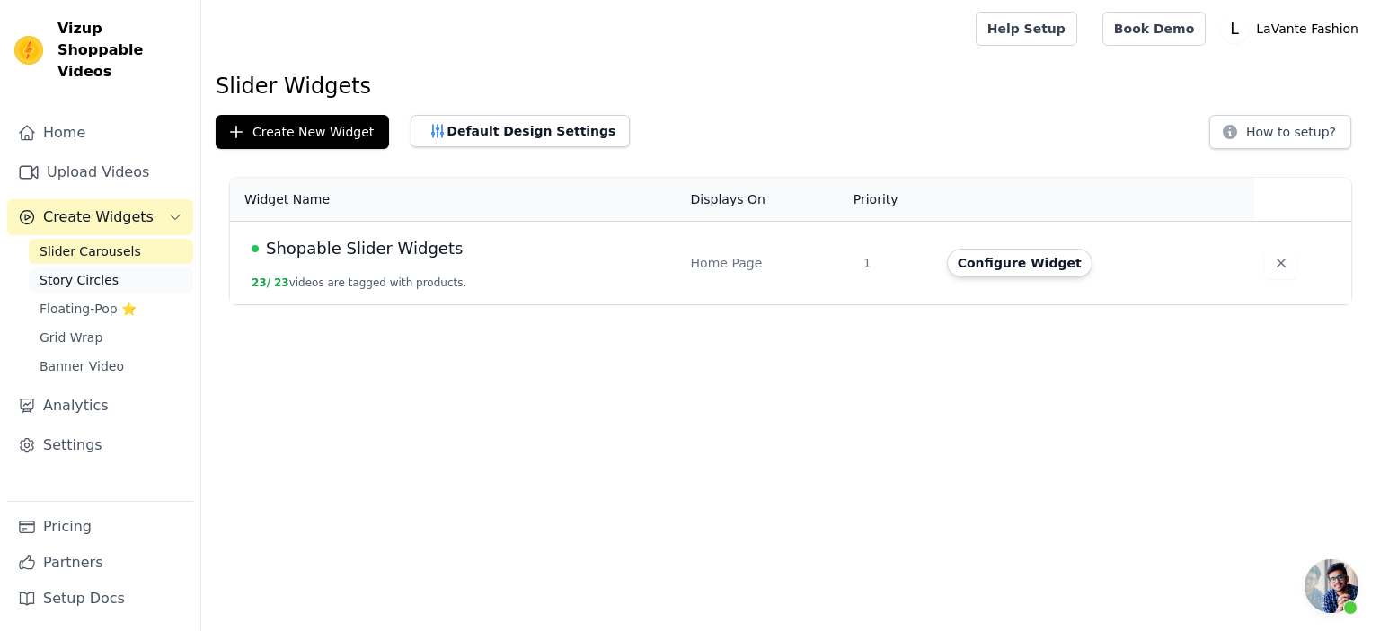
click at [102, 268] on link "Story Circles" at bounding box center [111, 280] width 164 height 25
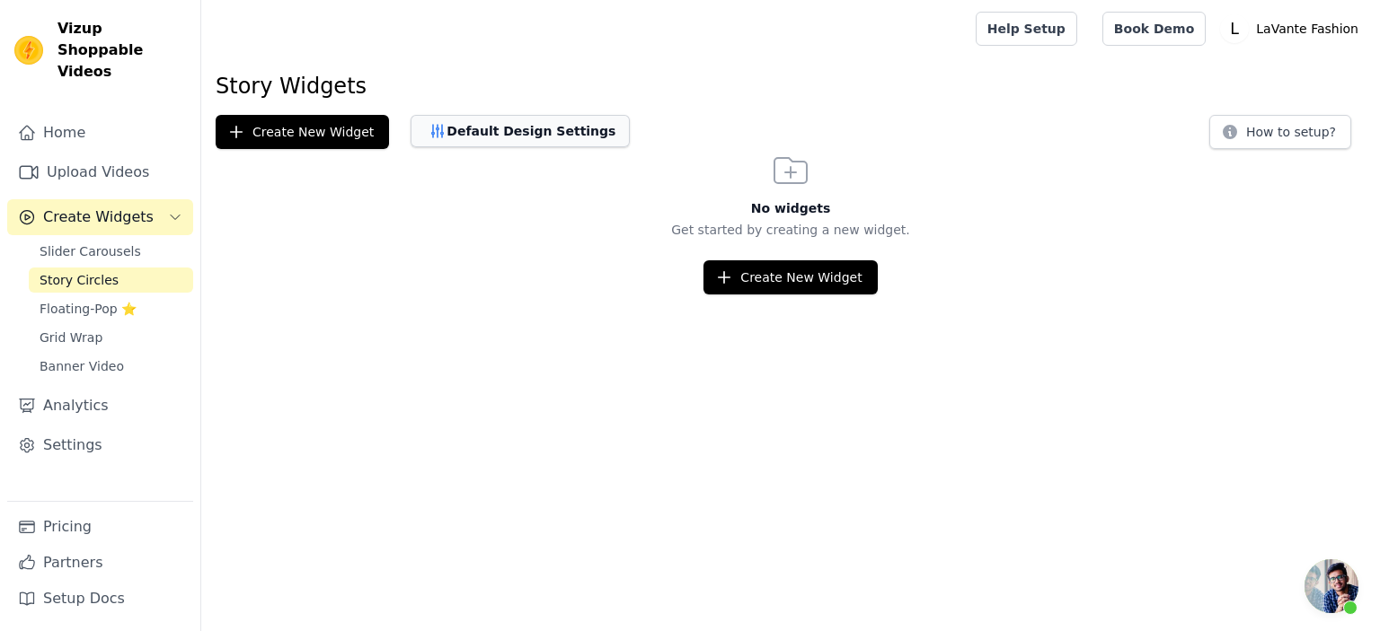
click at [541, 127] on button "Default Design Settings" at bounding box center [519, 131] width 219 height 32
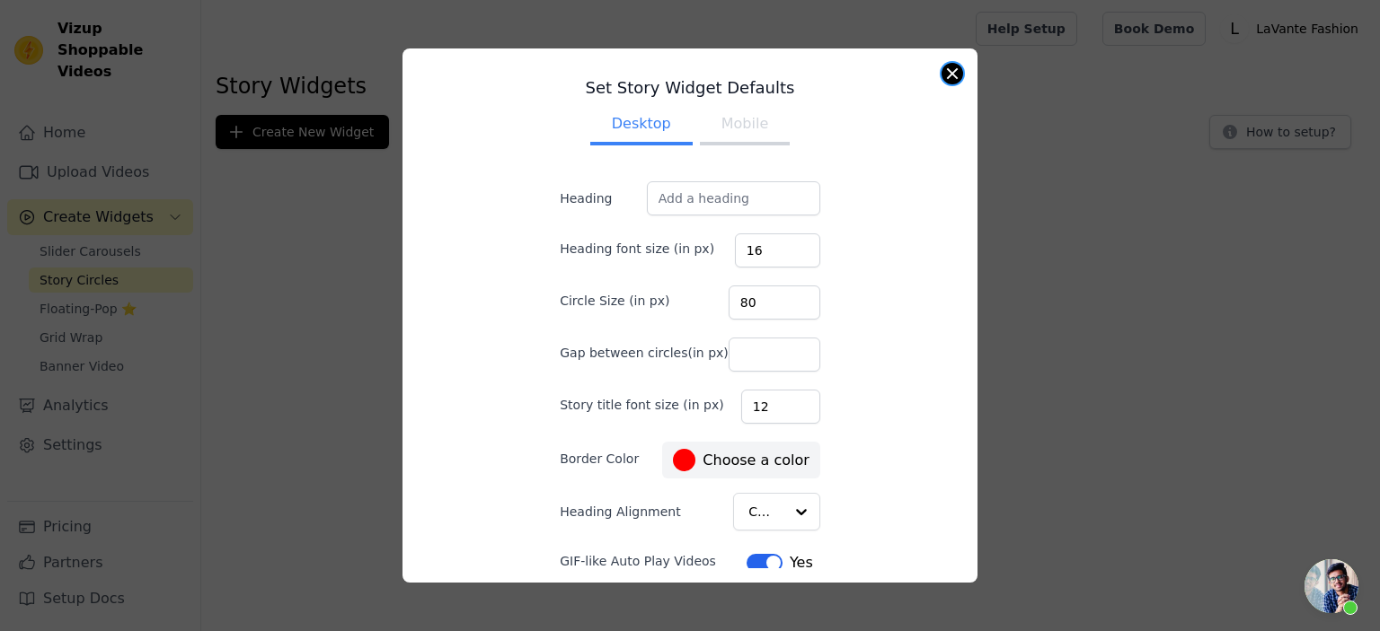
click at [954, 76] on button "Close modal" at bounding box center [952, 74] width 22 height 22
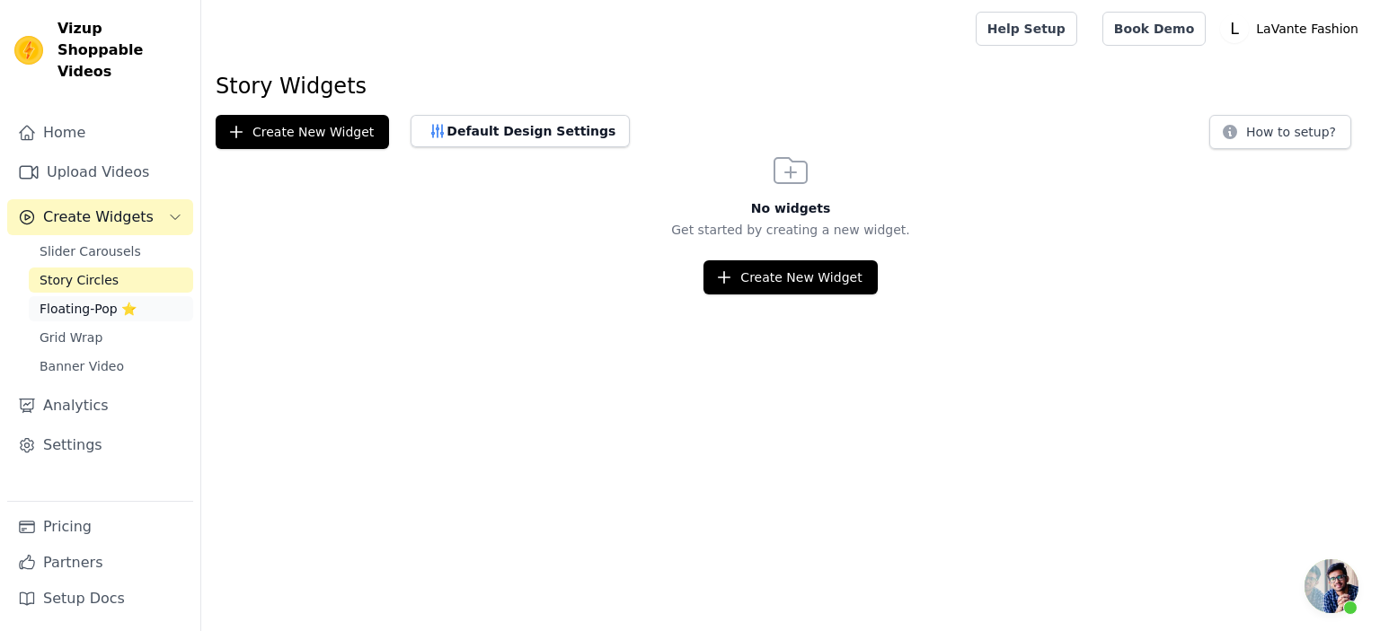
click at [66, 300] on span "Floating-Pop ⭐" at bounding box center [88, 309] width 97 height 18
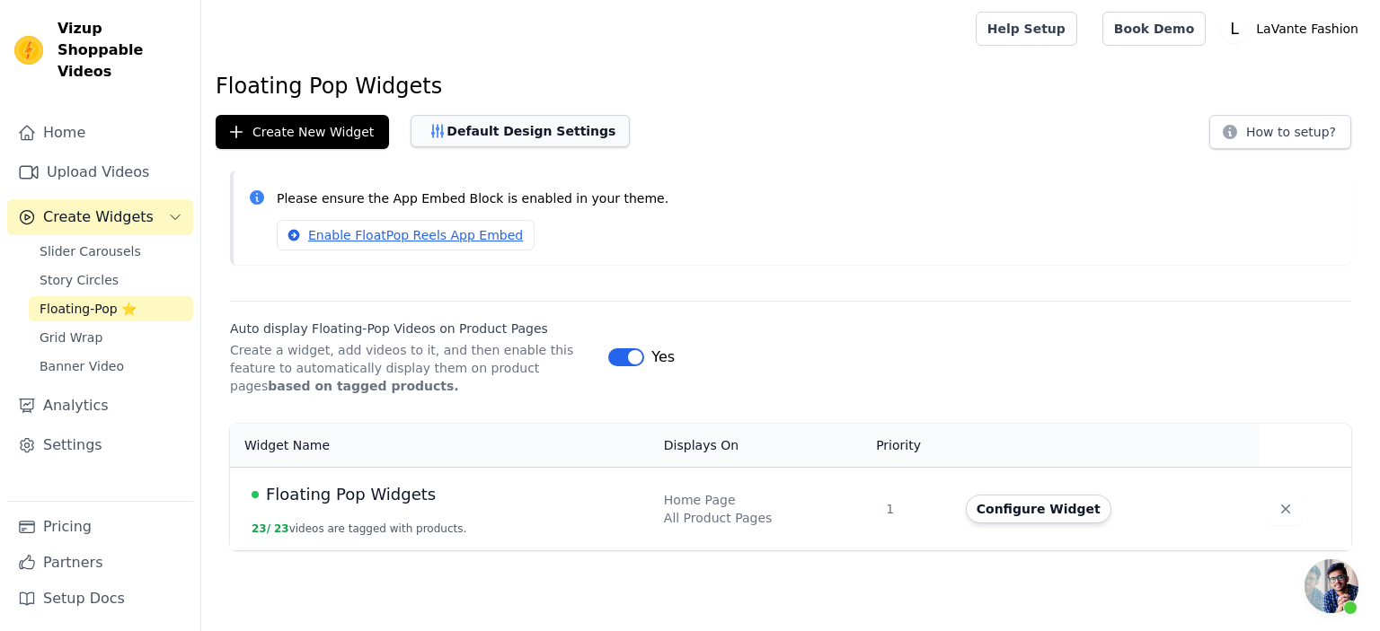
click at [512, 133] on button "Default Design Settings" at bounding box center [519, 131] width 219 height 32
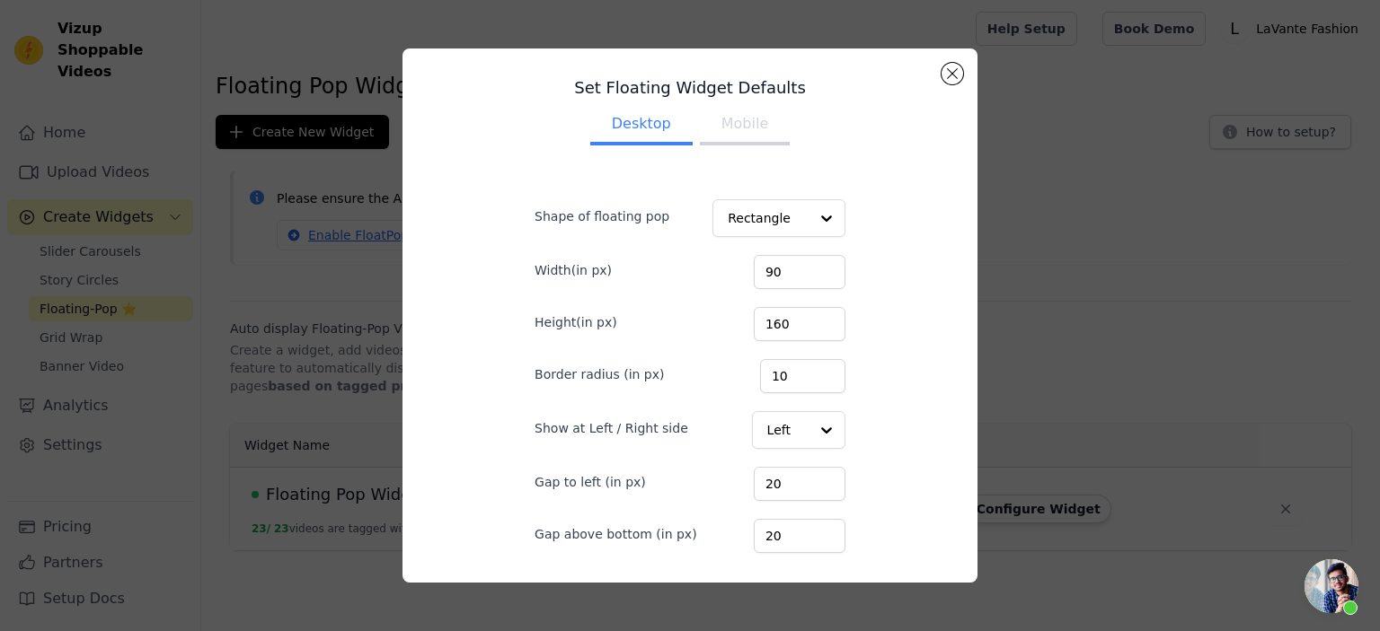
click at [721, 130] on button "Mobile" at bounding box center [745, 126] width 90 height 40
click at [947, 80] on button "Close modal" at bounding box center [952, 74] width 22 height 22
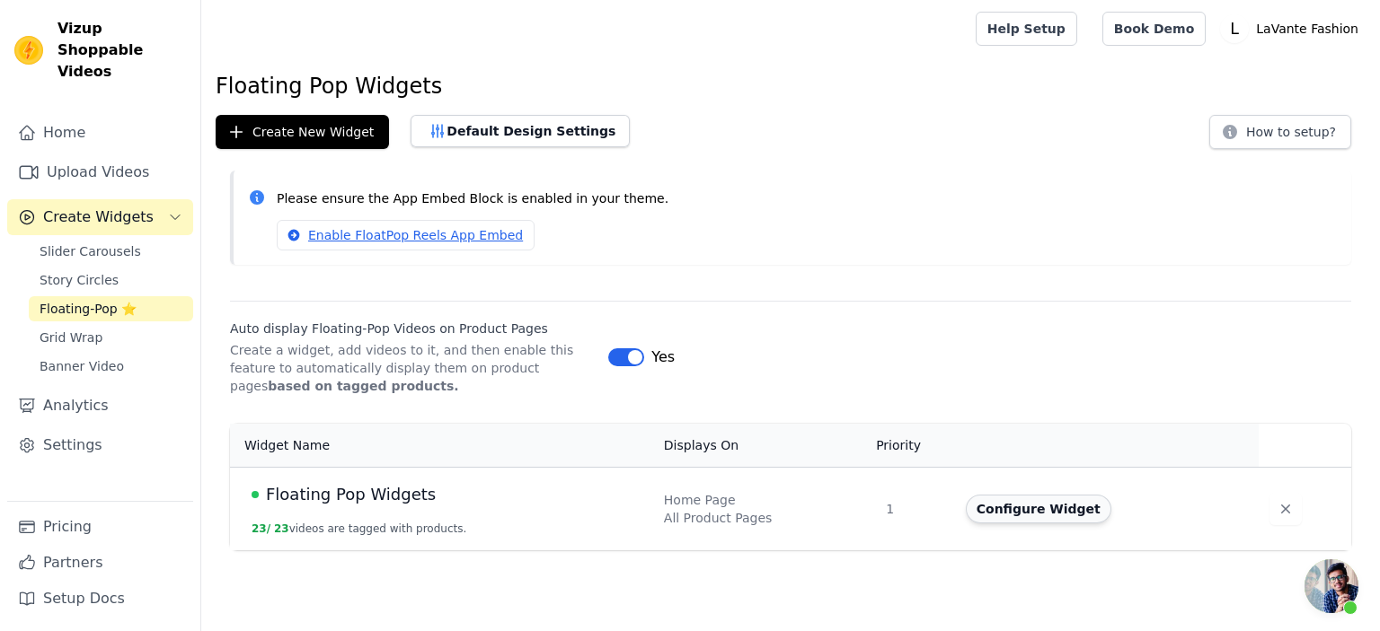
click at [1001, 505] on button "Configure Widget" at bounding box center [1039, 509] width 146 height 29
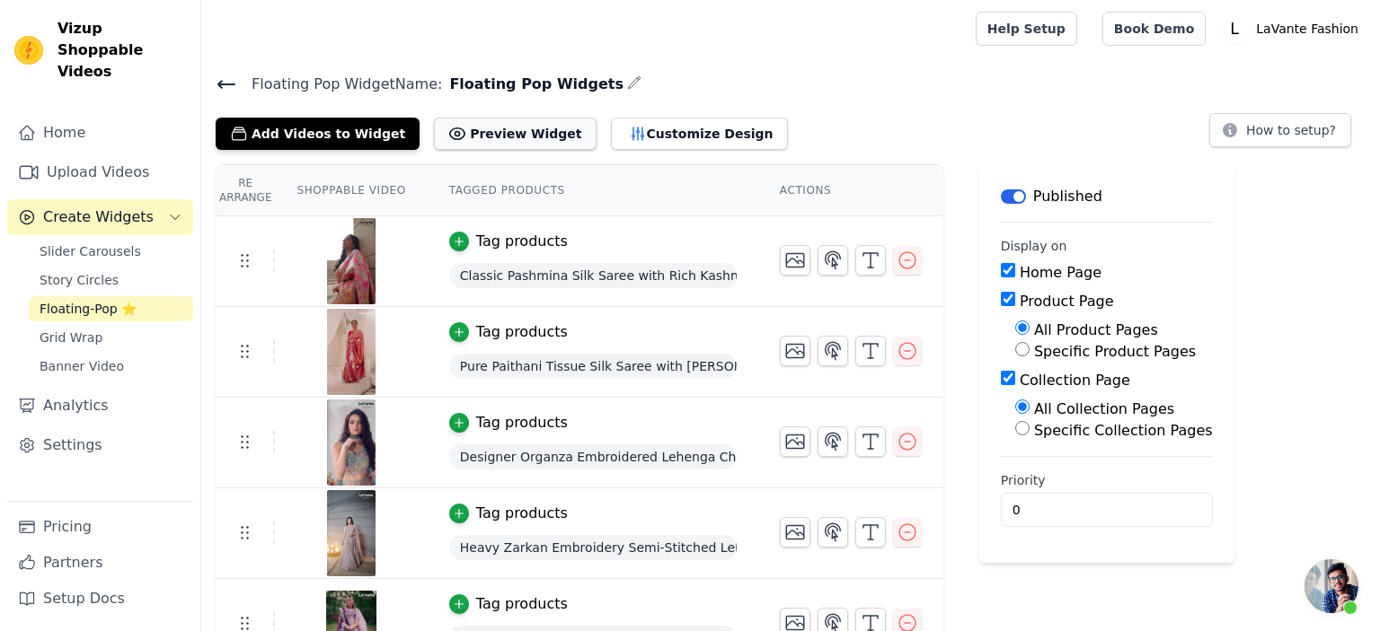
click at [463, 130] on button "Preview Widget" at bounding box center [515, 134] width 162 height 32
click at [613, 129] on button "Customize Design" at bounding box center [699, 134] width 177 height 32
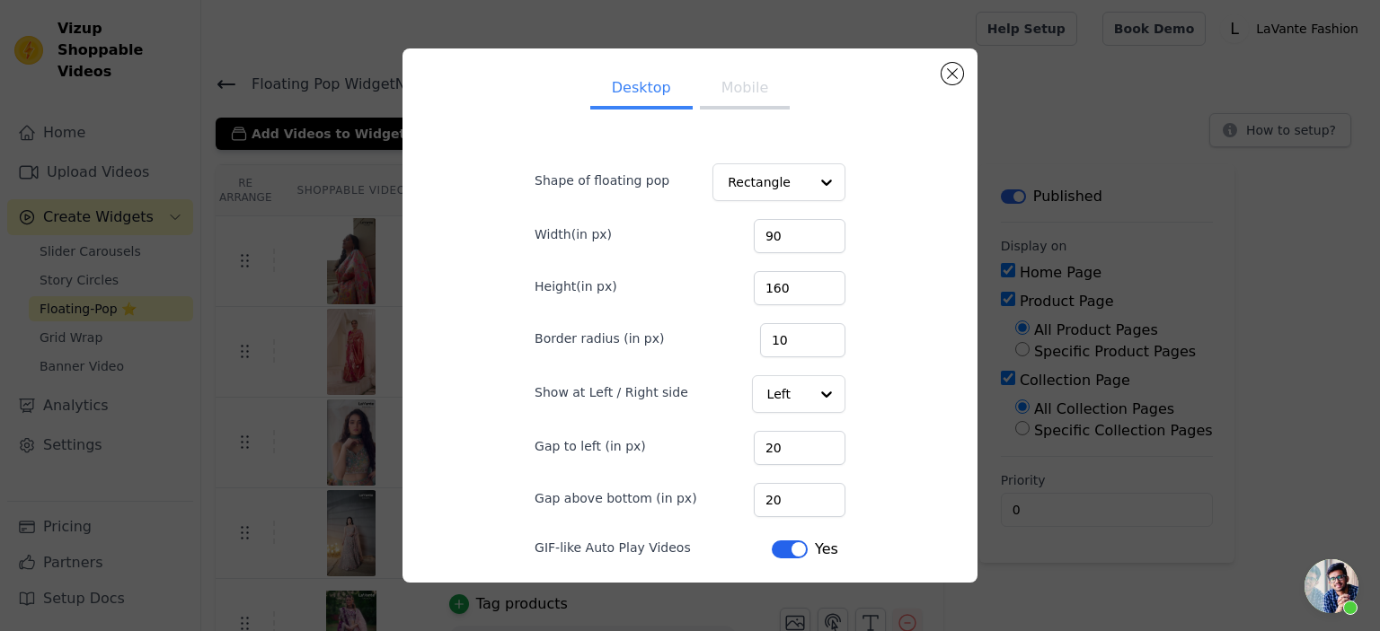
click at [737, 96] on button "Mobile" at bounding box center [745, 90] width 90 height 40
click at [949, 77] on button "Close modal" at bounding box center [952, 74] width 22 height 22
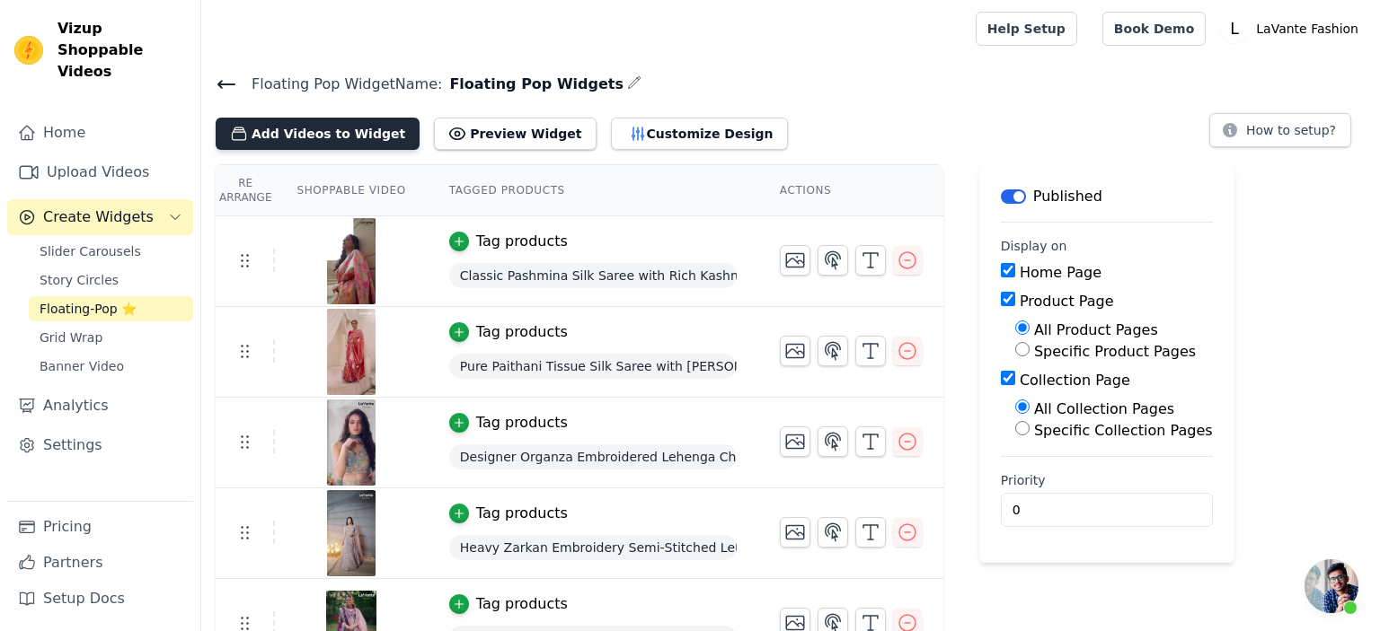
click at [361, 129] on button "Add Videos to Widget" at bounding box center [318, 134] width 204 height 32
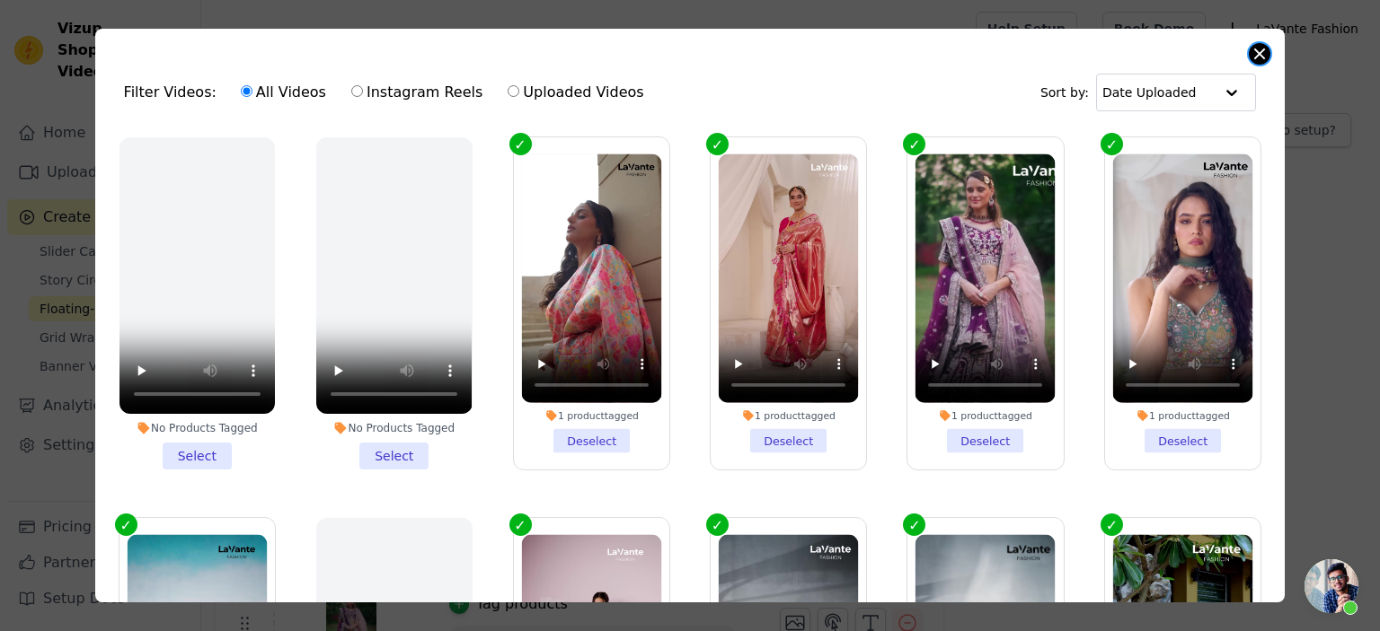
click at [1260, 57] on button "Close modal" at bounding box center [1259, 54] width 22 height 22
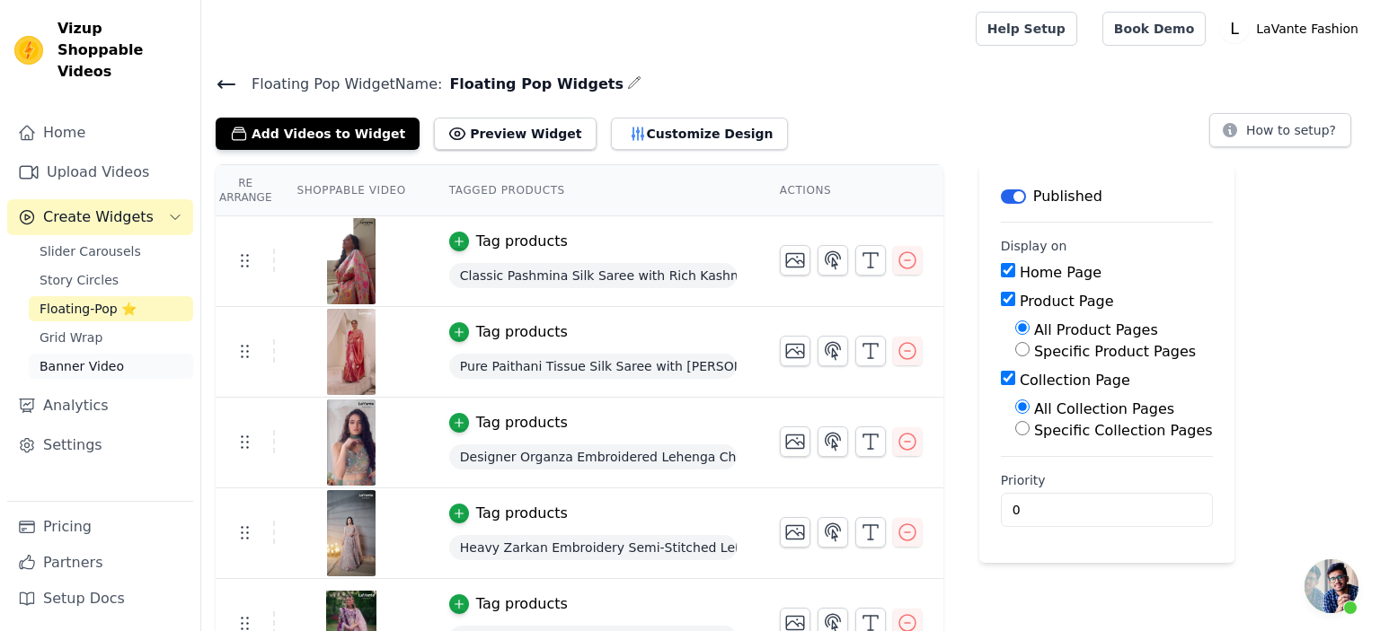
click at [97, 357] on span "Banner Video" at bounding box center [82, 366] width 84 height 18
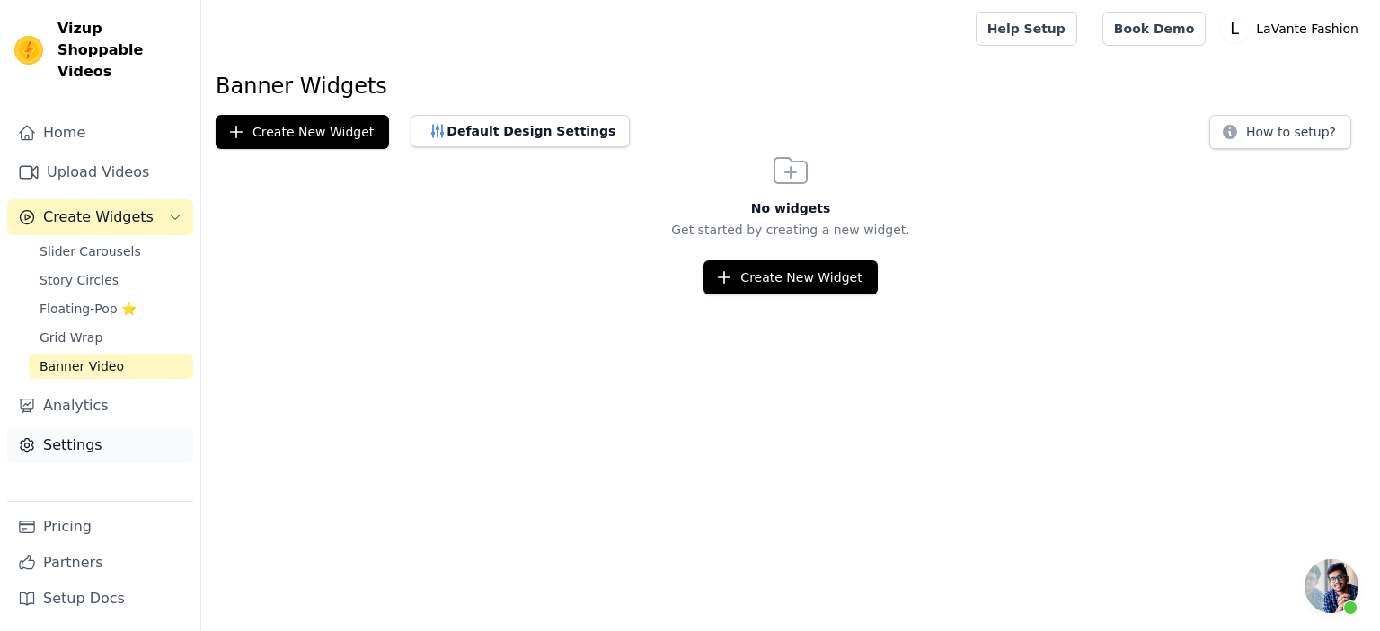
click at [98, 428] on link "Settings" at bounding box center [100, 446] width 186 height 36
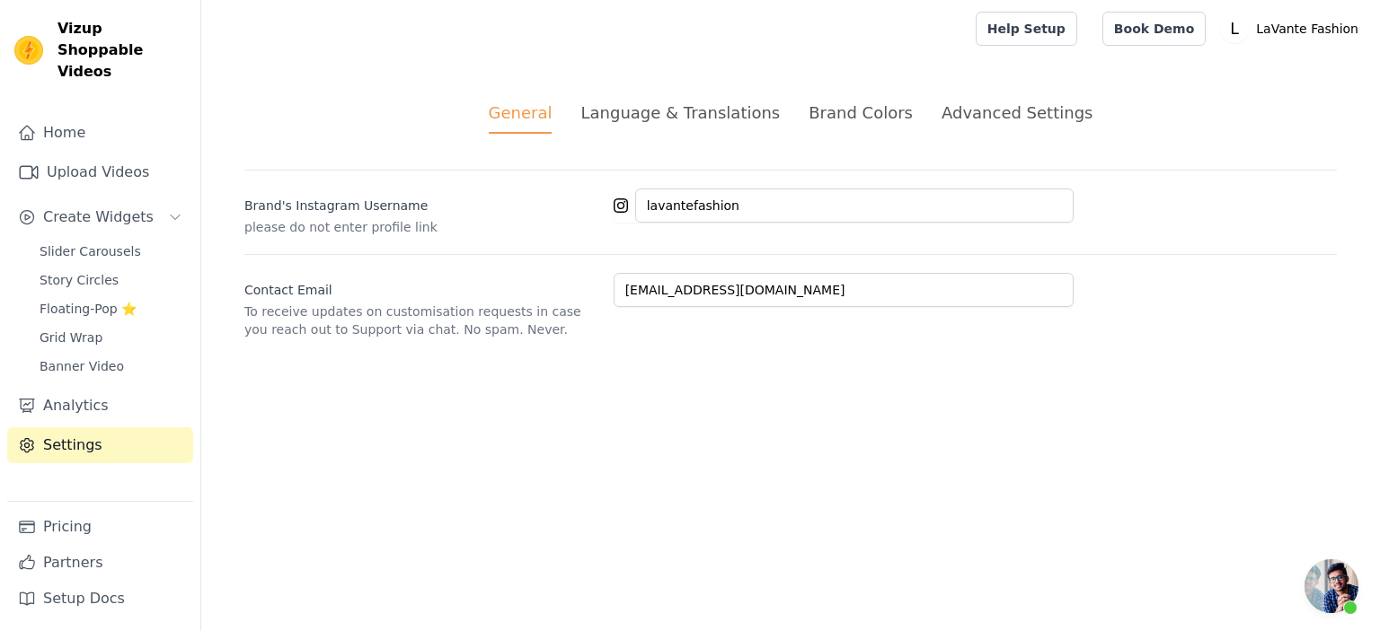
click at [890, 110] on div "Brand Colors" at bounding box center [860, 113] width 104 height 24
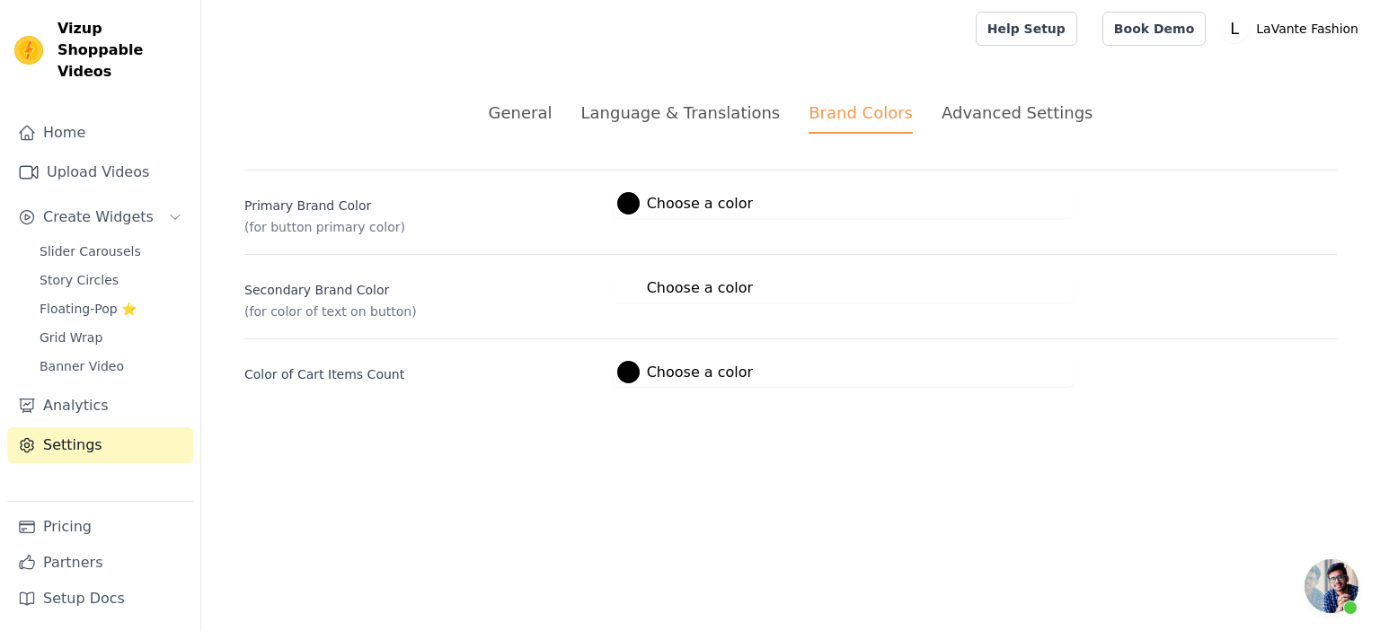
click at [739, 108] on div "Language & Translations" at bounding box center [679, 113] width 199 height 24
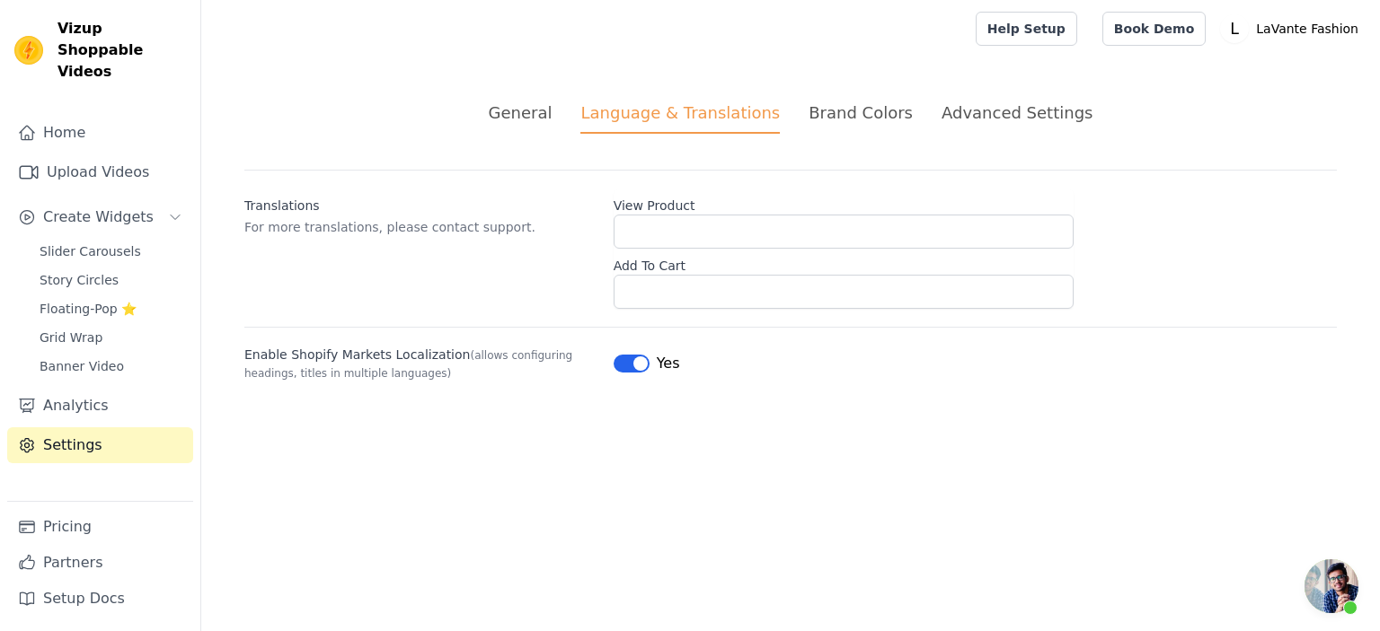
click at [552, 117] on div "General" at bounding box center [521, 113] width 64 height 24
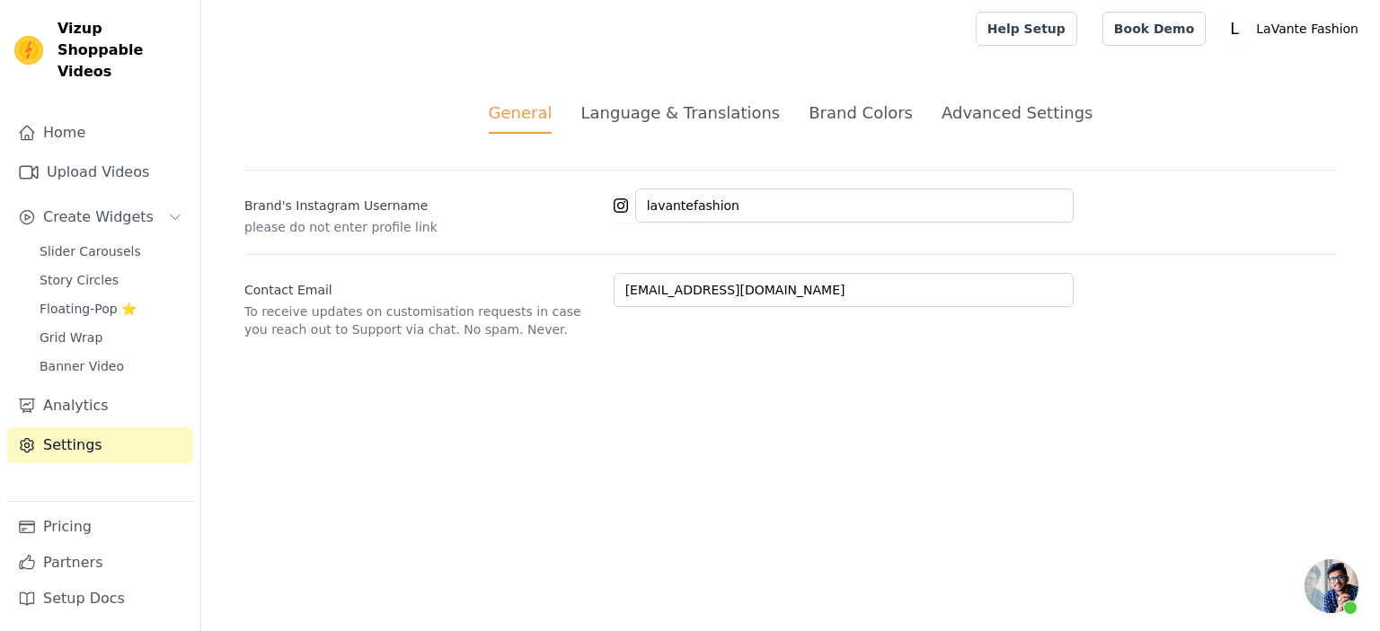
click at [1022, 123] on div "Advanced Settings" at bounding box center [1016, 113] width 151 height 24
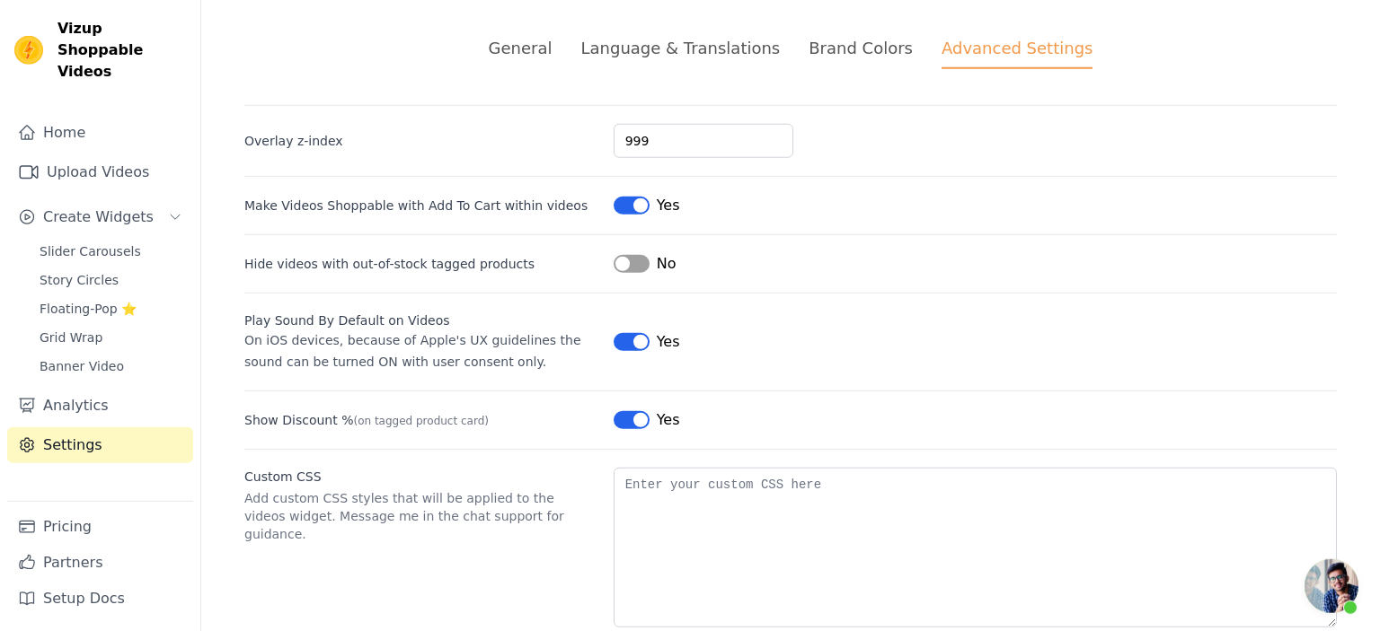
scroll to position [101, 0]
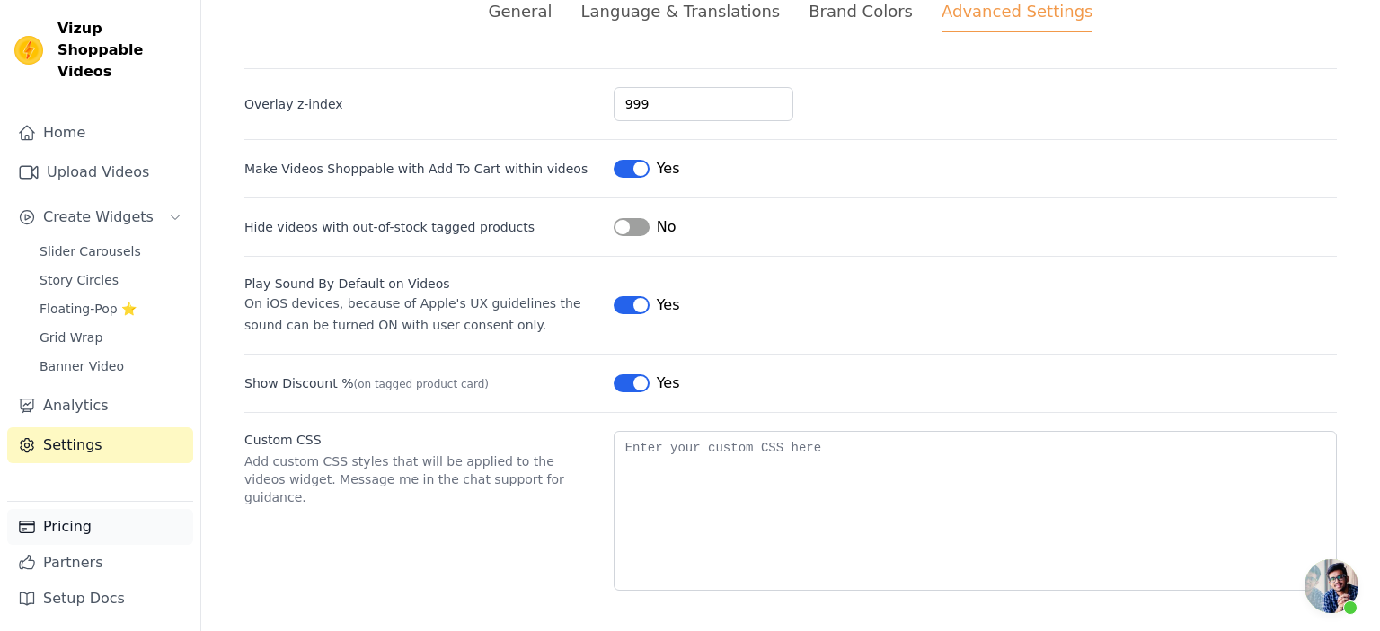
click at [95, 536] on link "Pricing" at bounding box center [100, 527] width 186 height 36
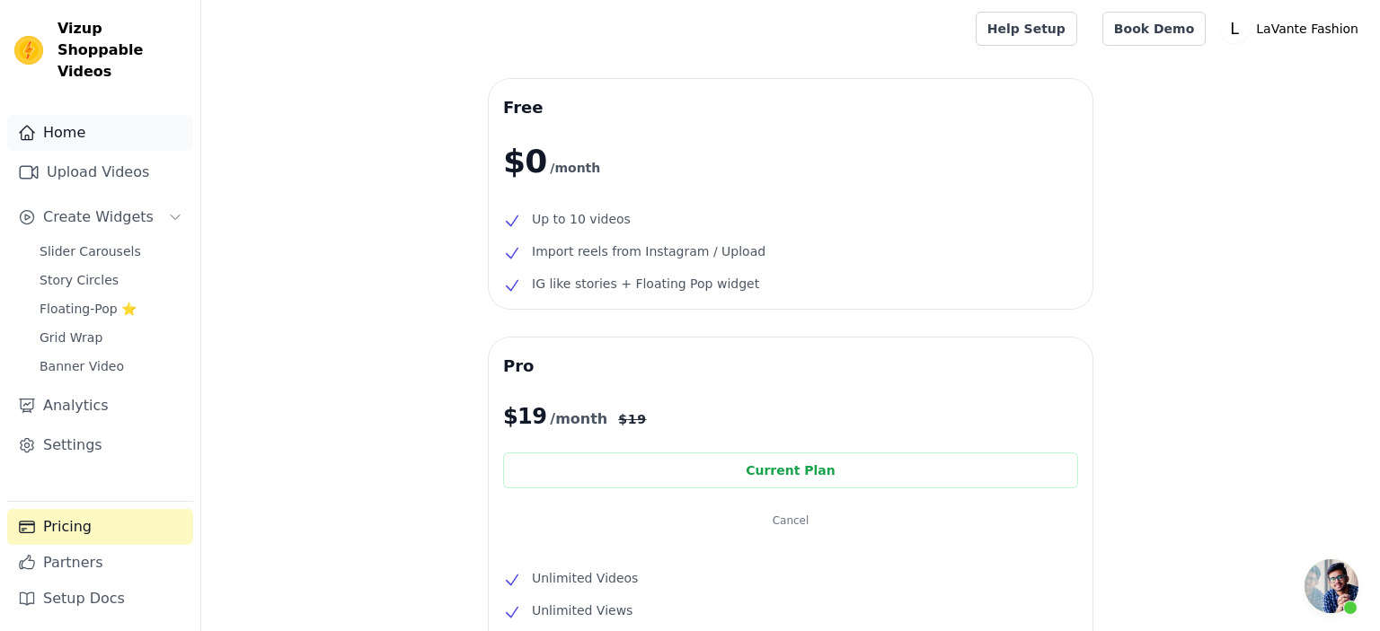
click at [60, 115] on link "Home" at bounding box center [100, 133] width 186 height 36
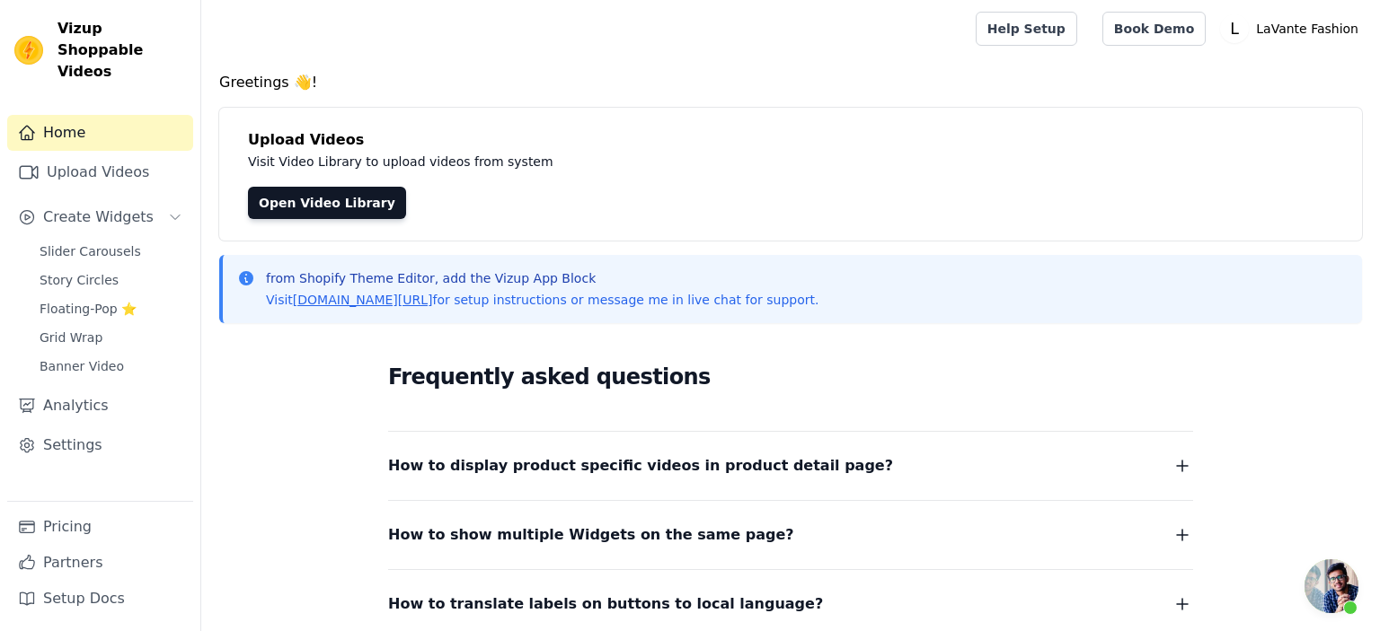
drag, startPoint x: 252, startPoint y: 480, endPoint x: 228, endPoint y: 196, distance: 284.9
click at [252, 480] on div "Frequently asked questions How to display product specific videos in product de…" at bounding box center [790, 523] width 1142 height 370
